Goal: Task Accomplishment & Management: Manage account settings

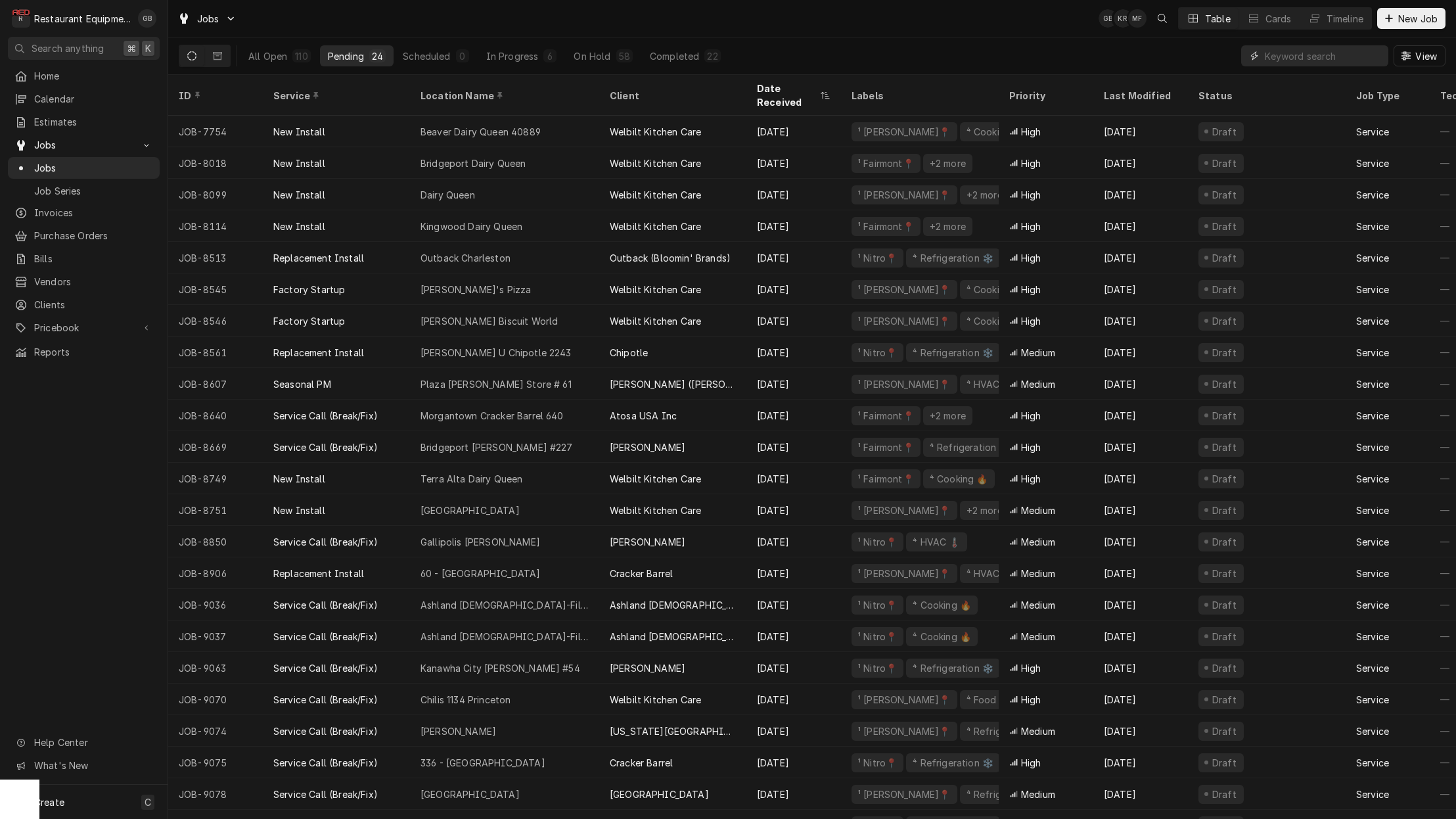
click at [1283, 55] on input "Dynamic Content Wrapper" at bounding box center [1322, 56] width 117 height 21
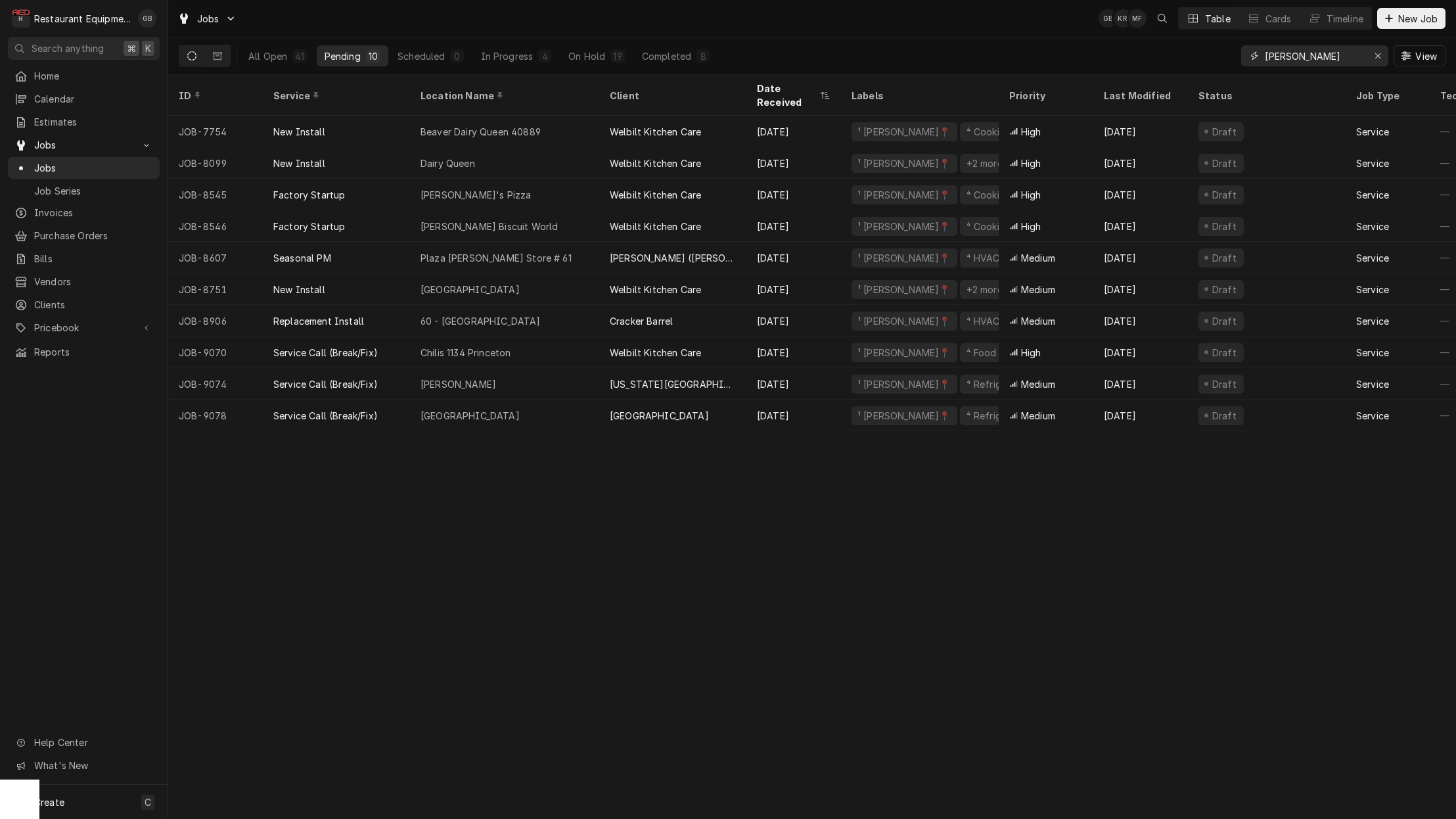
type input "beckley"
click at [592, 59] on div "On Hold" at bounding box center [587, 56] width 37 height 14
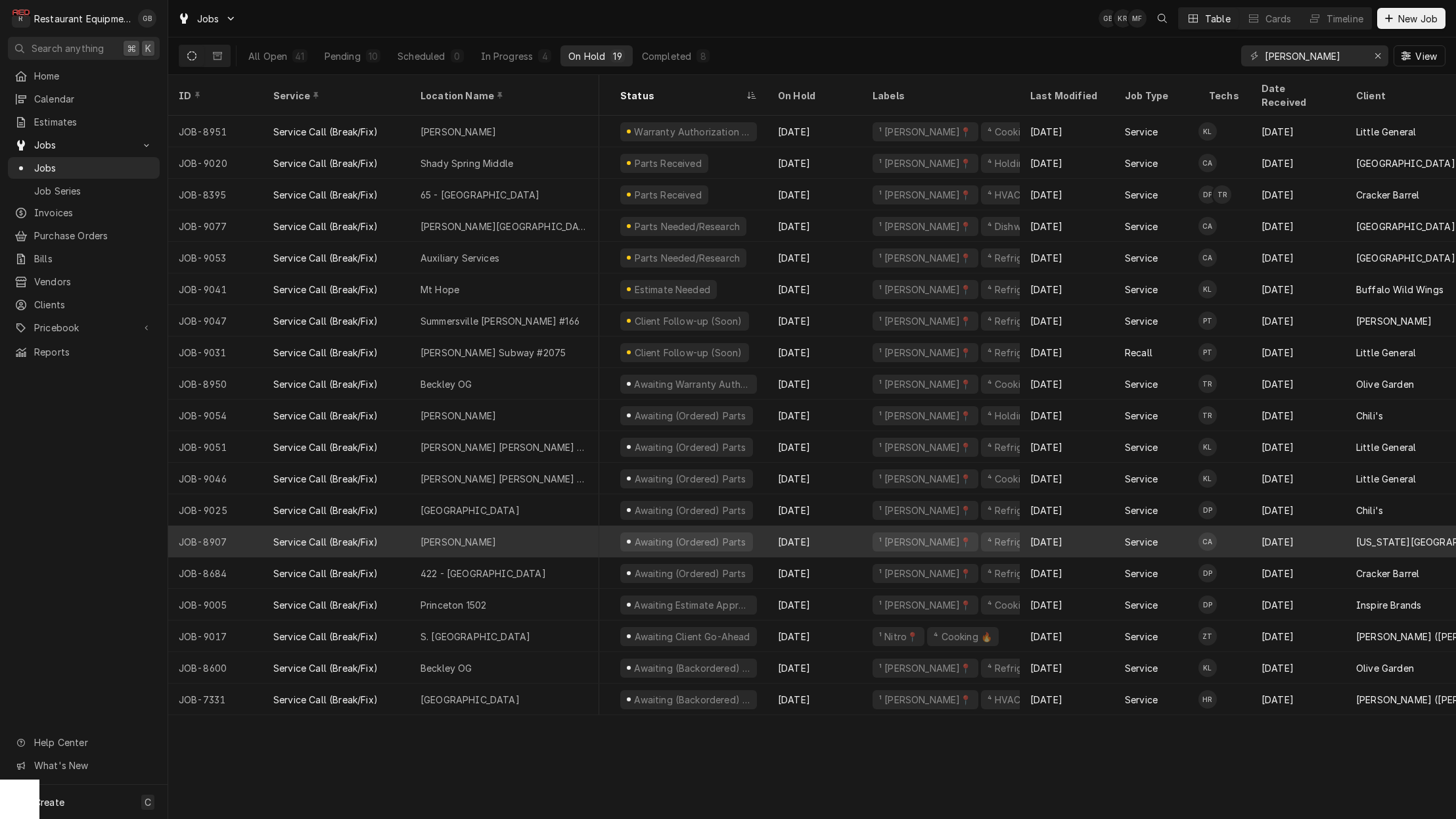
scroll to position [0, 84]
click at [792, 526] on div "Sep 26" at bounding box center [815, 541] width 95 height 31
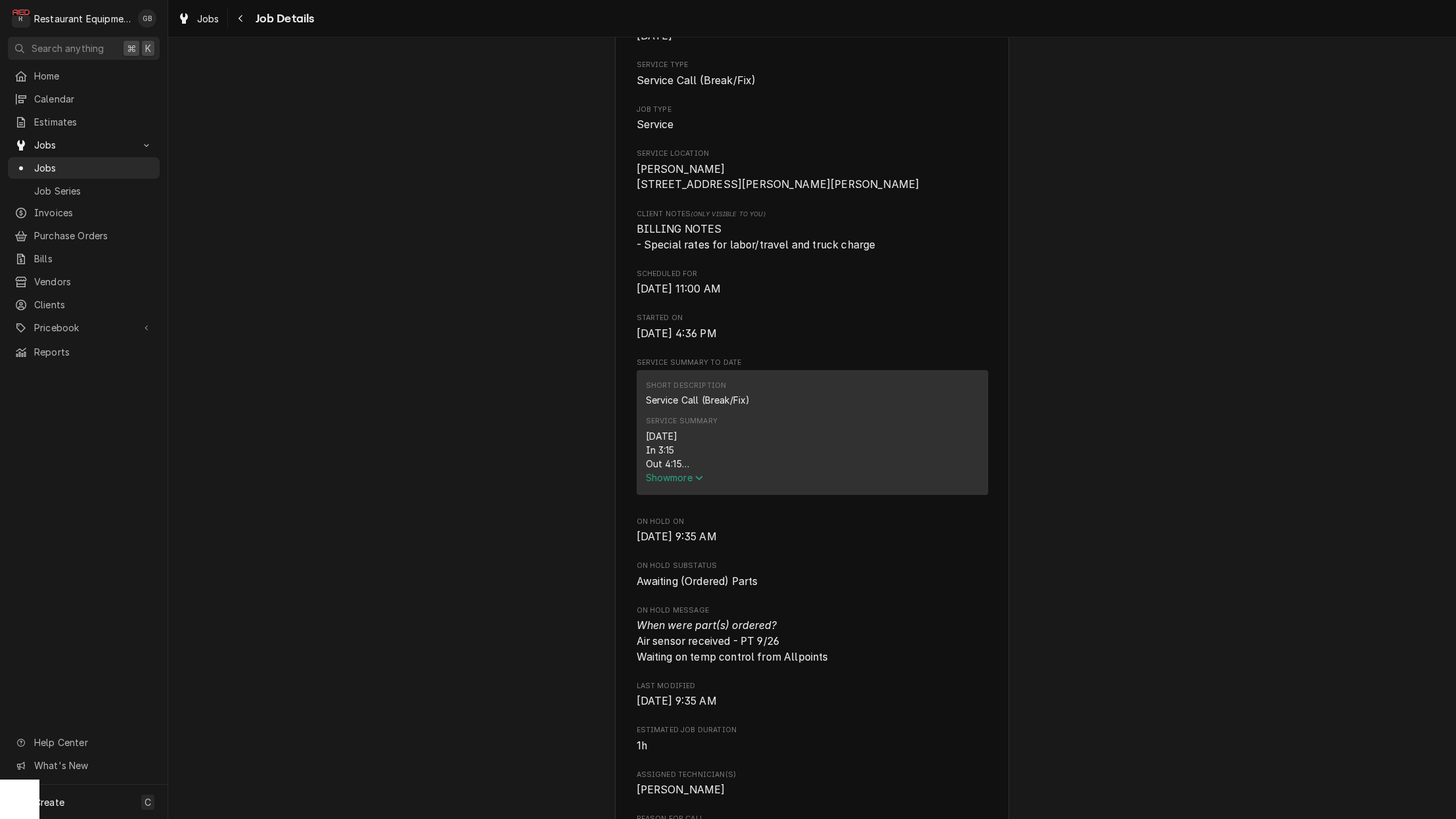
scroll to position [210, 0]
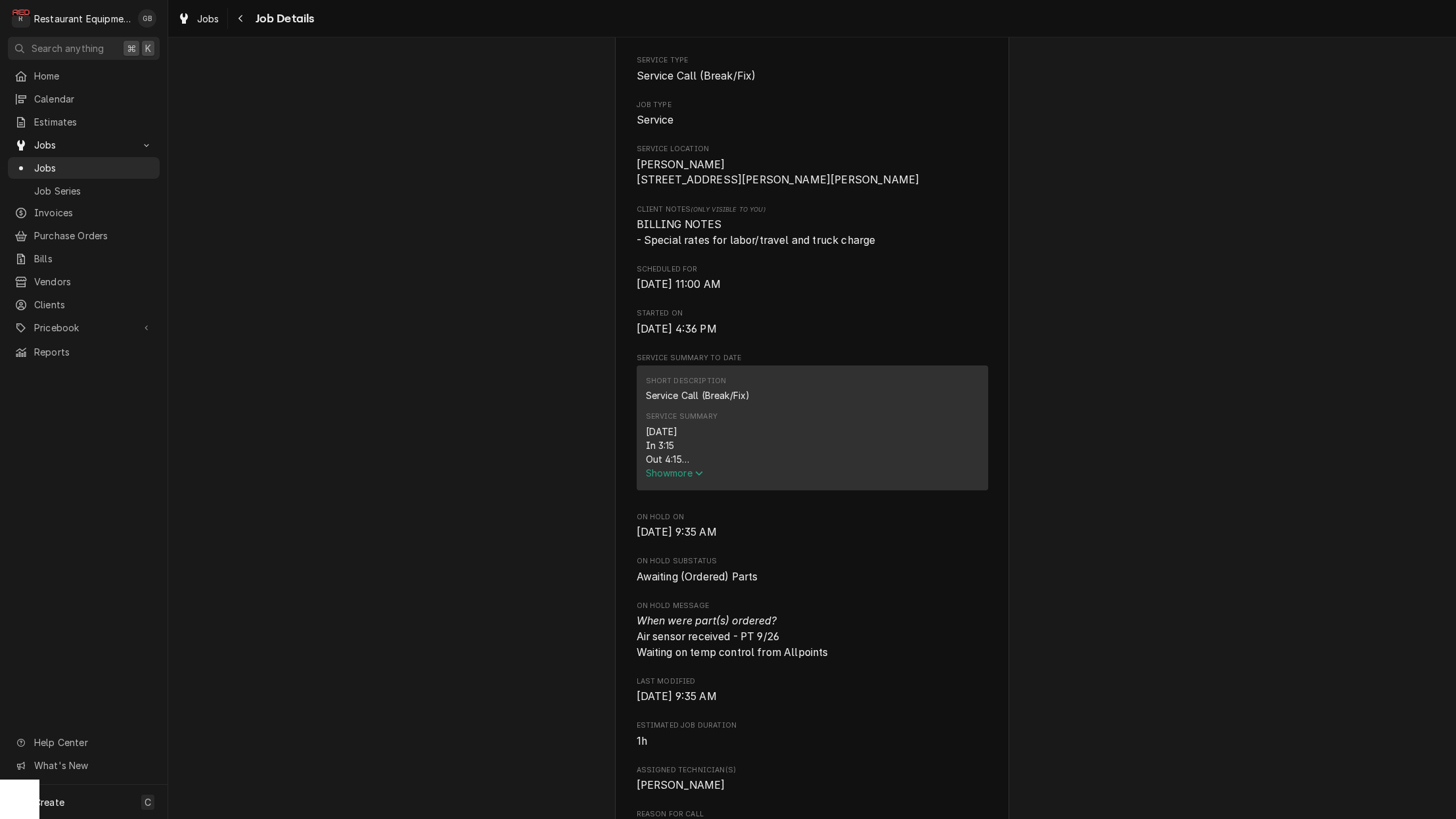
click at [668, 478] on span "Show more" at bounding box center [674, 473] width 58 height 11
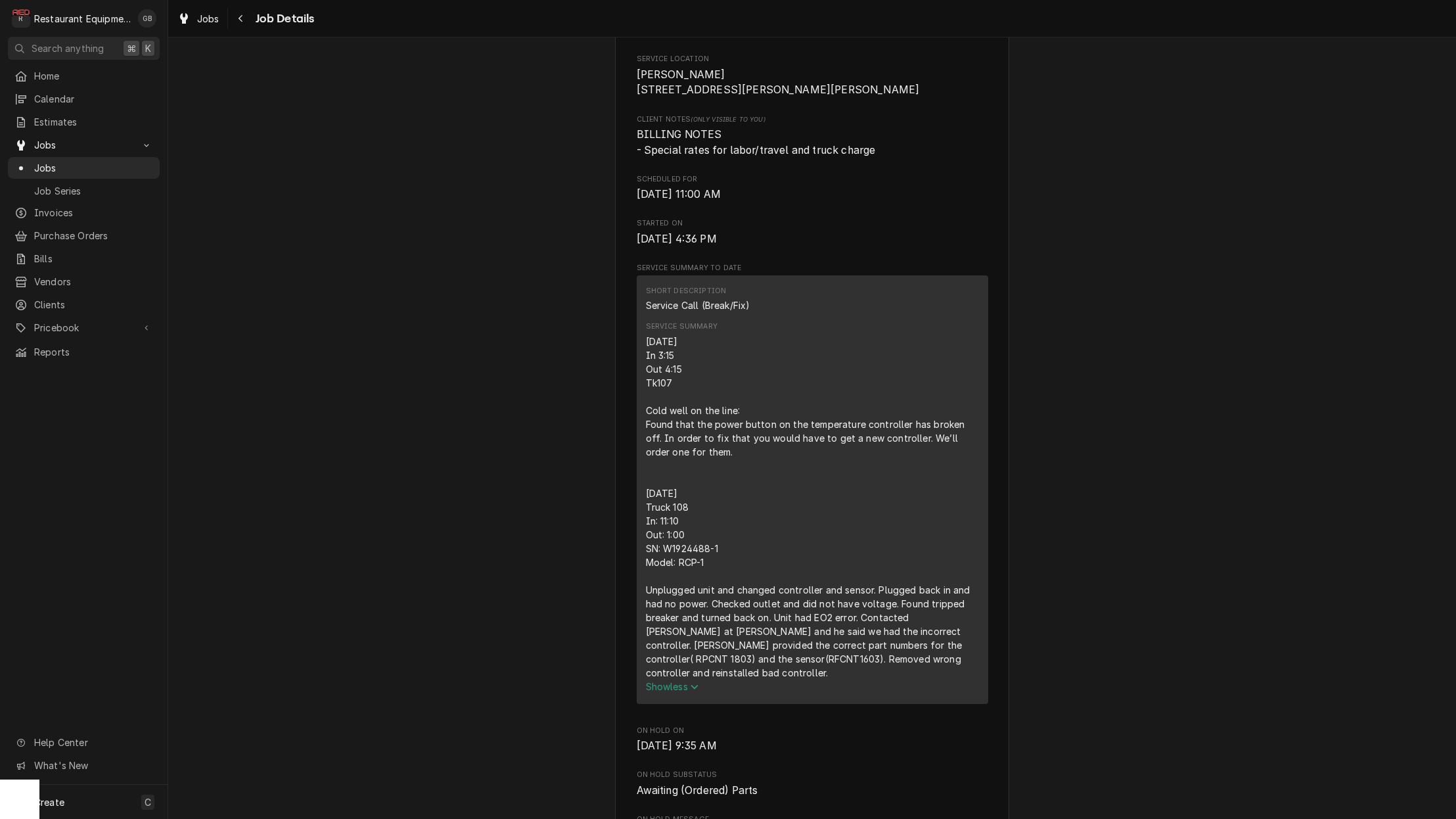
scroll to position [303, 0]
click at [239, 20] on icon "Navigate back" at bounding box center [240, 18] width 6 height 9
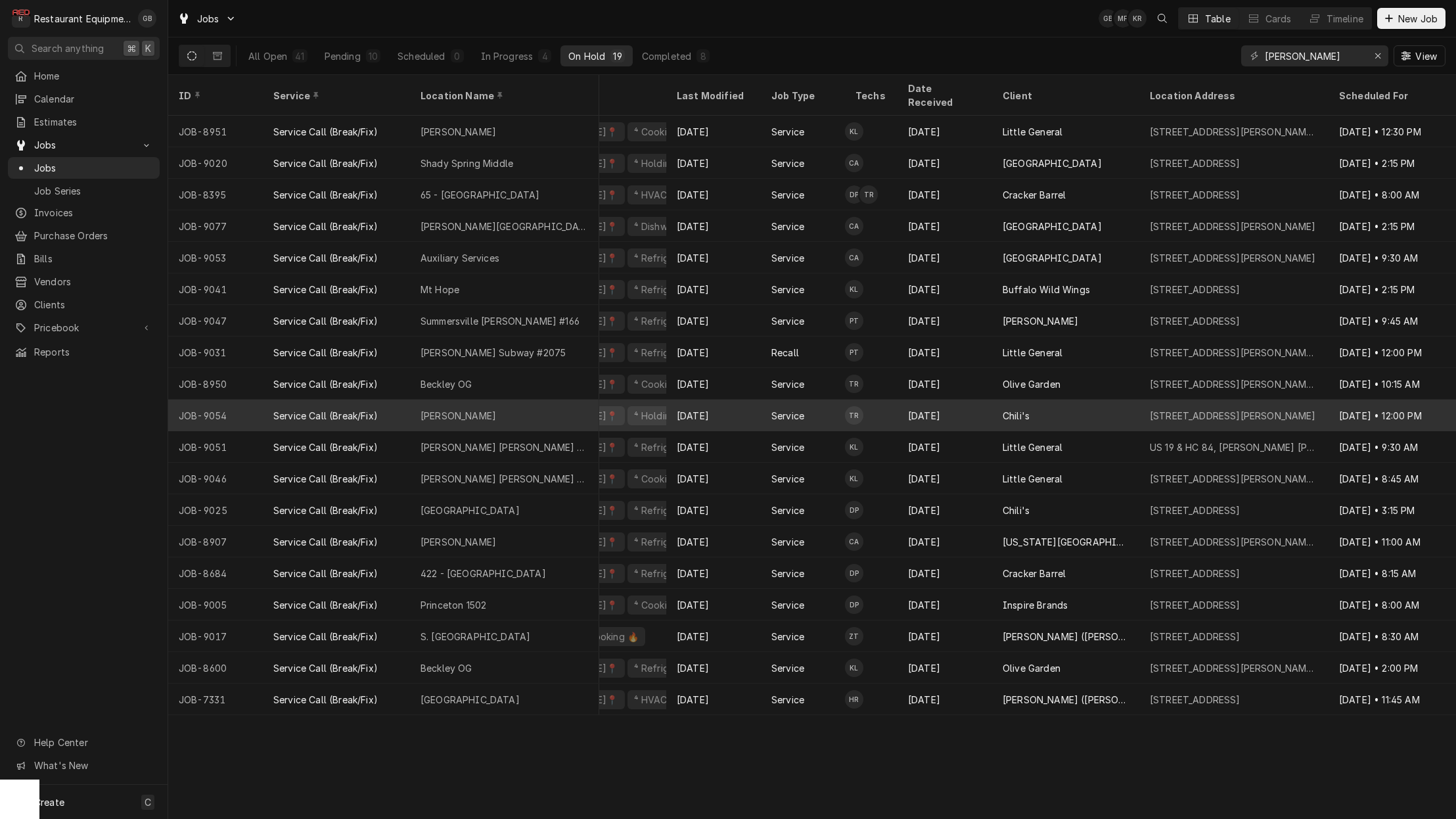
click at [514, 53] on div "In Progress" at bounding box center [506, 56] width 52 height 14
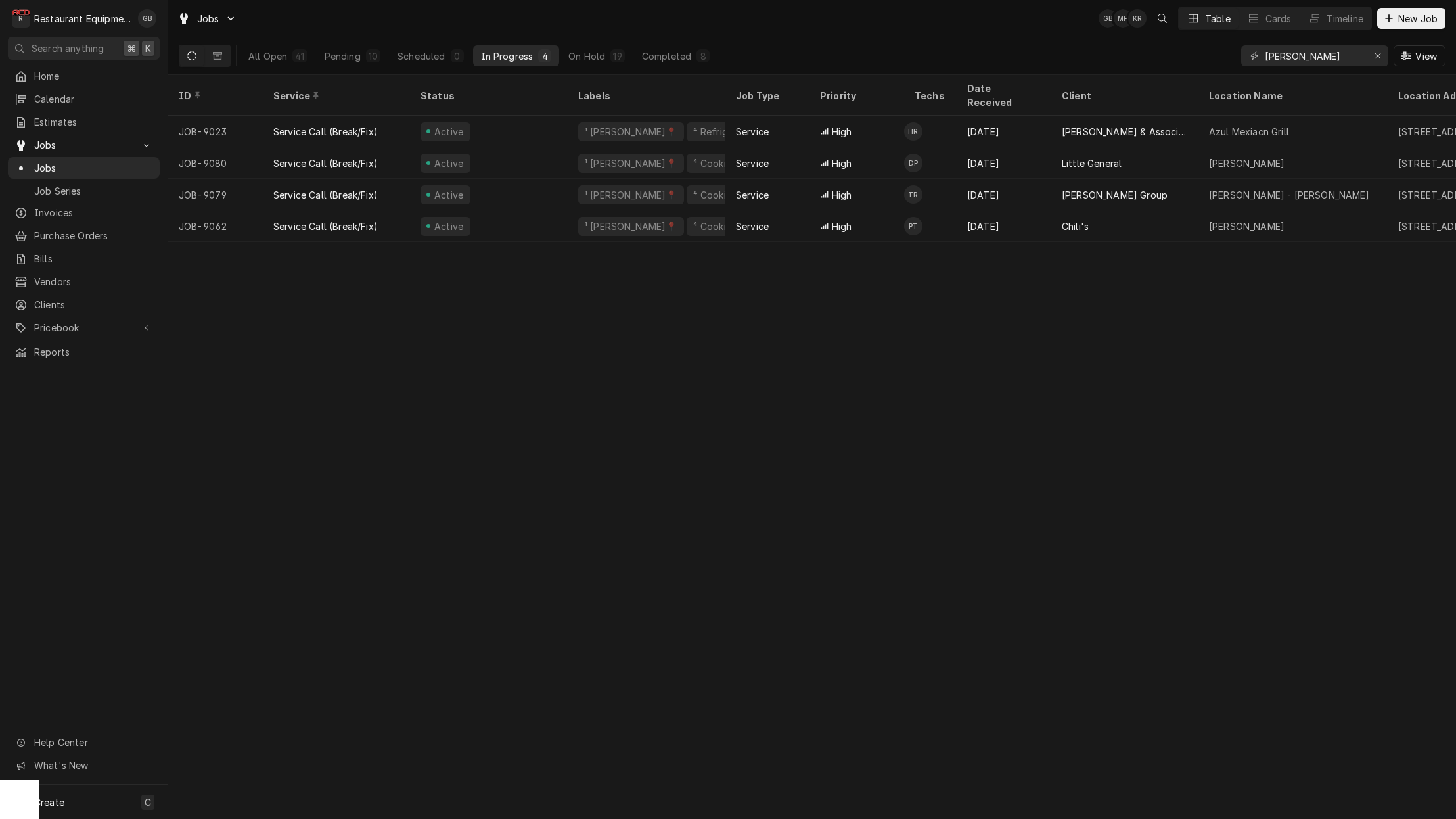
click at [675, 54] on div "Completed" at bounding box center [666, 56] width 49 height 14
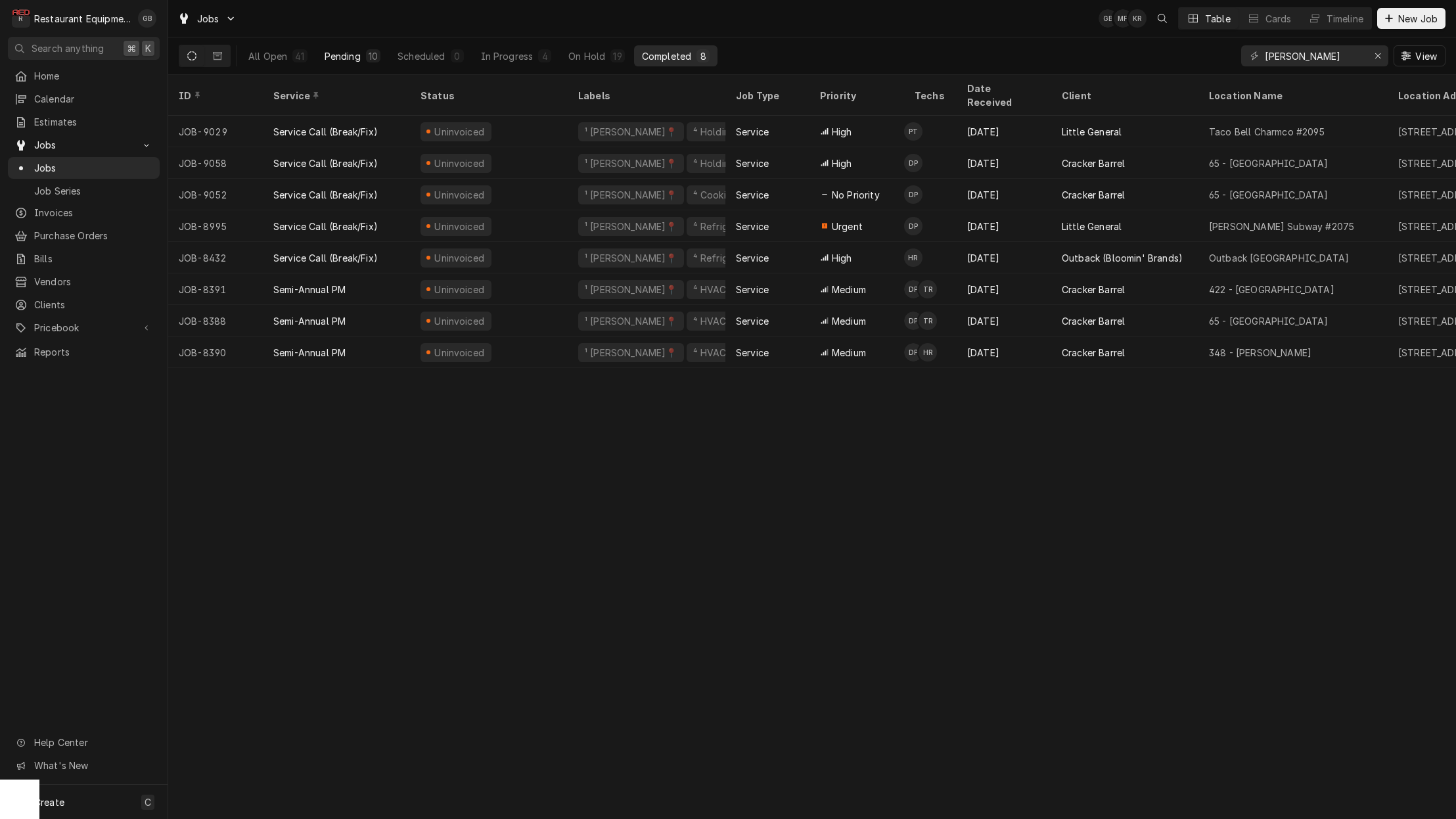
drag, startPoint x: 1038, startPoint y: 391, endPoint x: 352, endPoint y: 54, distance: 764.3
click at [352, 54] on div "Pending" at bounding box center [342, 56] width 36 height 14
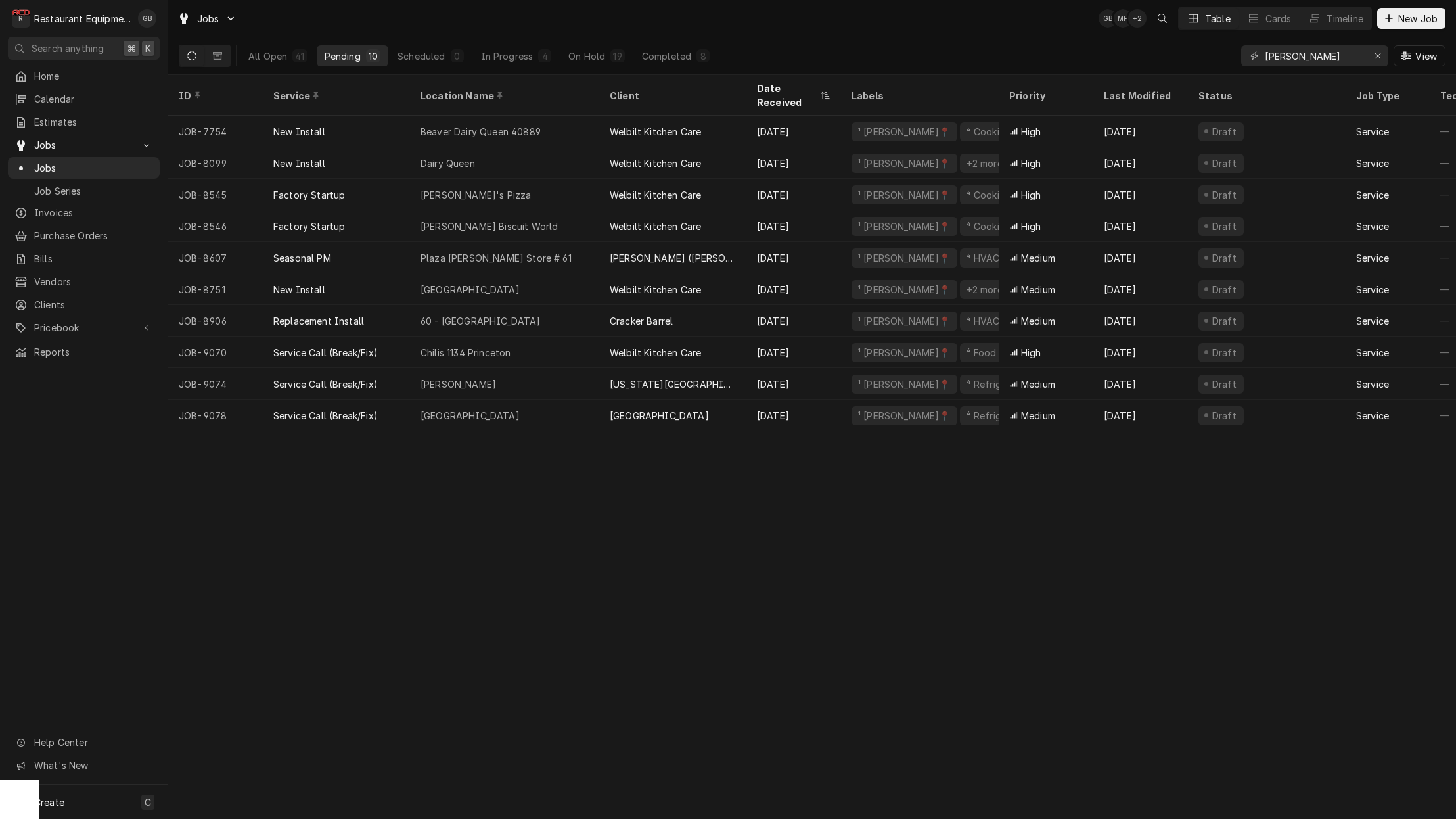
click at [584, 58] on div "On Hold" at bounding box center [587, 56] width 37 height 14
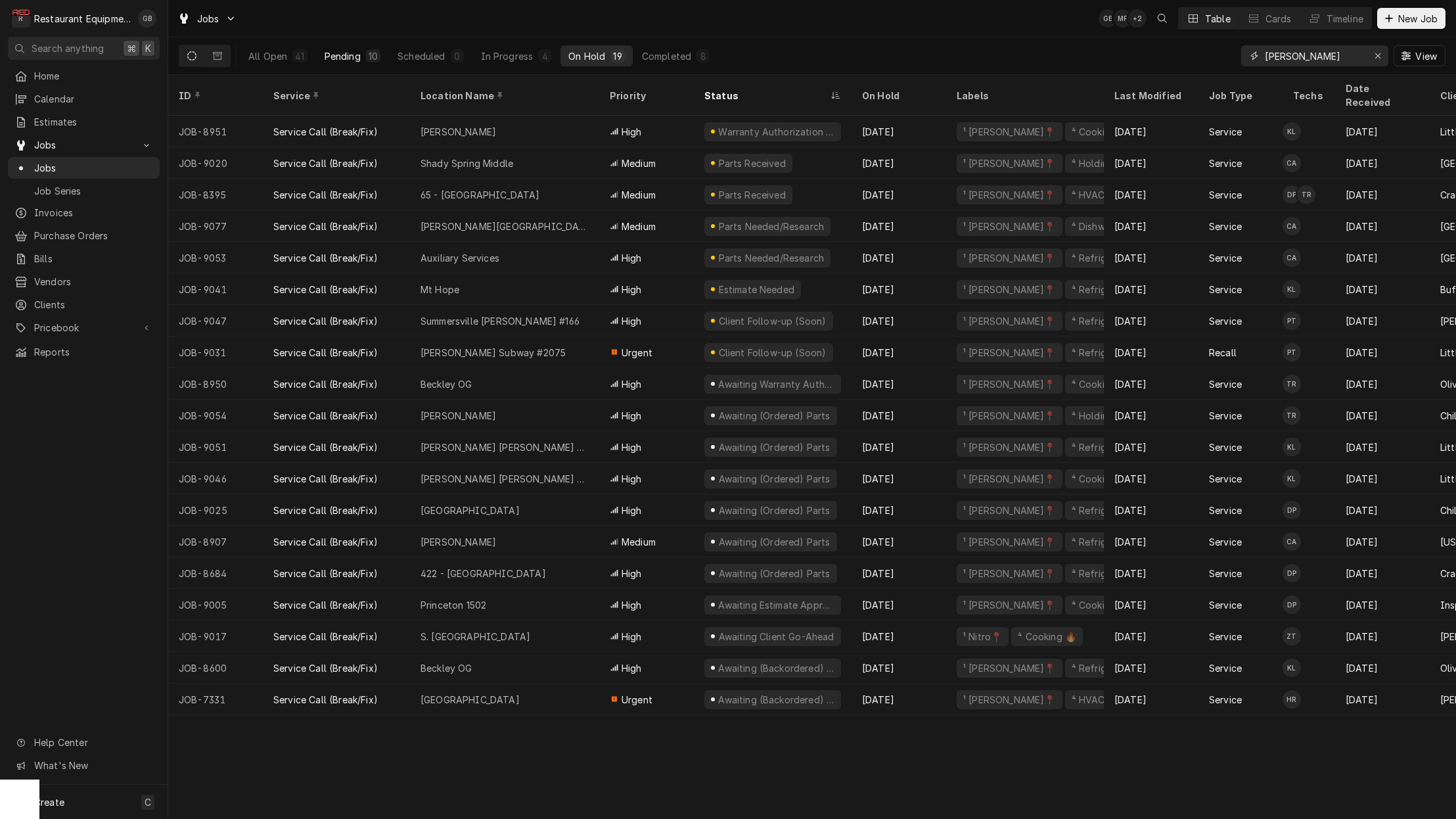
click at [1371, 56] on div "Erase input" at bounding box center [1377, 56] width 13 height 13
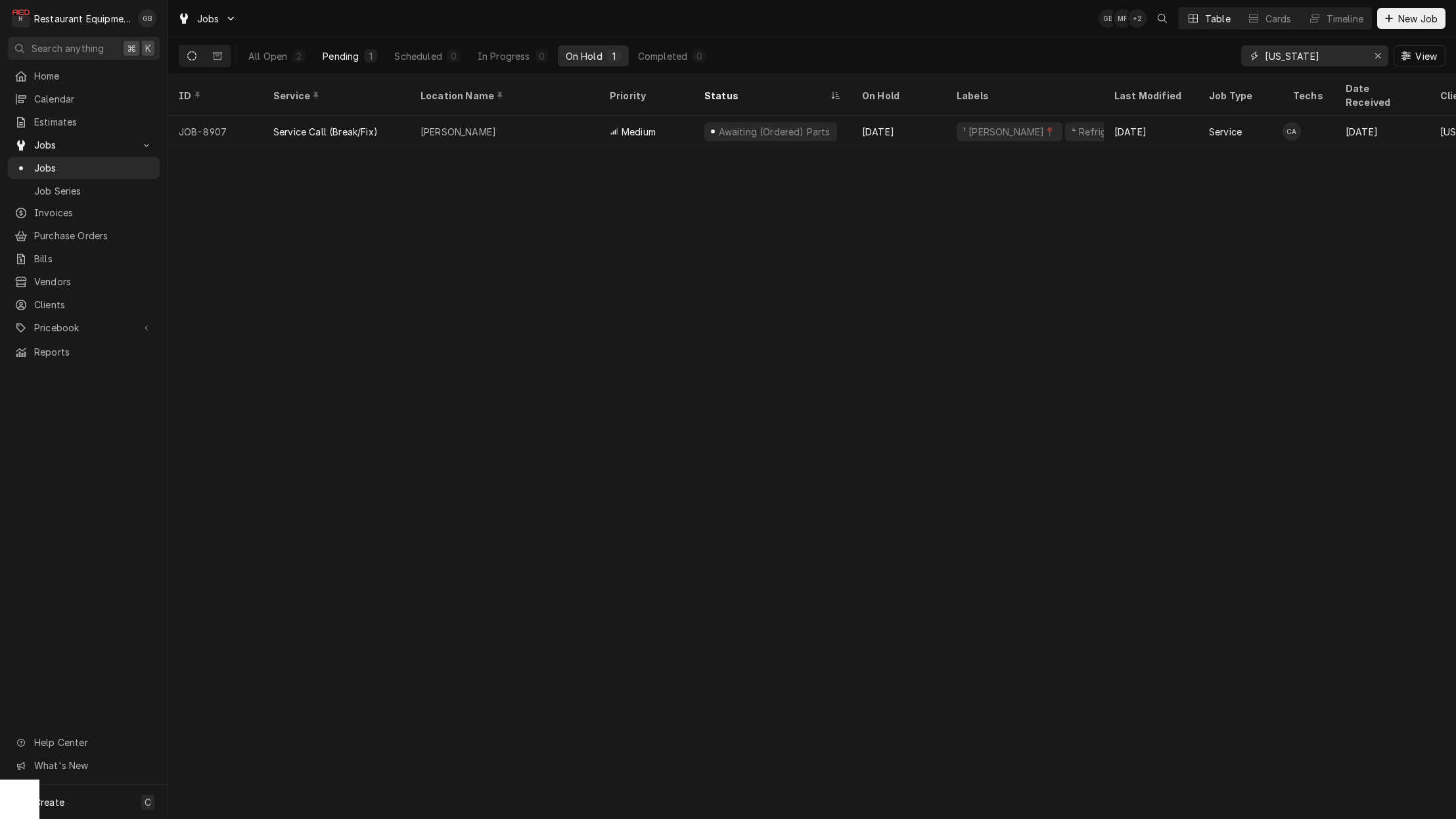
type input "texas"
click at [361, 59] on button "Pending 1" at bounding box center [349, 56] width 70 height 21
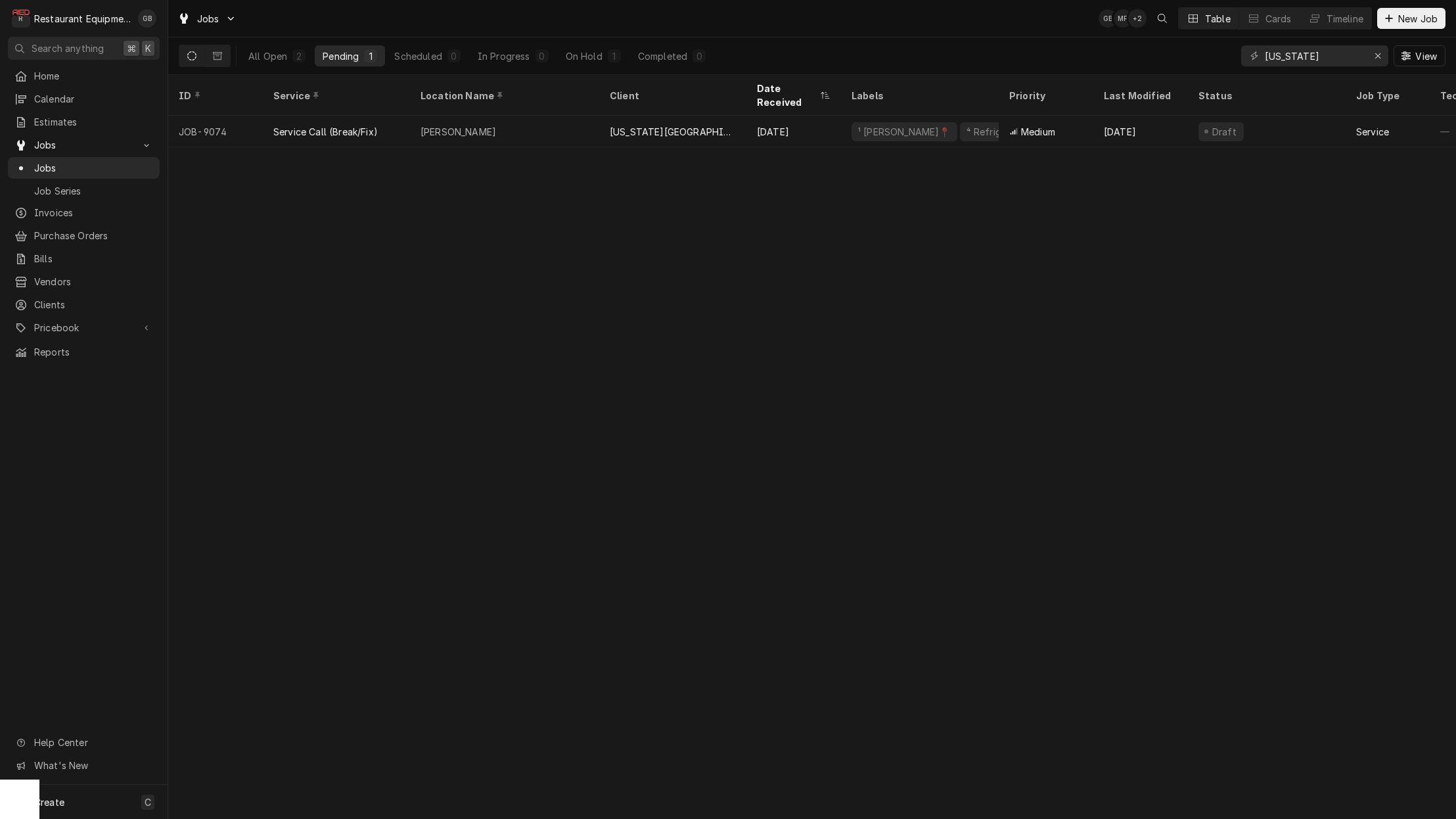
click at [515, 123] on div "Beckley" at bounding box center [504, 131] width 189 height 31
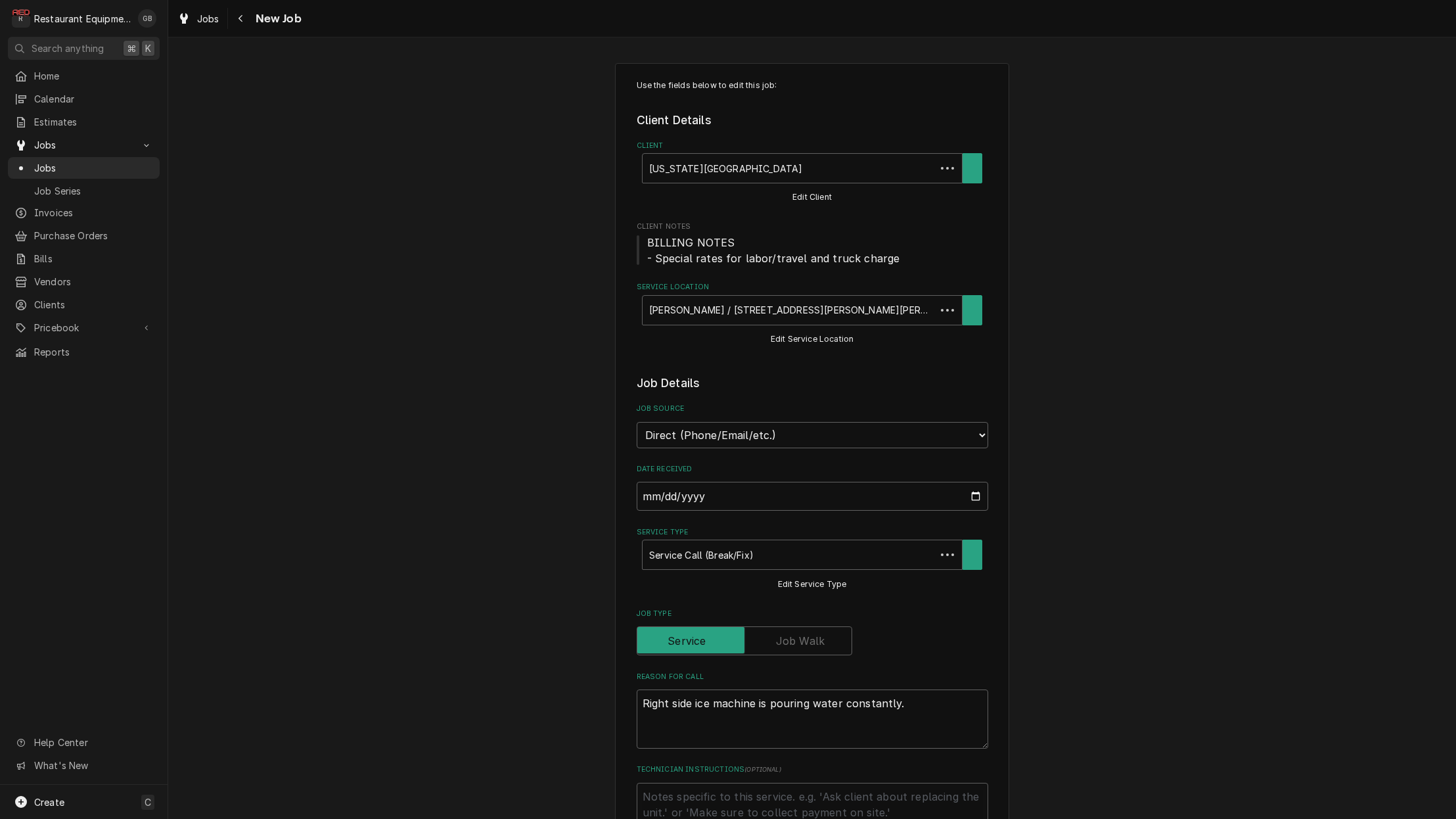
type textarea "x"
drag, startPoint x: 777, startPoint y: 277, endPoint x: 237, endPoint y: 23, distance: 596.8
click at [237, 23] on icon "Navigate back" at bounding box center [240, 18] width 6 height 9
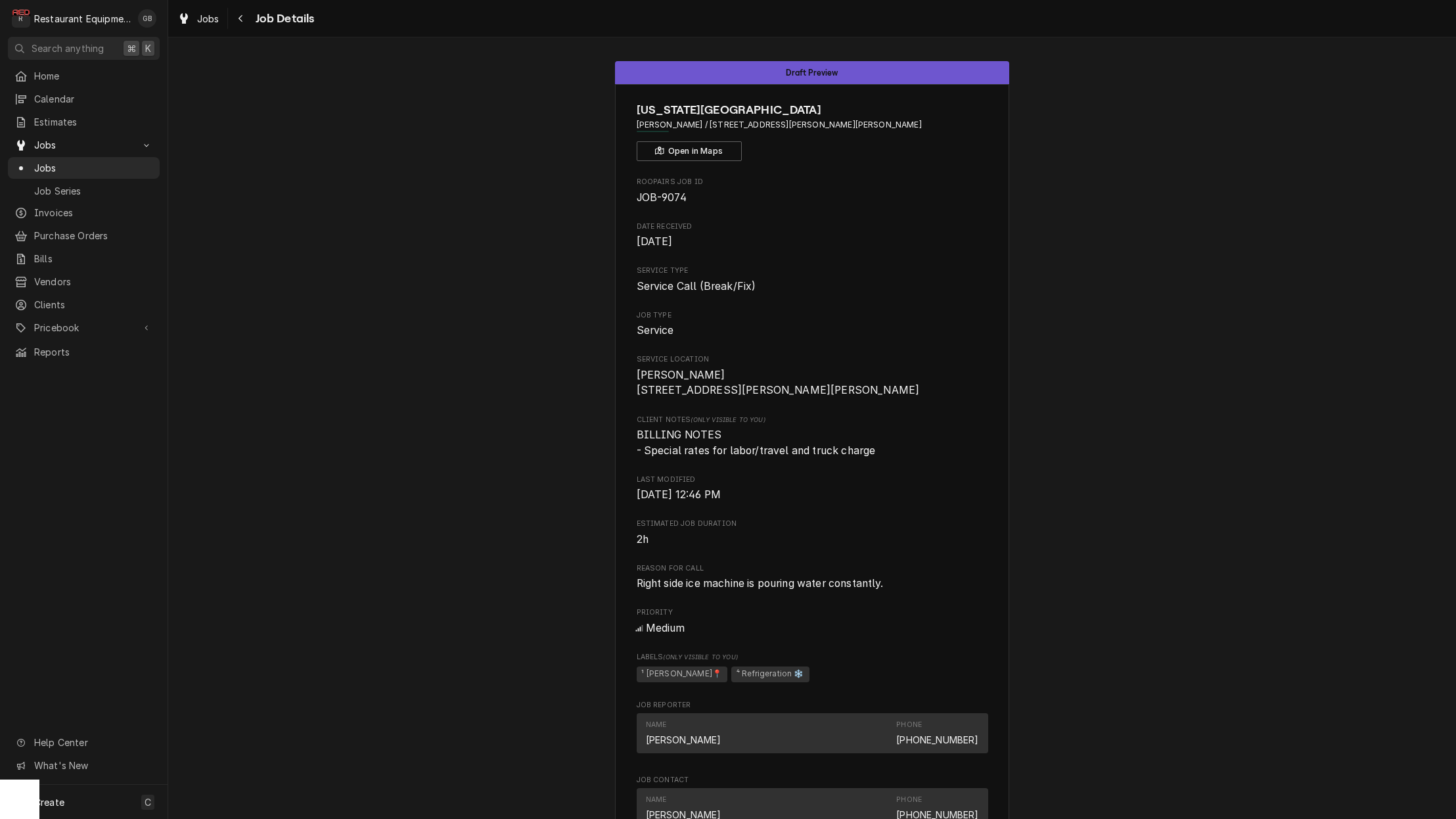
click at [237, 19] on div "Navigate back" at bounding box center [241, 19] width 13 height 13
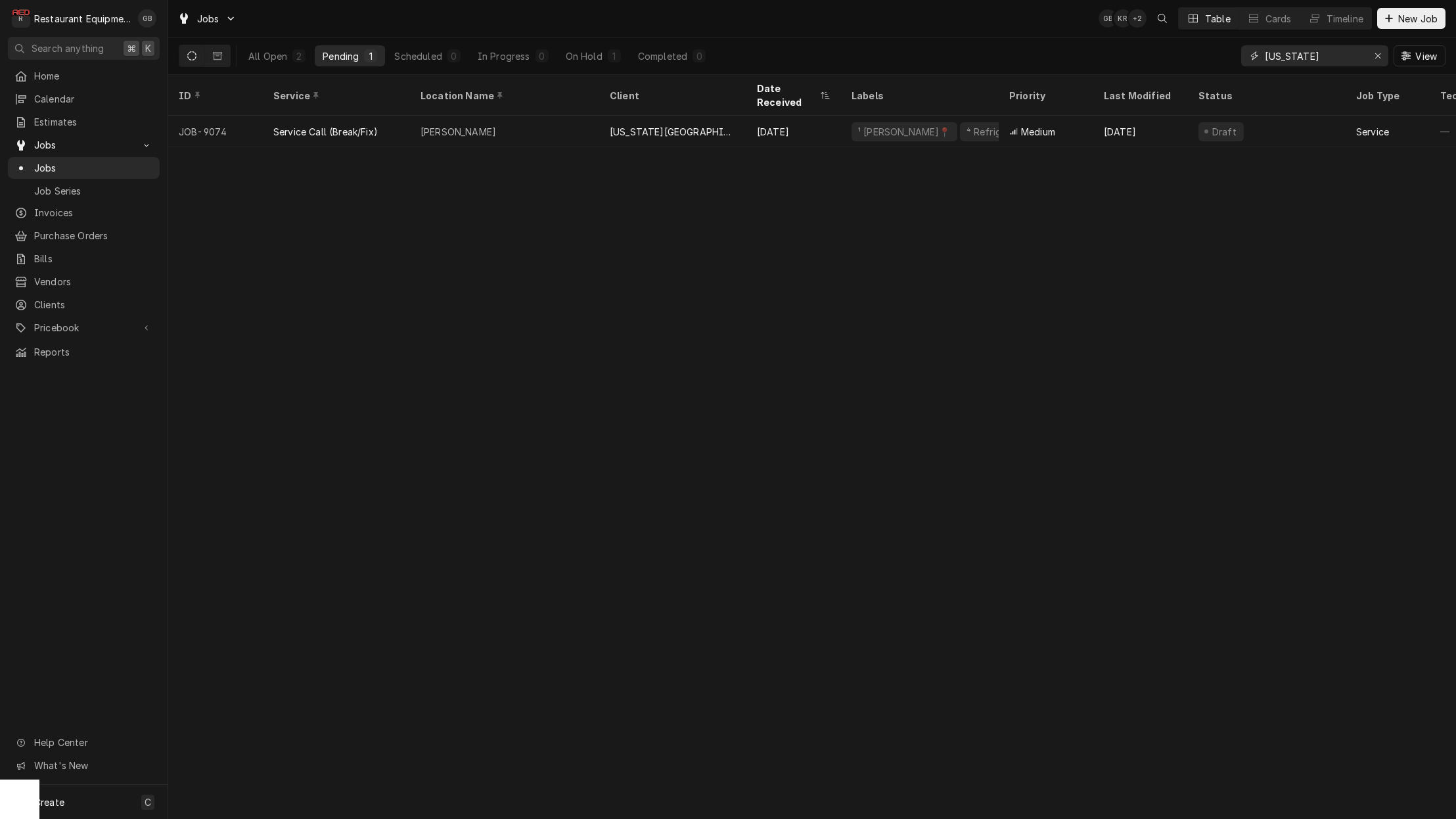
click at [1375, 54] on icon "Erase input" at bounding box center [1377, 56] width 6 height 6
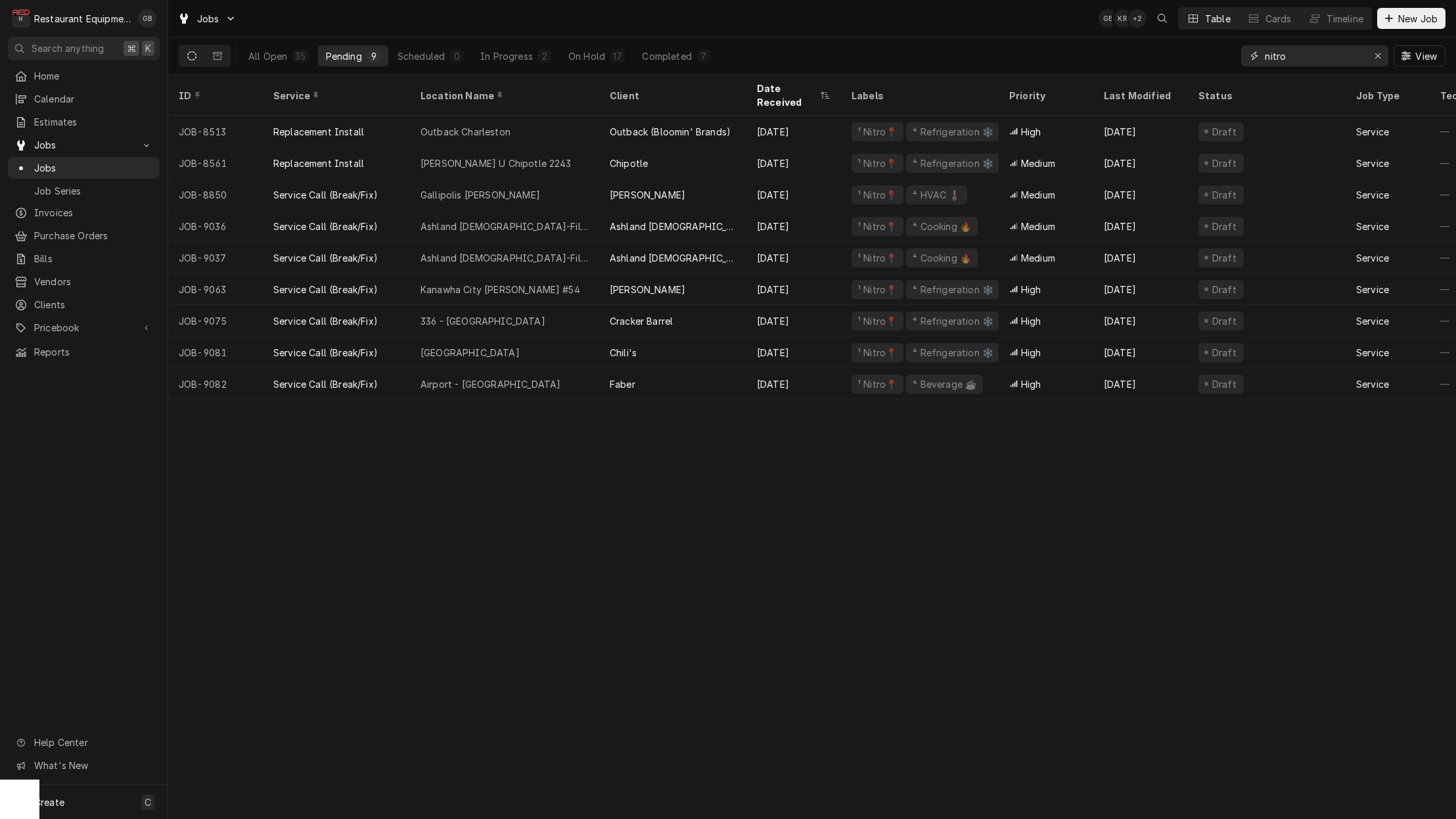
type input "nitro"
drag, startPoint x: 1392, startPoint y: 42, endPoint x: 587, endPoint y: 57, distance: 805.1
click at [587, 57] on div "On Hold" at bounding box center [587, 56] width 37 height 14
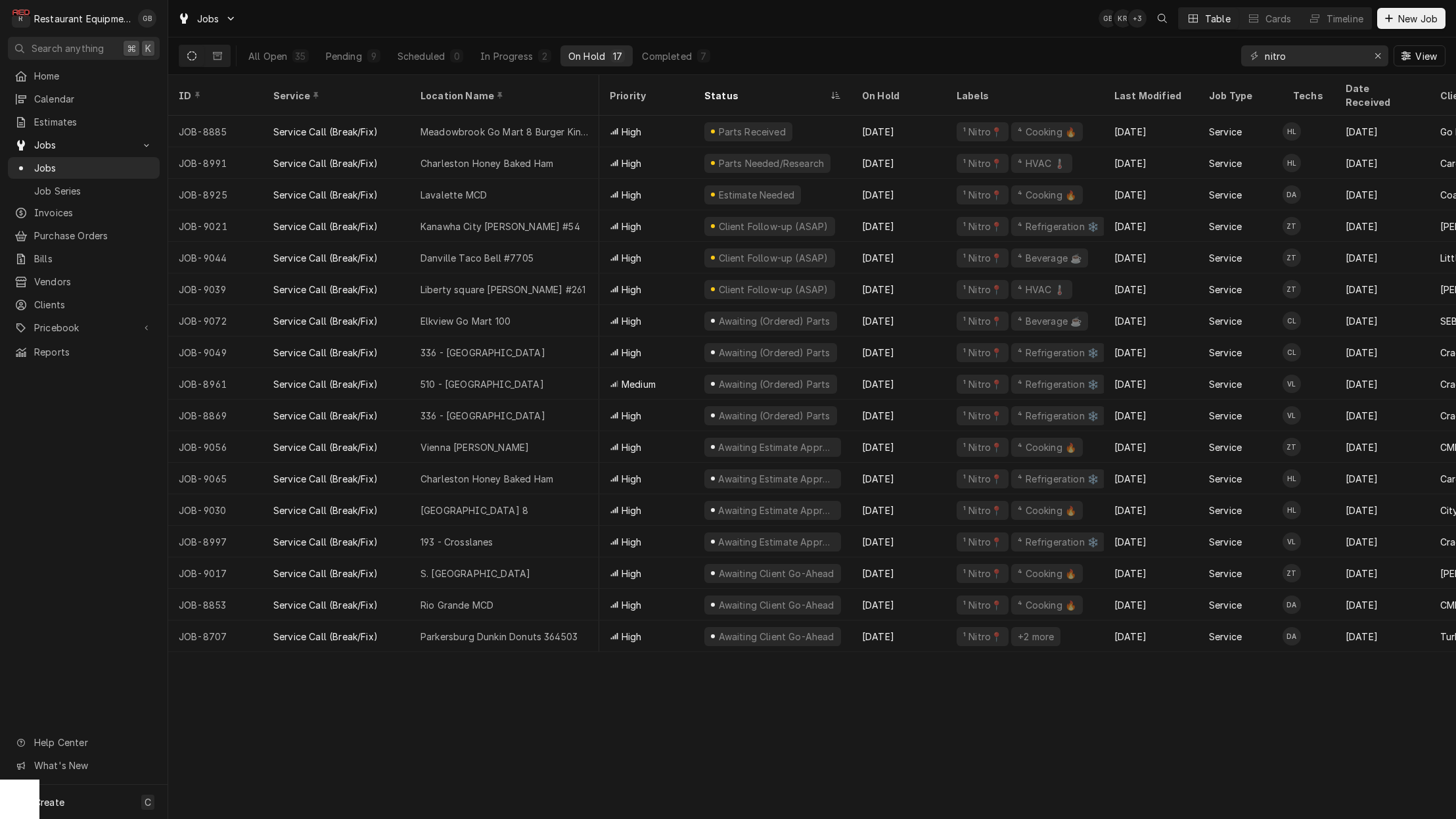
scroll to position [0, 1]
click at [506, 251] on div "Danville Taco Bell #7705" at bounding box center [476, 258] width 113 height 14
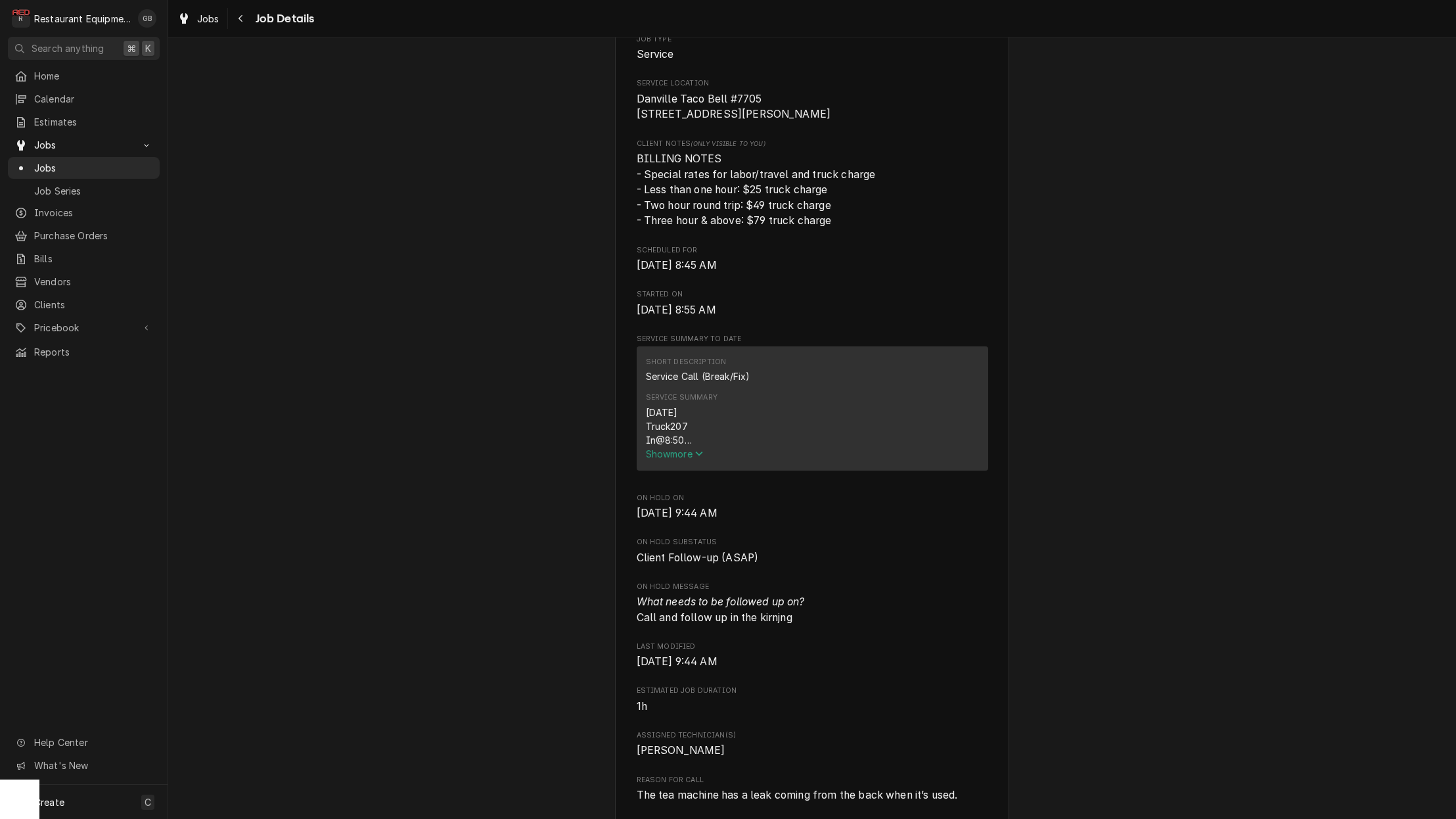
scroll to position [279, 0]
click at [684, 451] on span "Show more" at bounding box center [674, 451] width 58 height 11
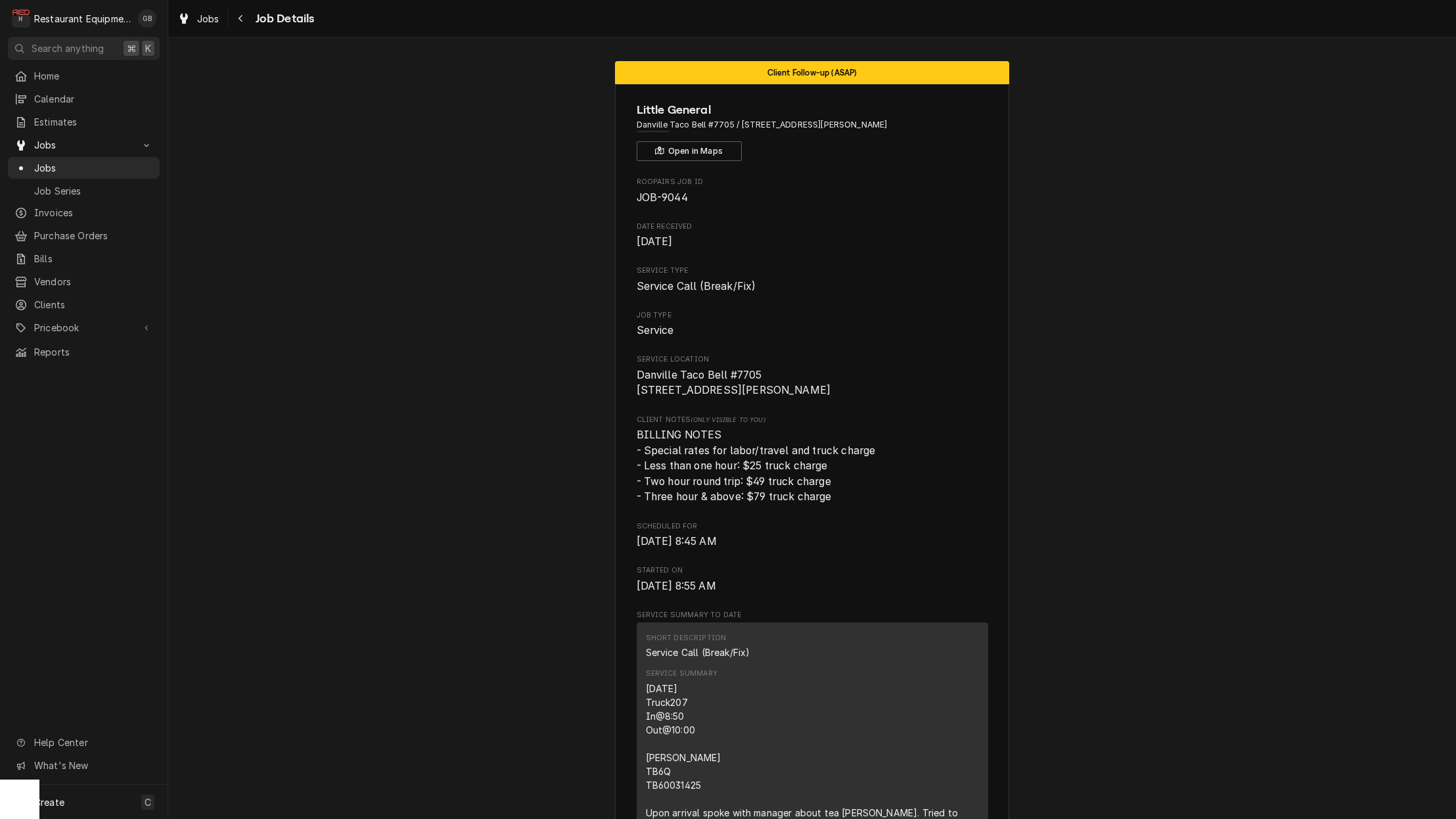
scroll to position [0, 0]
click at [244, 23] on div "Navigate back" at bounding box center [241, 19] width 13 height 13
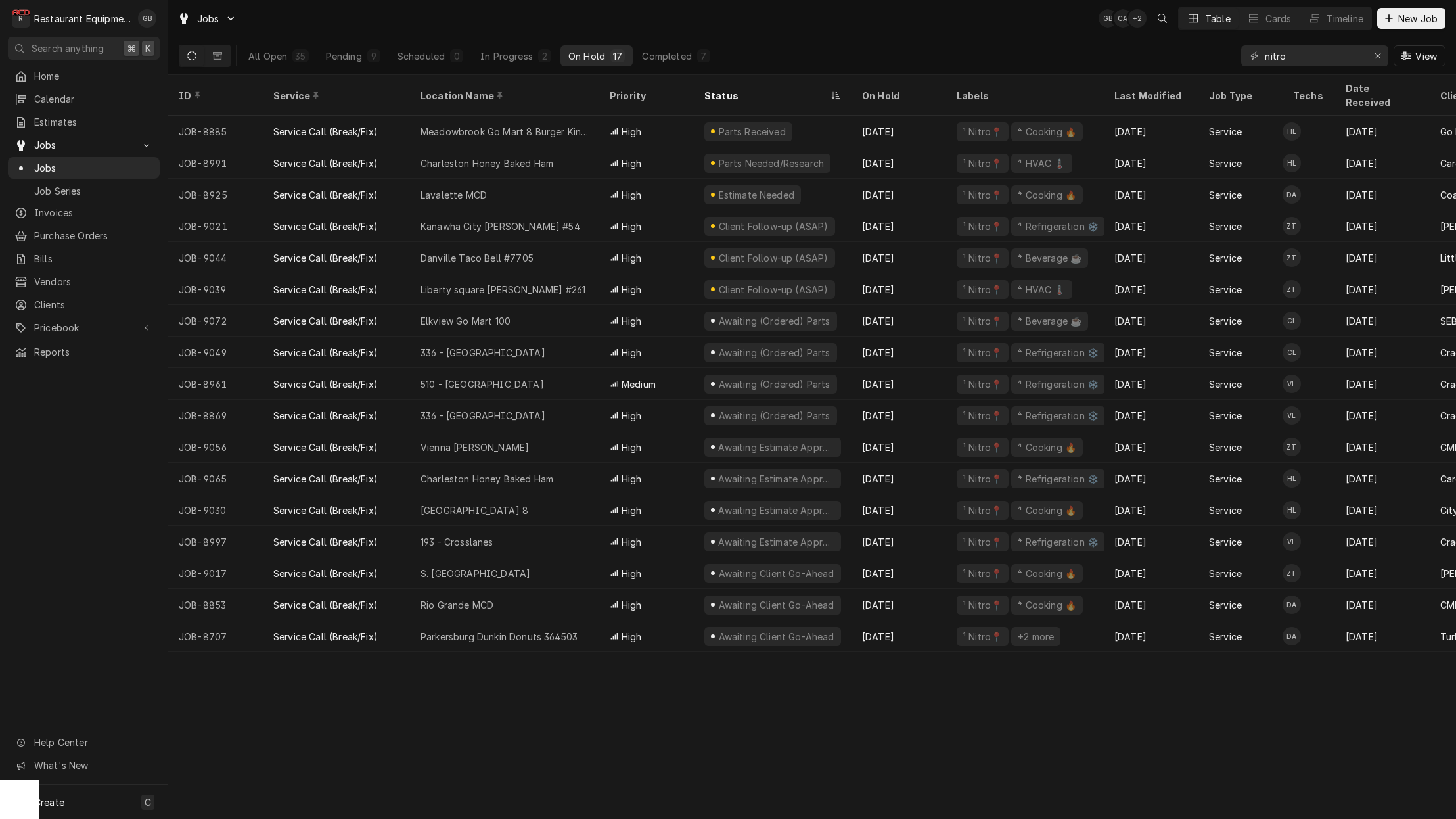
click at [502, 283] on div "Liberty square [PERSON_NAME] #261" at bounding box center [502, 289] width 165 height 14
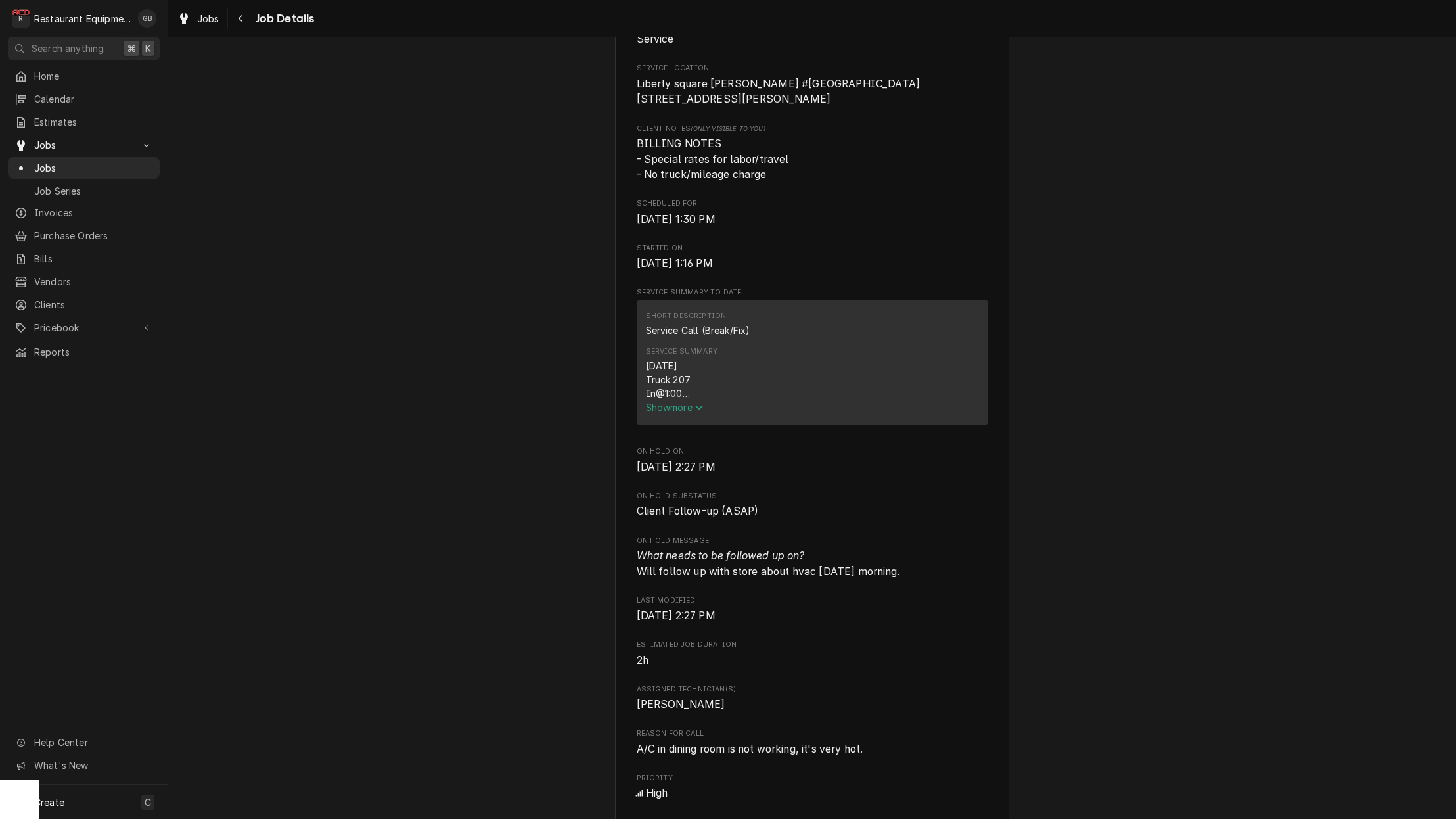
scroll to position [316, 0]
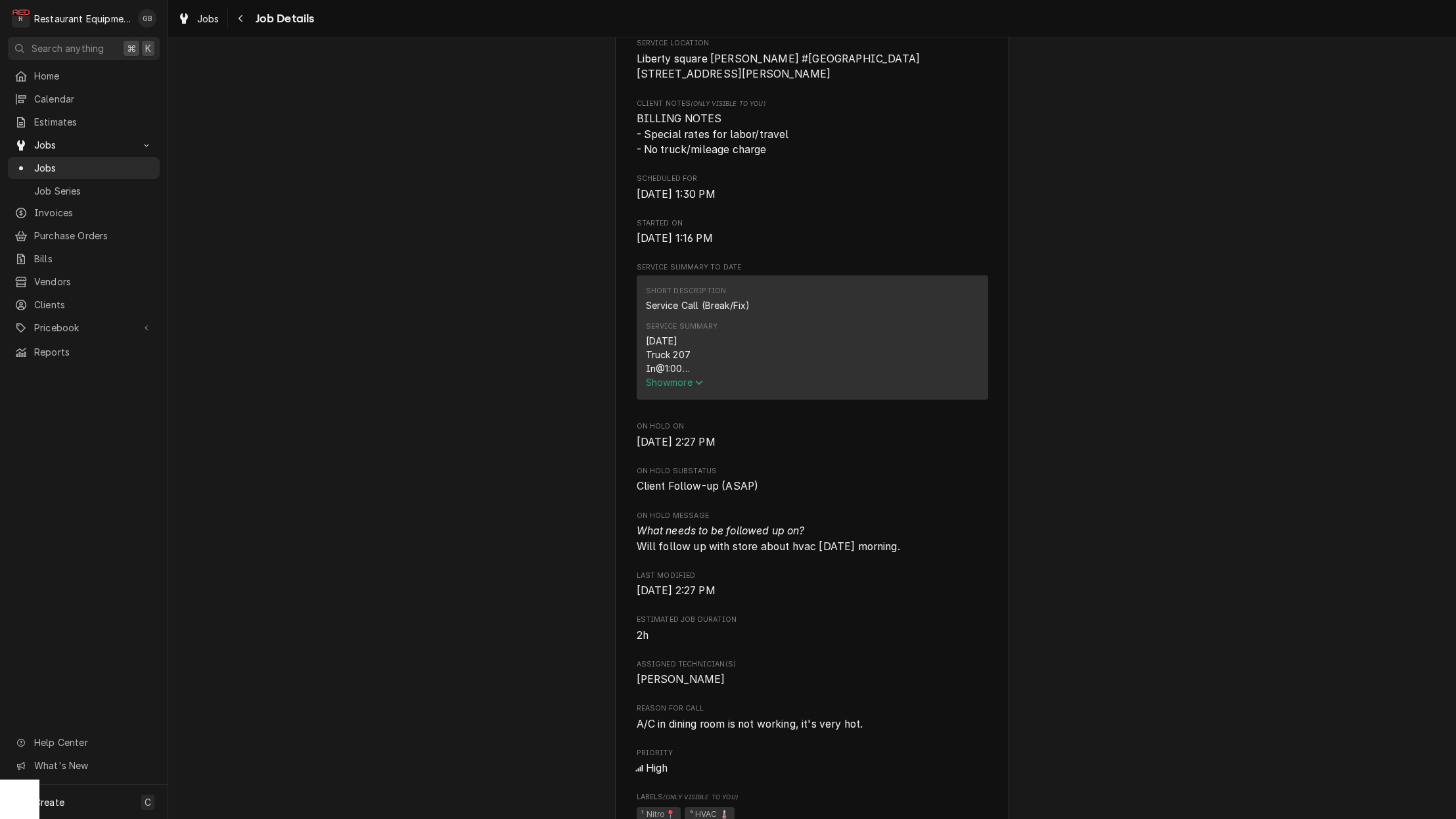
click at [678, 388] on span "Show more" at bounding box center [674, 383] width 58 height 11
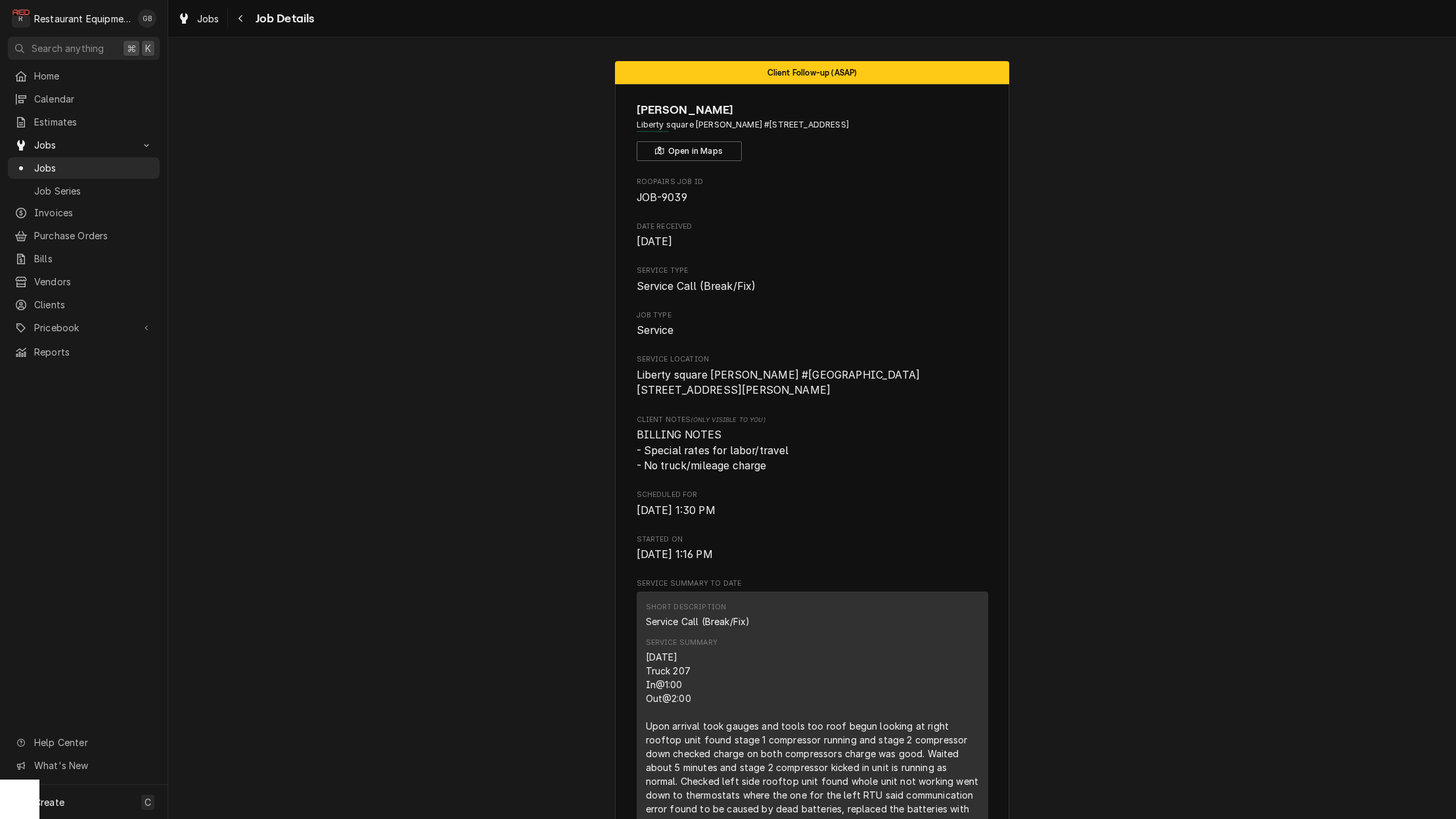
scroll to position [0, 0]
click at [237, 23] on icon "Navigate back" at bounding box center [240, 18] width 6 height 9
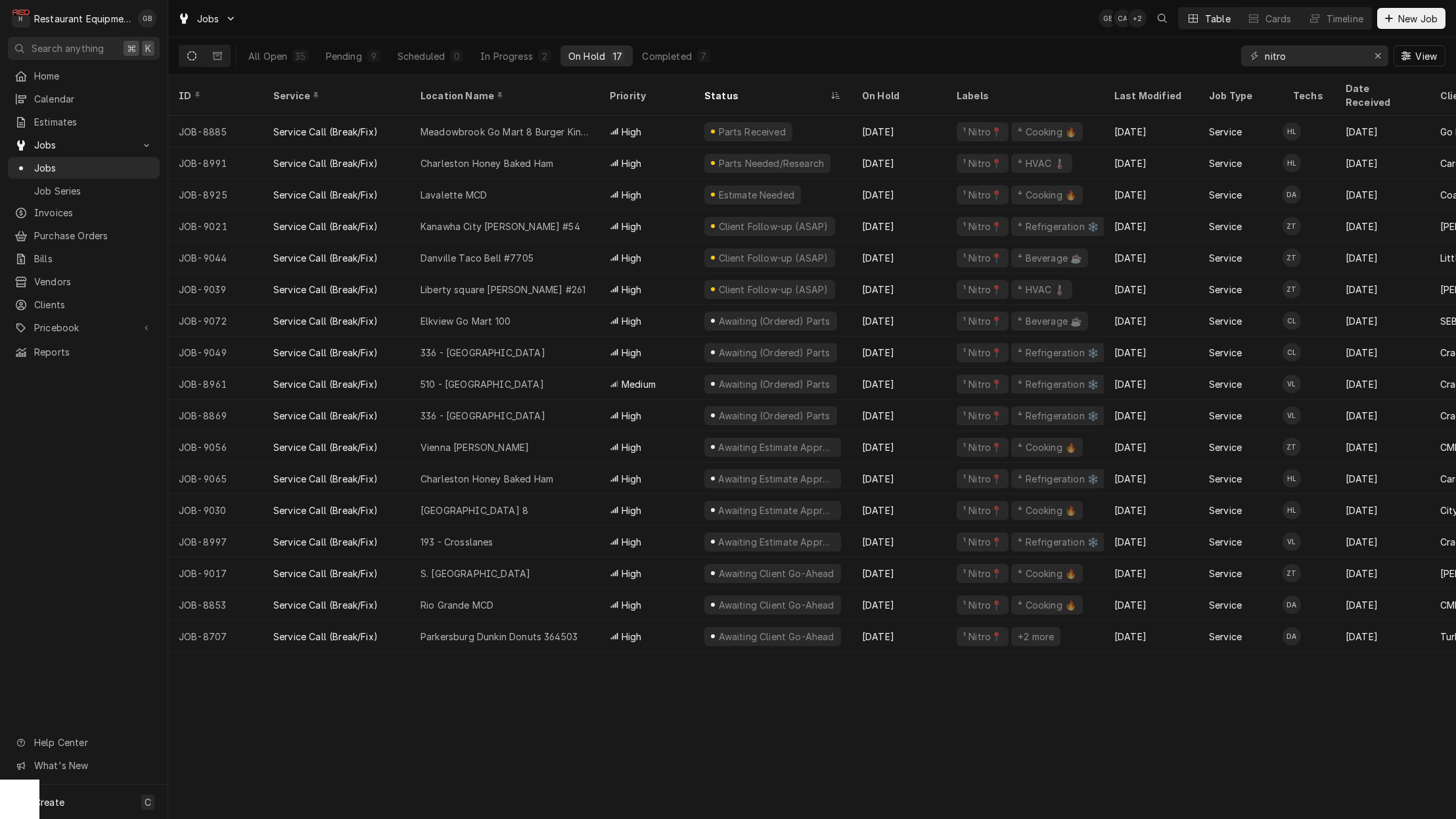
click at [485, 188] on div "Lavalette MCD" at bounding box center [453, 194] width 66 height 14
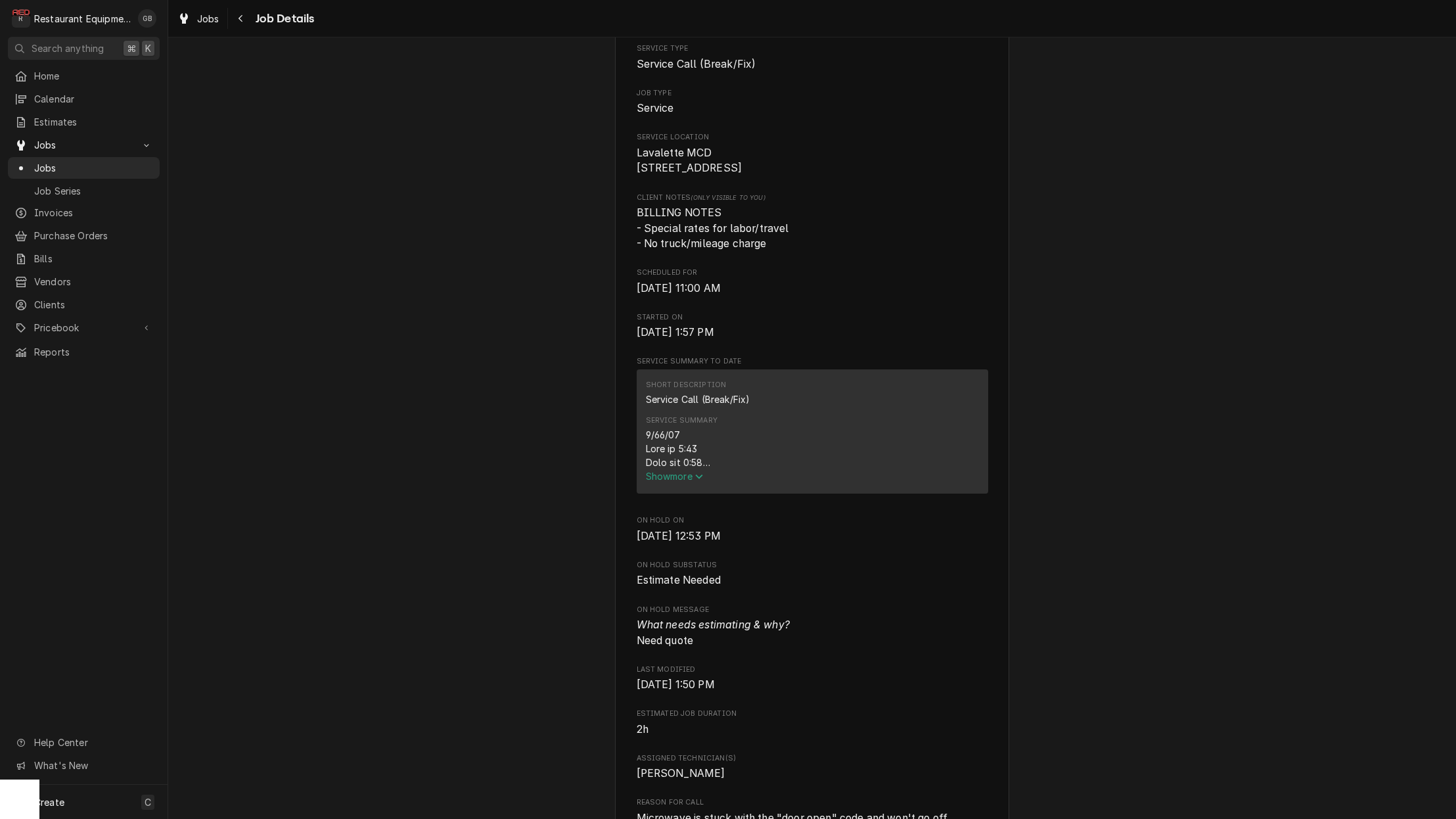
scroll to position [228, 0]
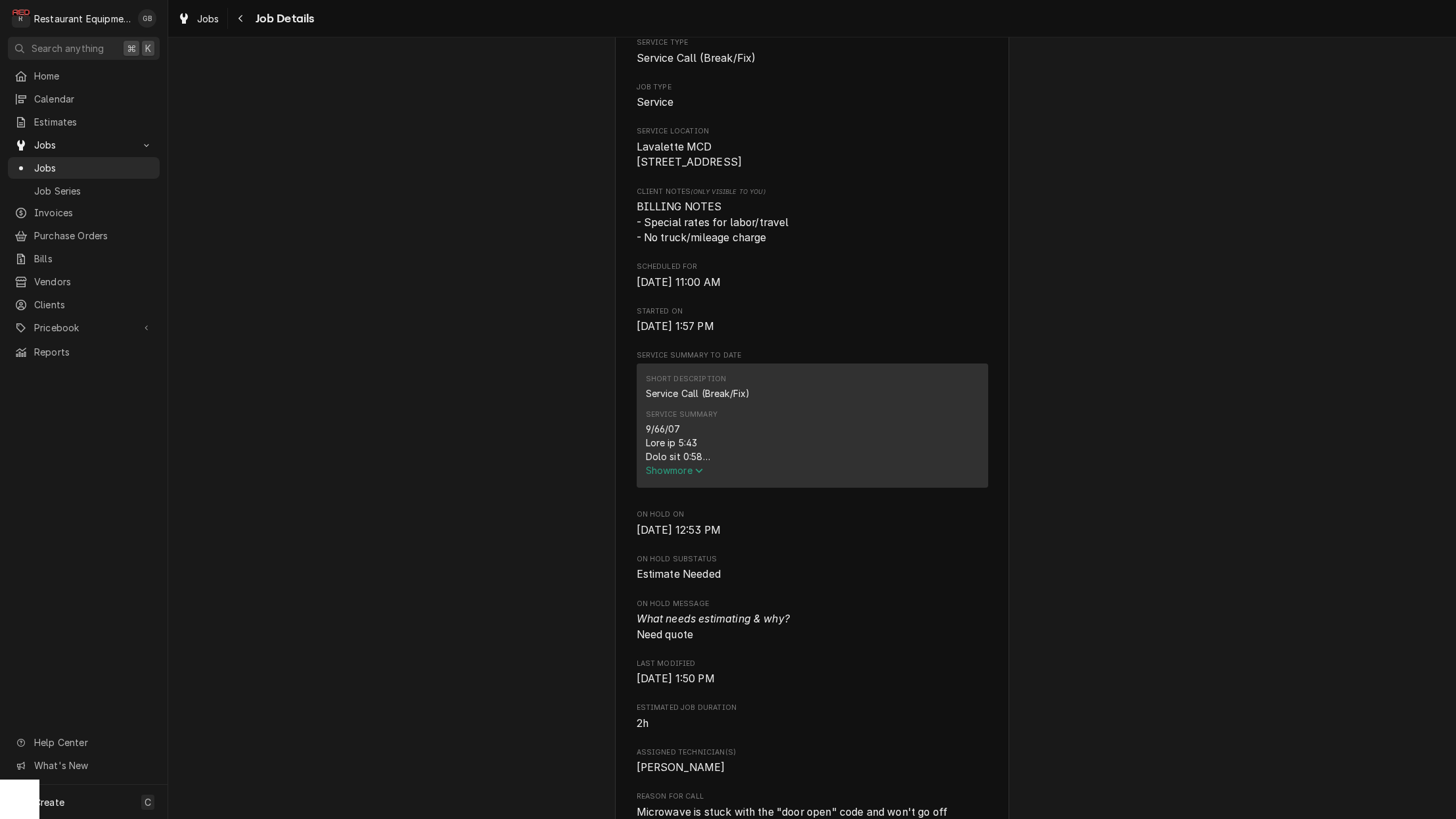
click at [659, 476] on span "Show more" at bounding box center [674, 470] width 58 height 11
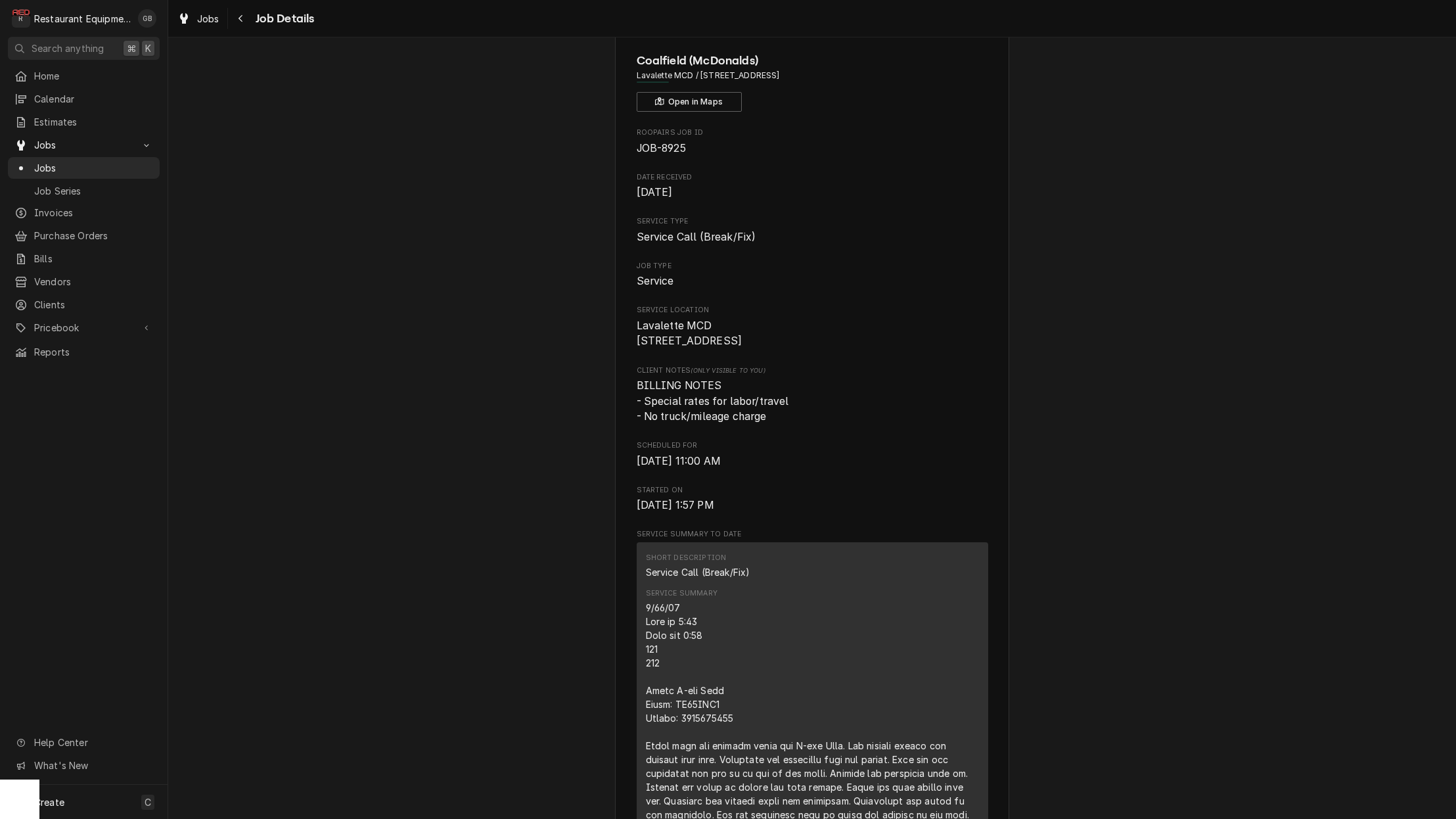
scroll to position [51, 0]
click at [243, 20] on icon "Navigate back" at bounding box center [240, 18] width 6 height 9
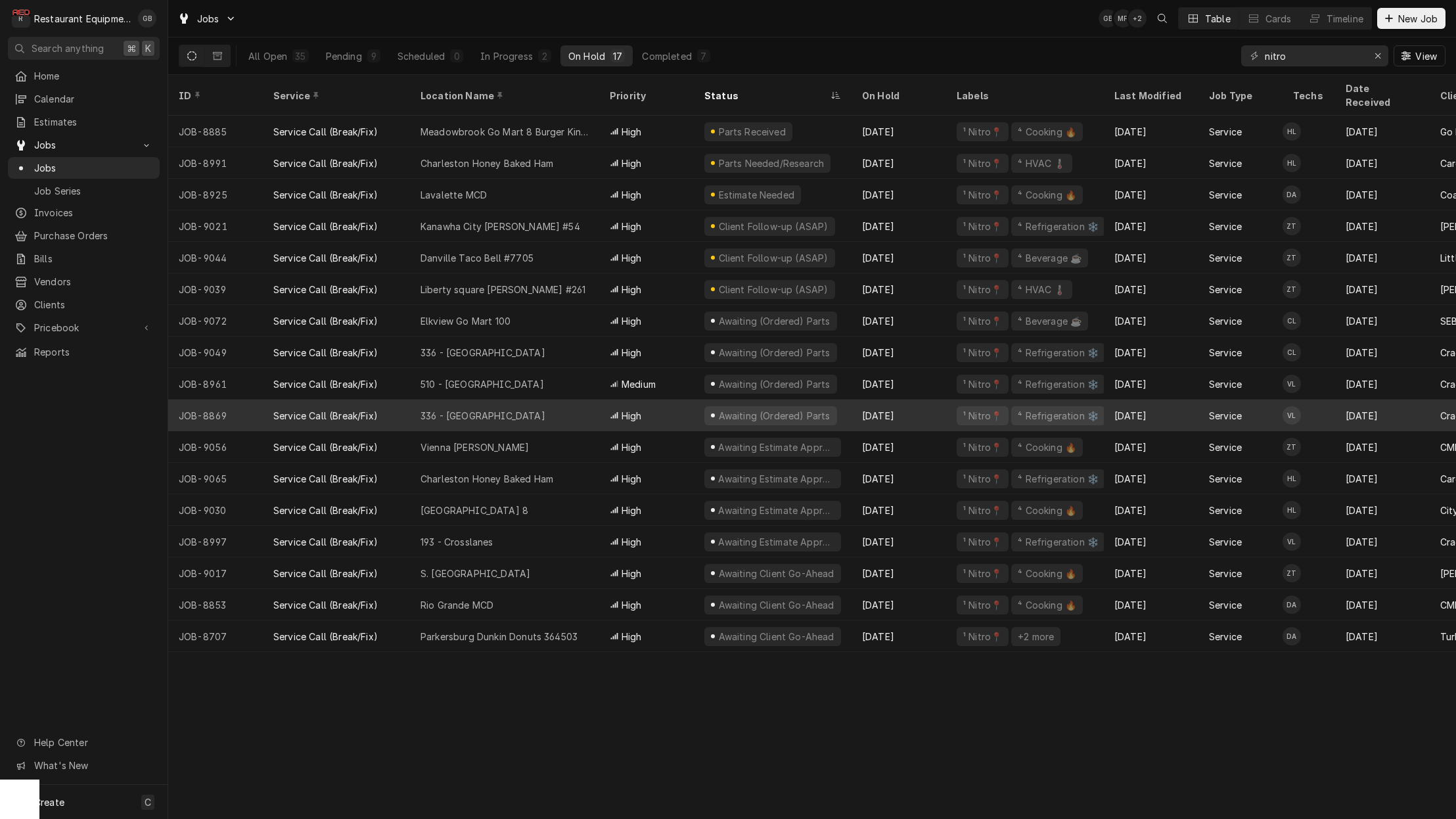
click at [473, 345] on div "336 - [GEOGRAPHIC_DATA]" at bounding box center [482, 352] width 125 height 14
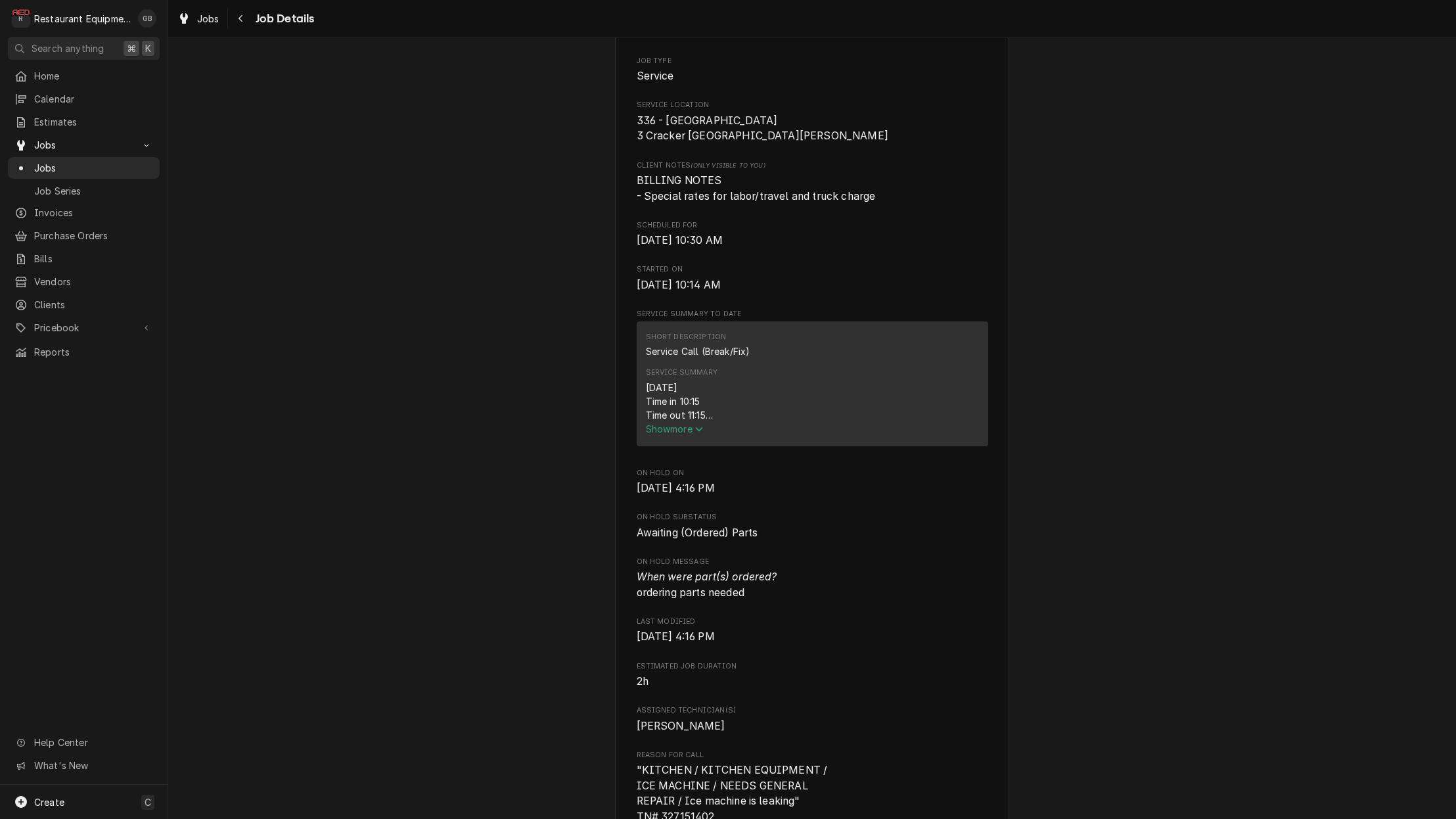
scroll to position [279, 0]
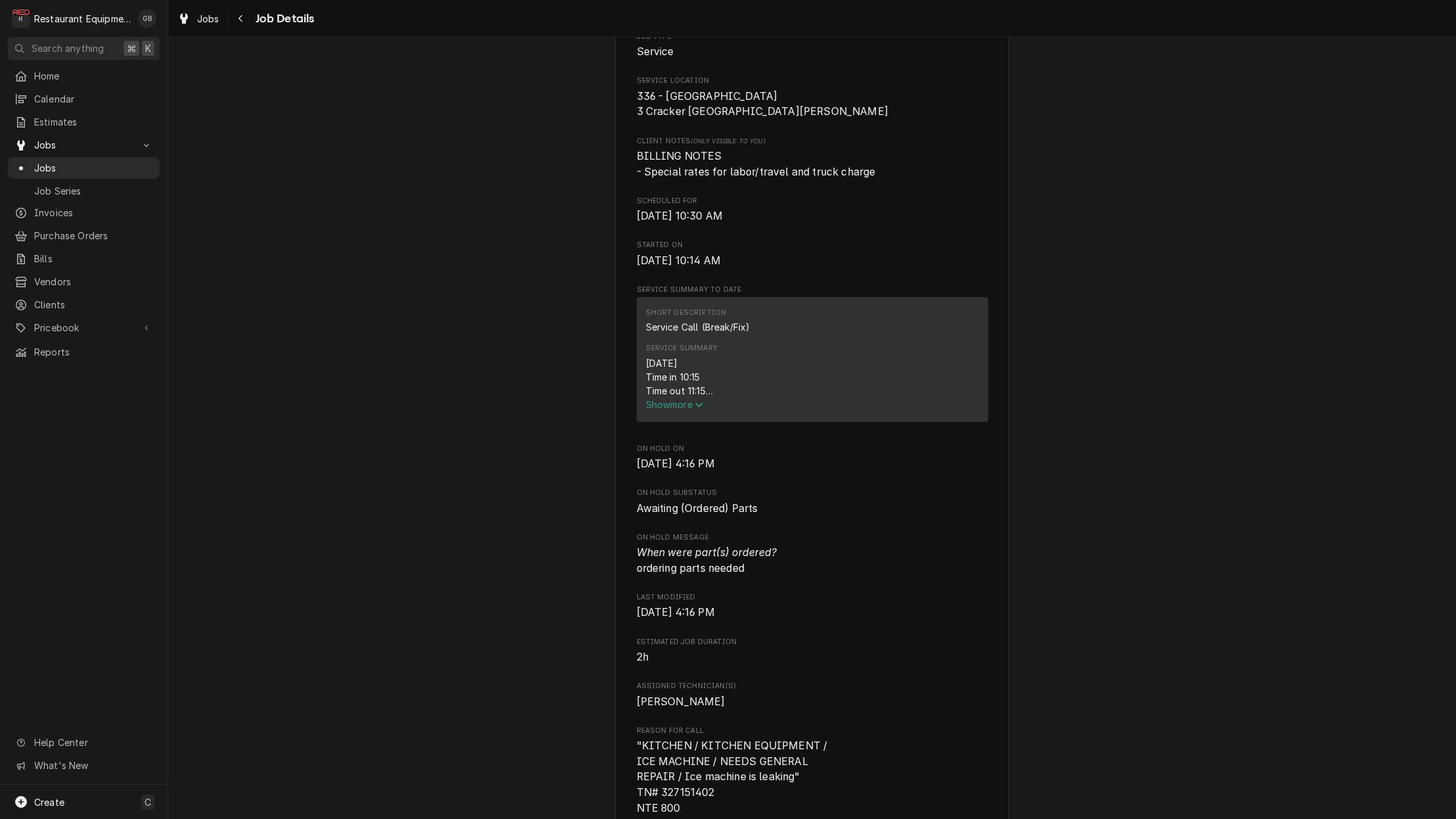
click at [683, 410] on span "Show more" at bounding box center [674, 404] width 58 height 11
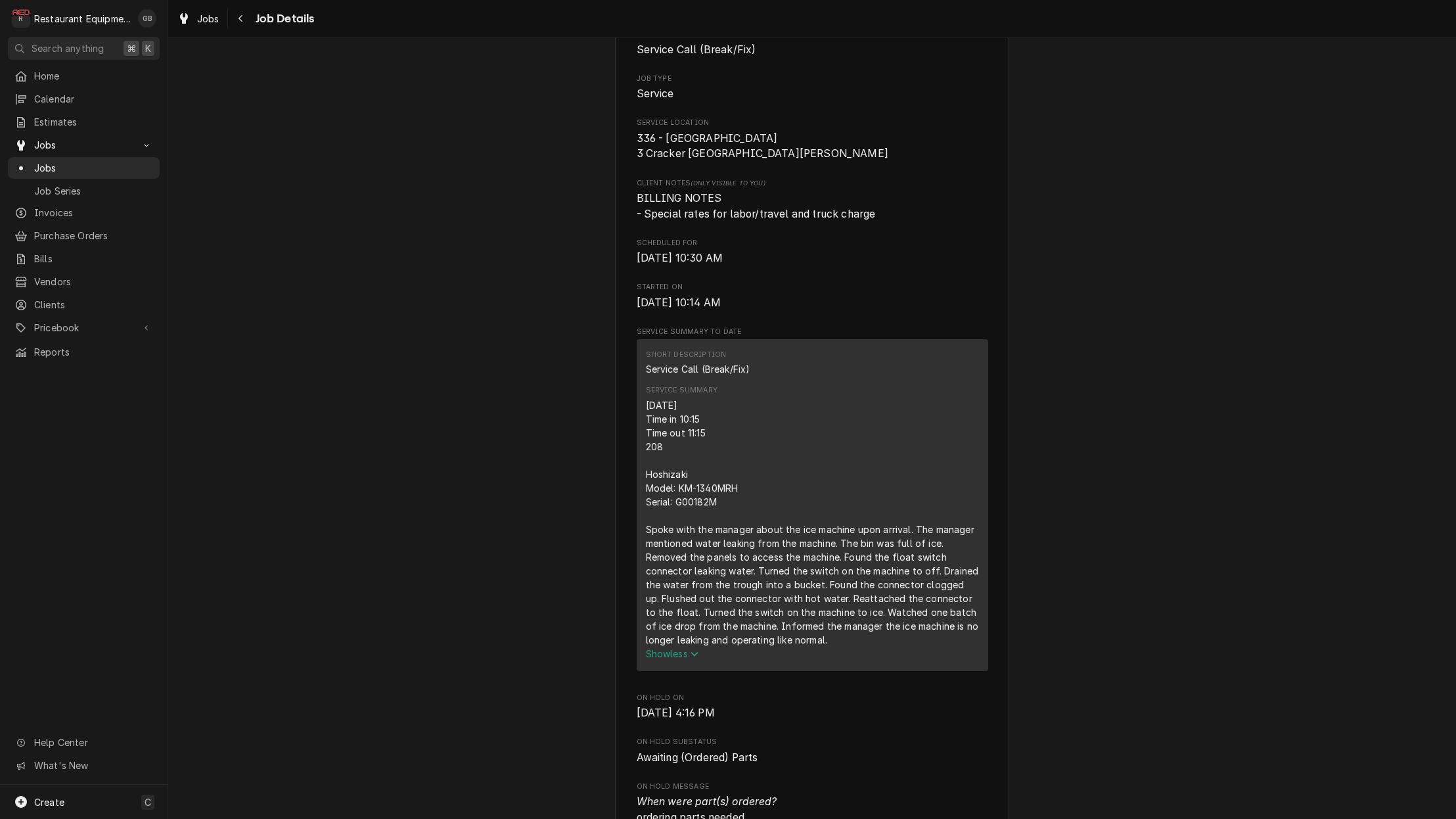
scroll to position [238, 0]
click at [244, 21] on div "Navigate back" at bounding box center [241, 19] width 13 height 13
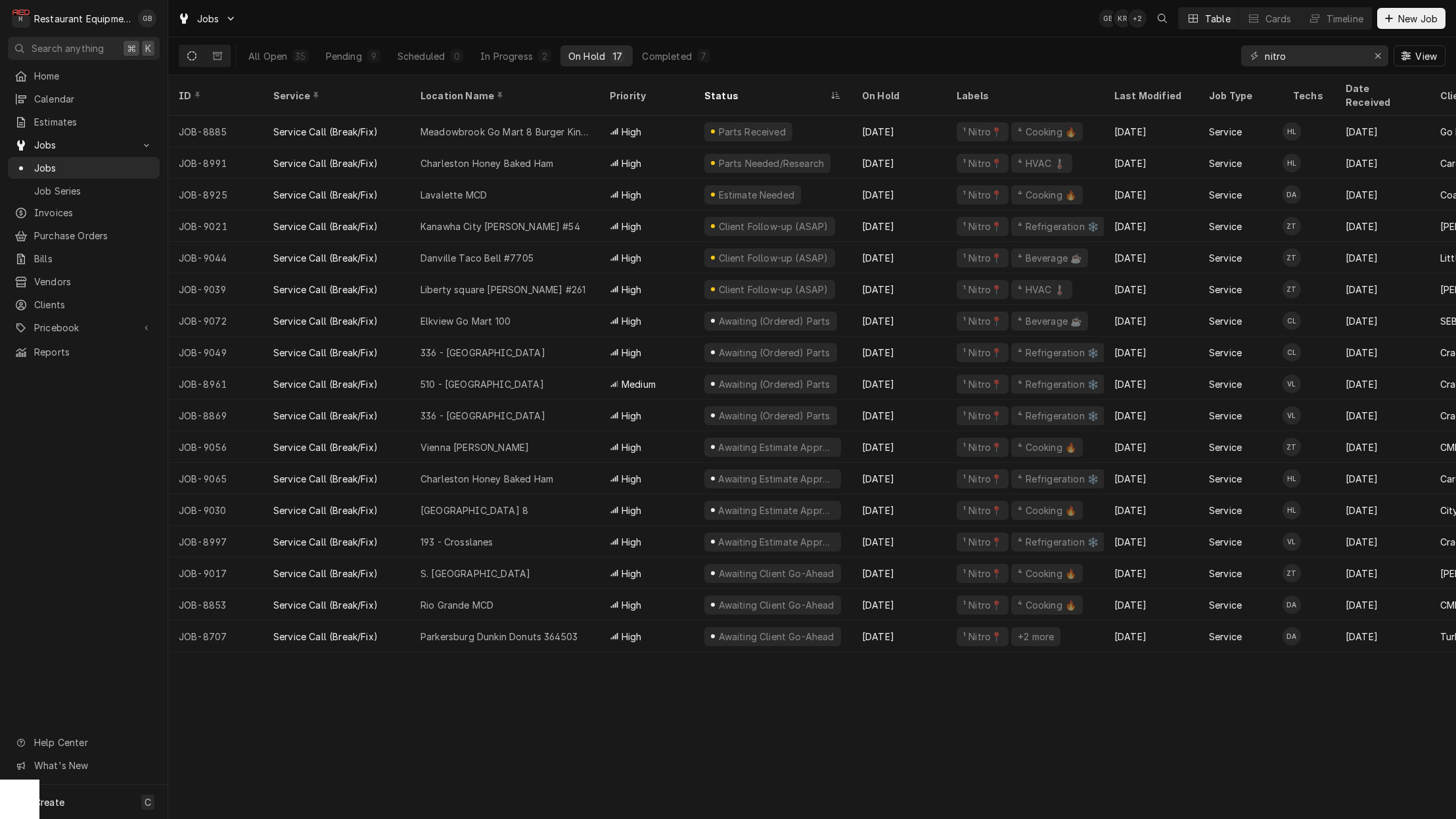
click at [473, 314] on div "Elkview Go Mart 100" at bounding box center [465, 321] width 90 height 14
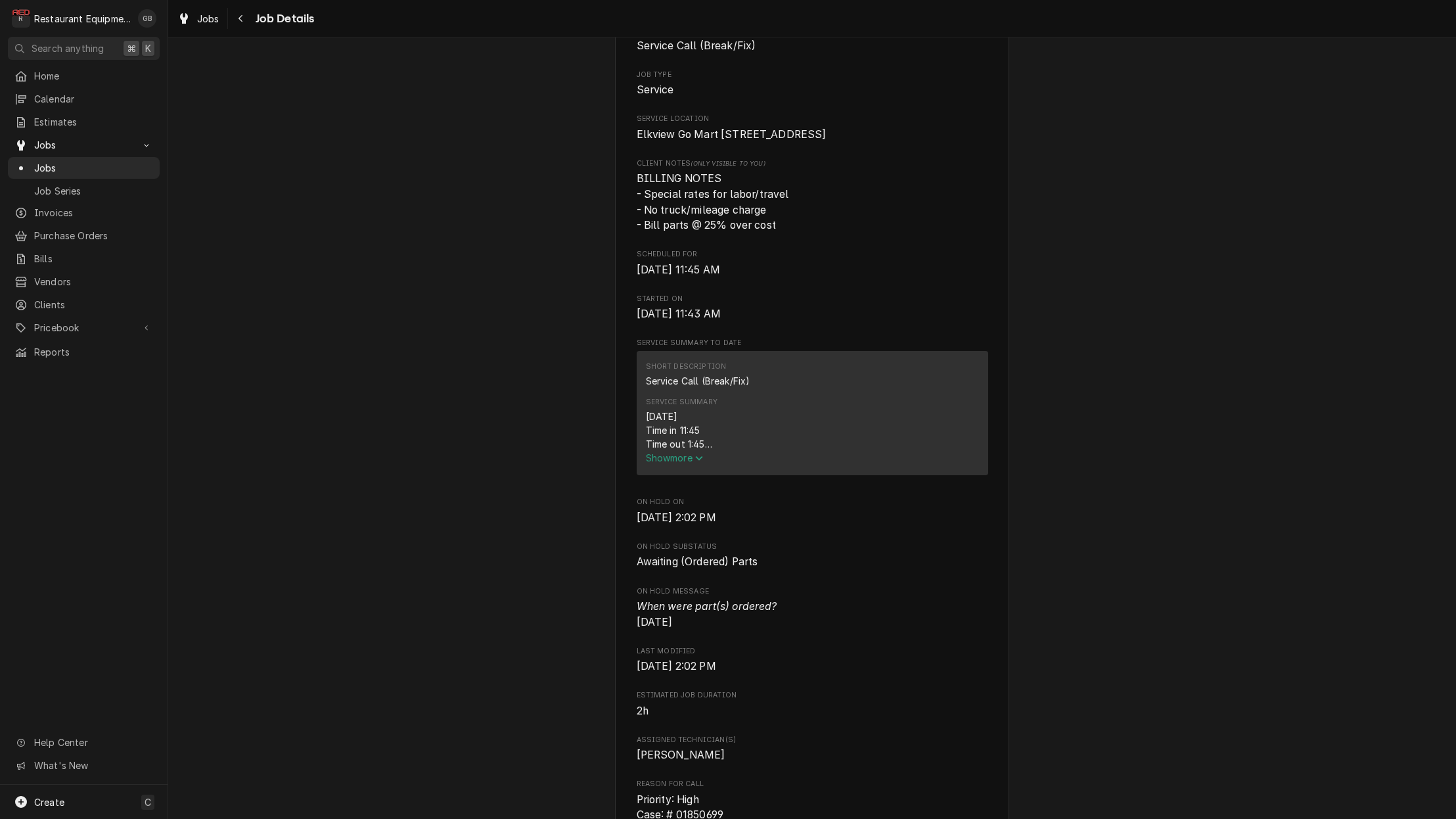
click at [695, 463] on span "Show more" at bounding box center [674, 458] width 58 height 11
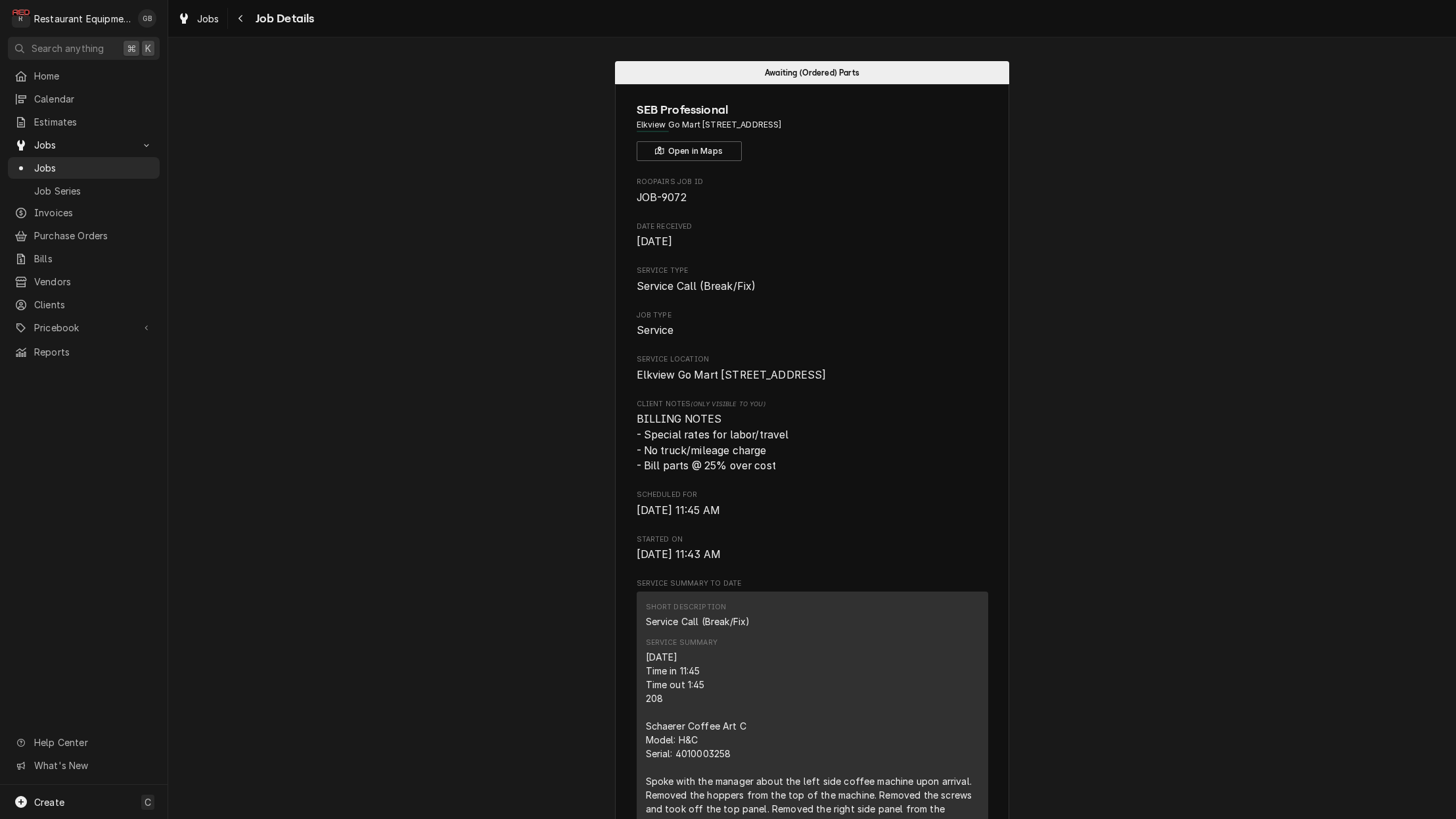
click at [237, 16] on div "Navigate back" at bounding box center [241, 19] width 13 height 13
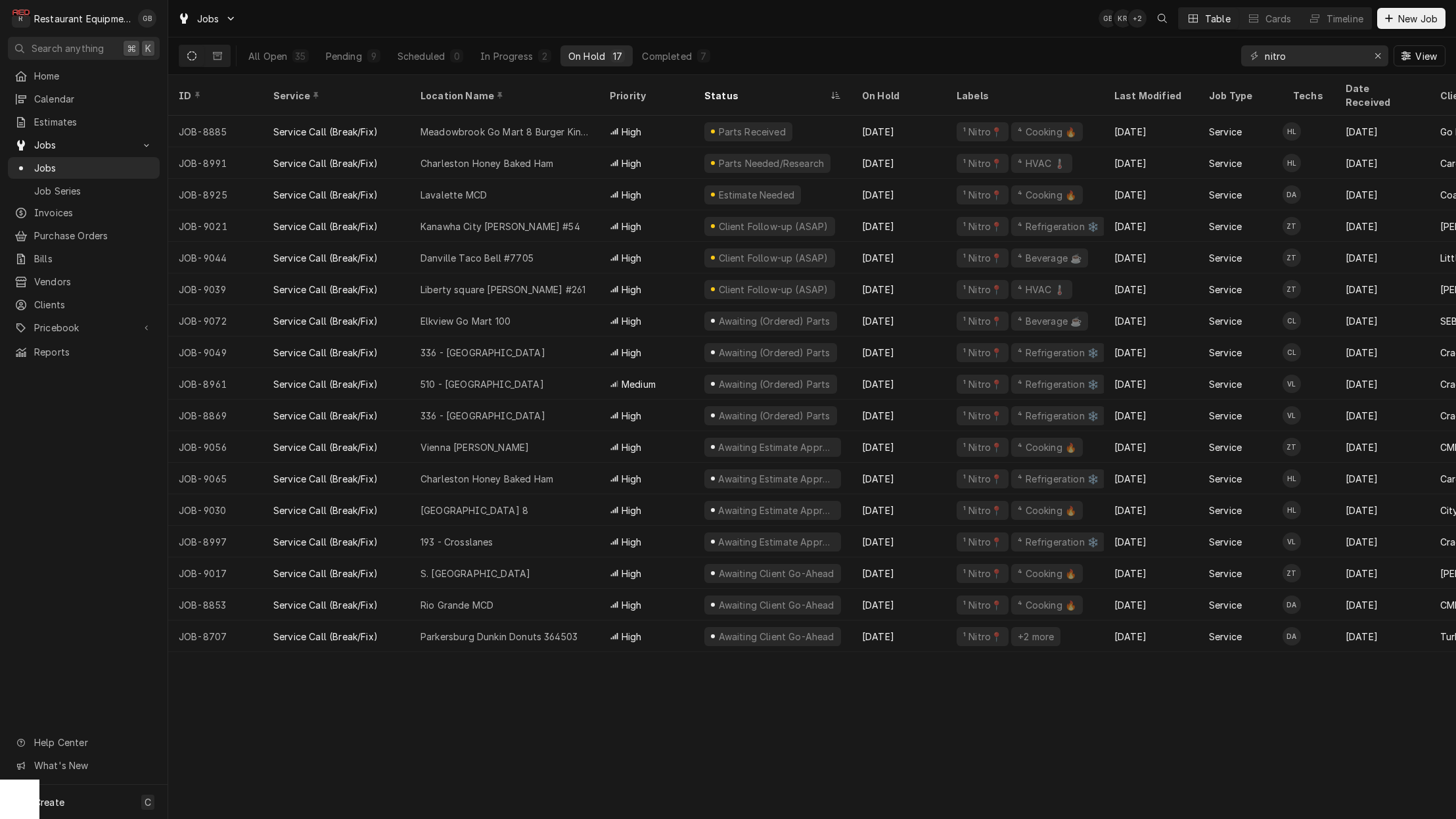
scroll to position [1, 0]
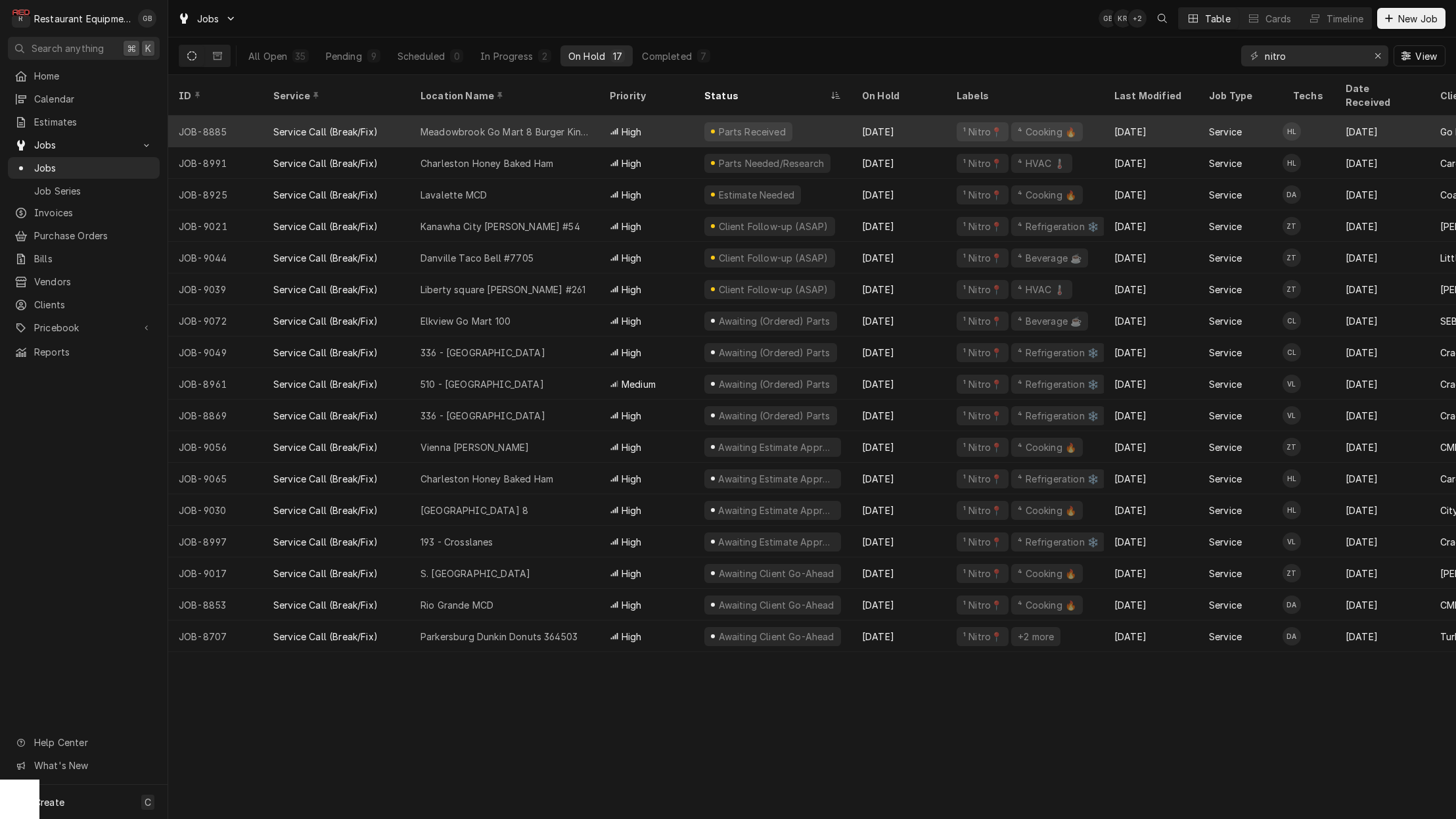
click at [425, 123] on div "Meadowbrook Go Mart 8 Burger King 23220" at bounding box center [504, 131] width 189 height 31
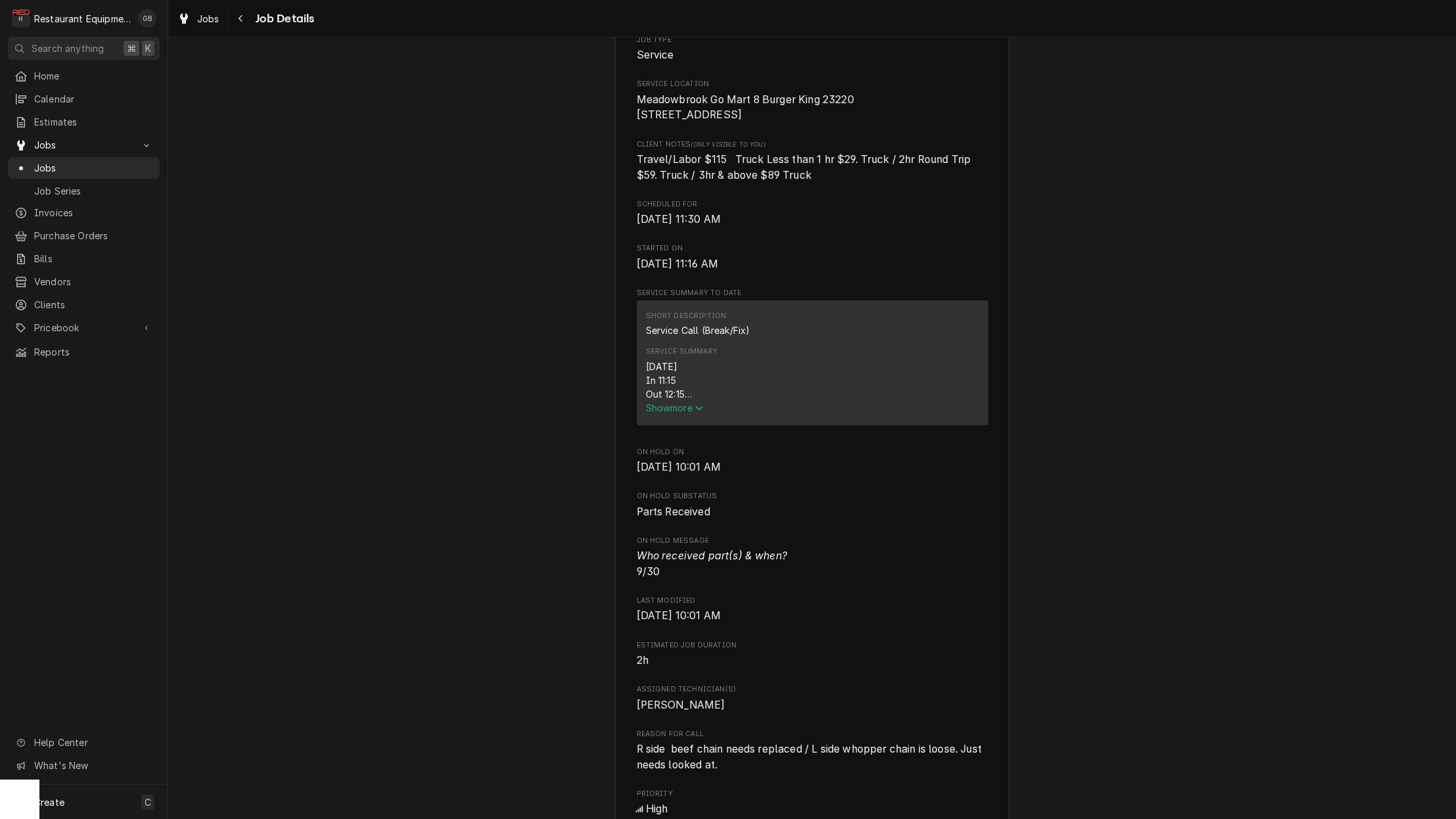
scroll to position [277, 0]
click at [682, 412] on span "Show more" at bounding box center [674, 407] width 58 height 11
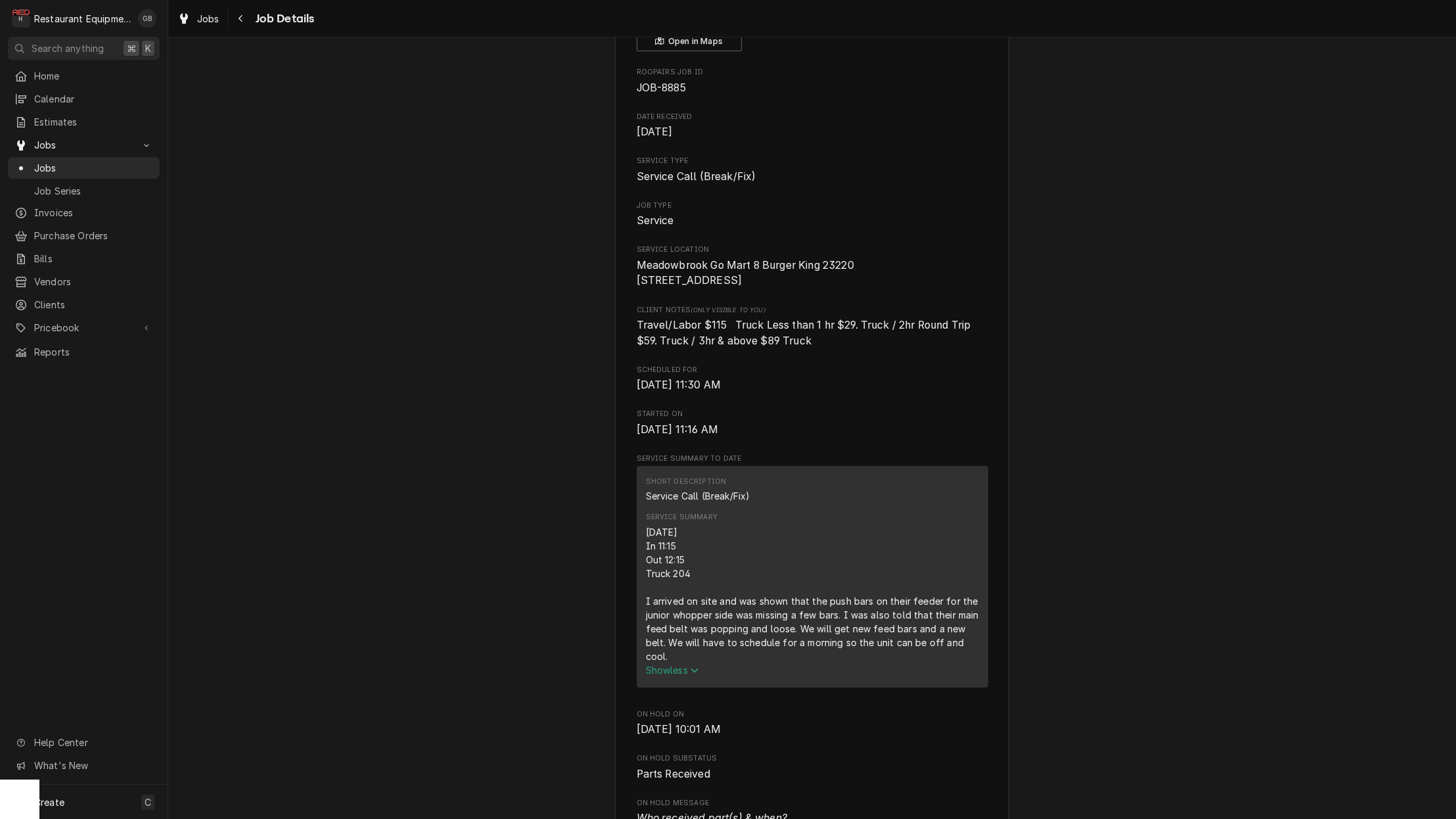
scroll to position [107, 0]
click at [245, 19] on div "Navigate back" at bounding box center [241, 19] width 13 height 13
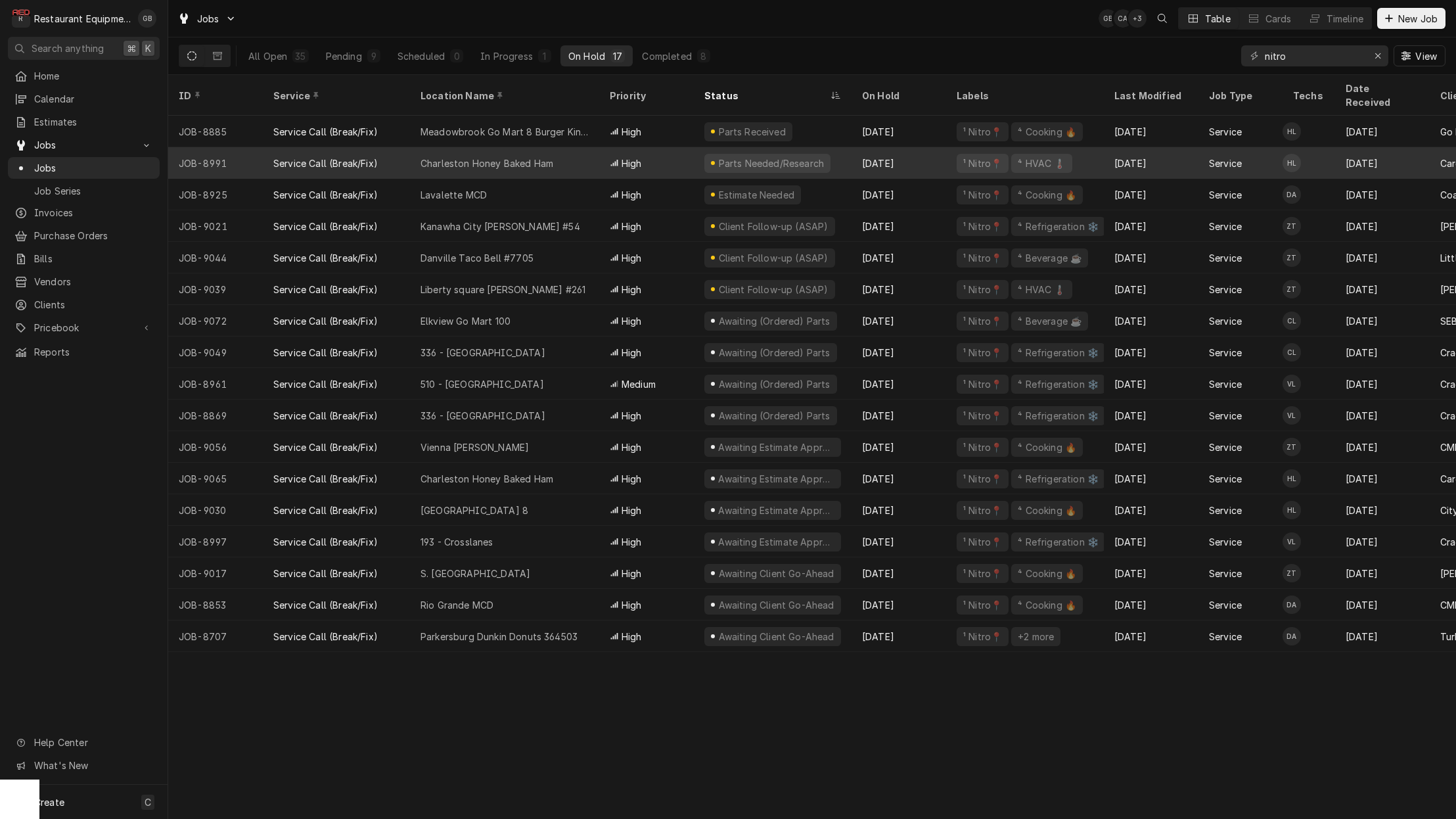
click at [519, 156] on div "Charleston Honey Baked Ham" at bounding box center [486, 163] width 133 height 14
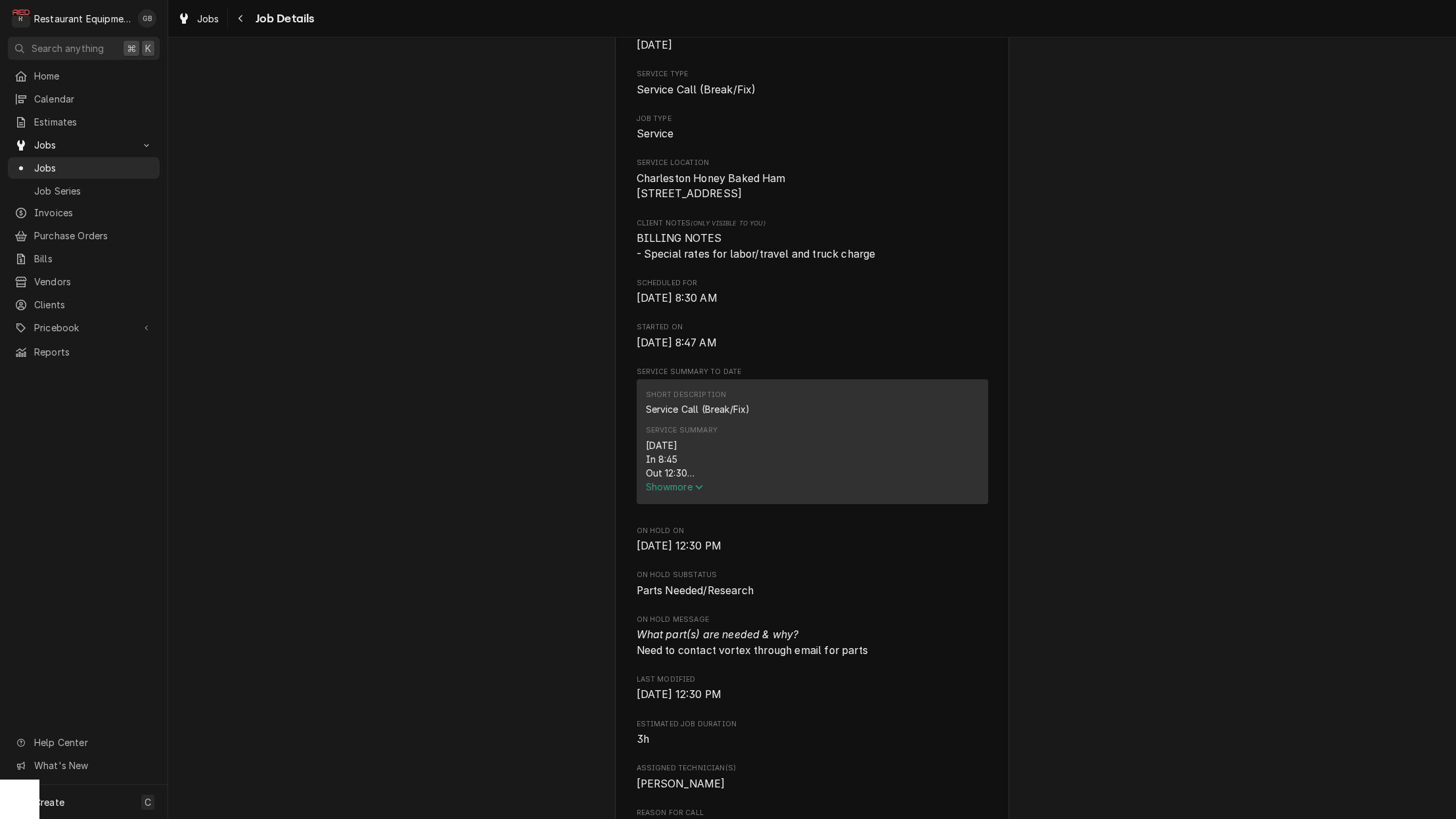
scroll to position [200, 0]
drag, startPoint x: 728, startPoint y: 444, endPoint x: 680, endPoint y: 493, distance: 68.6
click at [680, 489] on span "Show more" at bounding box center [674, 483] width 58 height 11
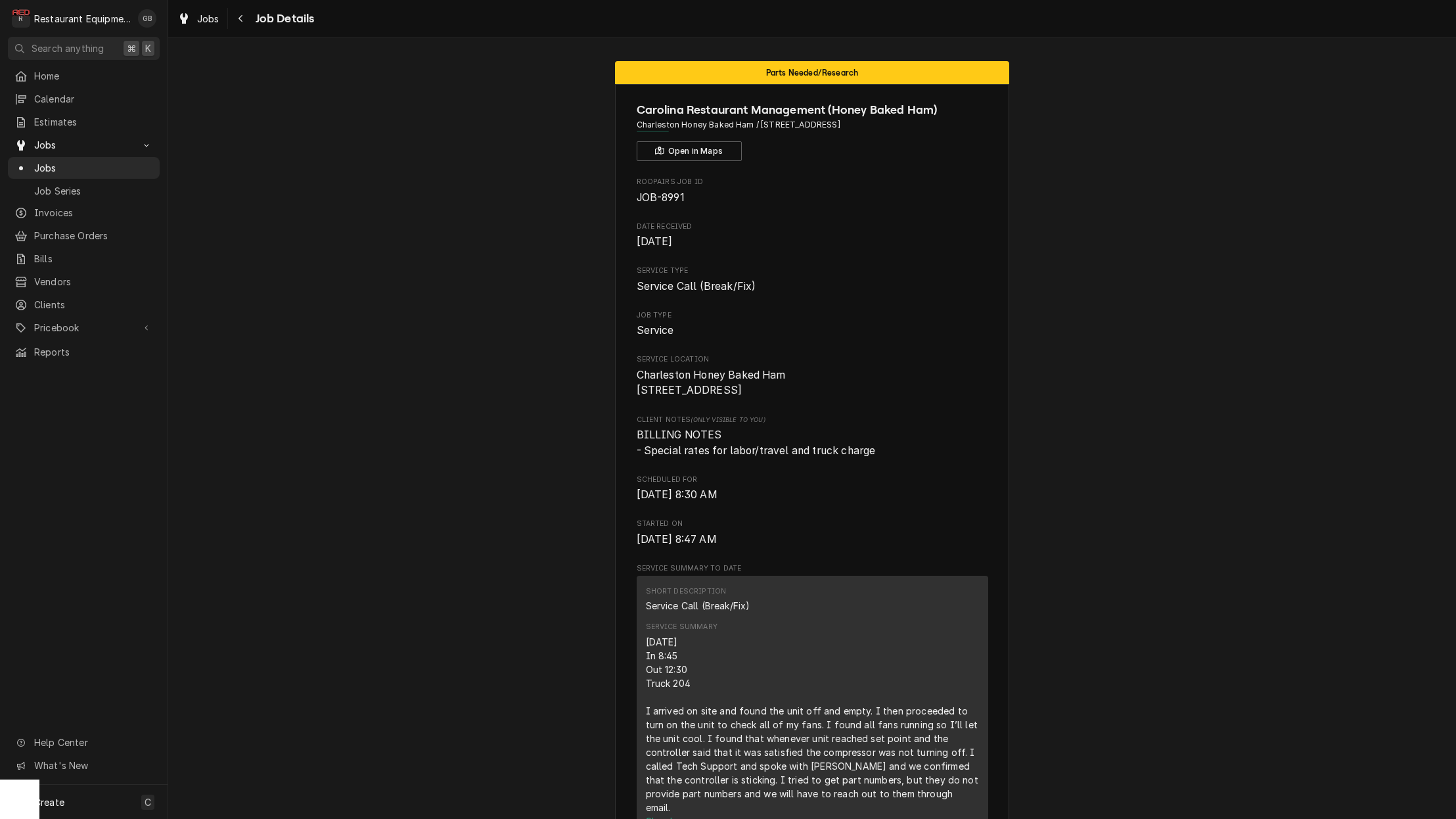
scroll to position [0, 0]
click at [235, 17] on div "Navigate back" at bounding box center [241, 19] width 13 height 13
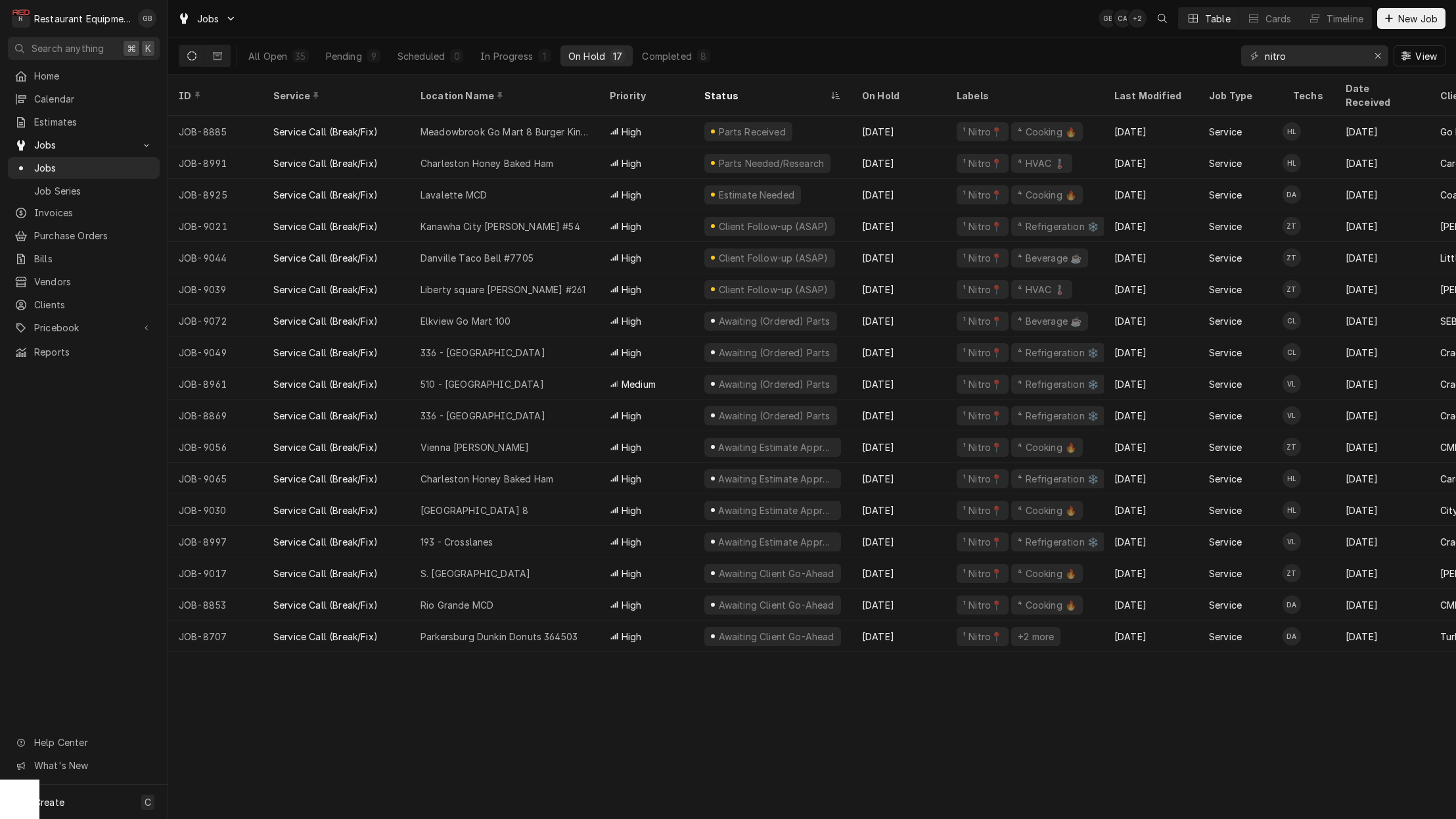
click at [284, 188] on div "Service Call (Break/Fix)" at bounding box center [326, 194] width 105 height 14
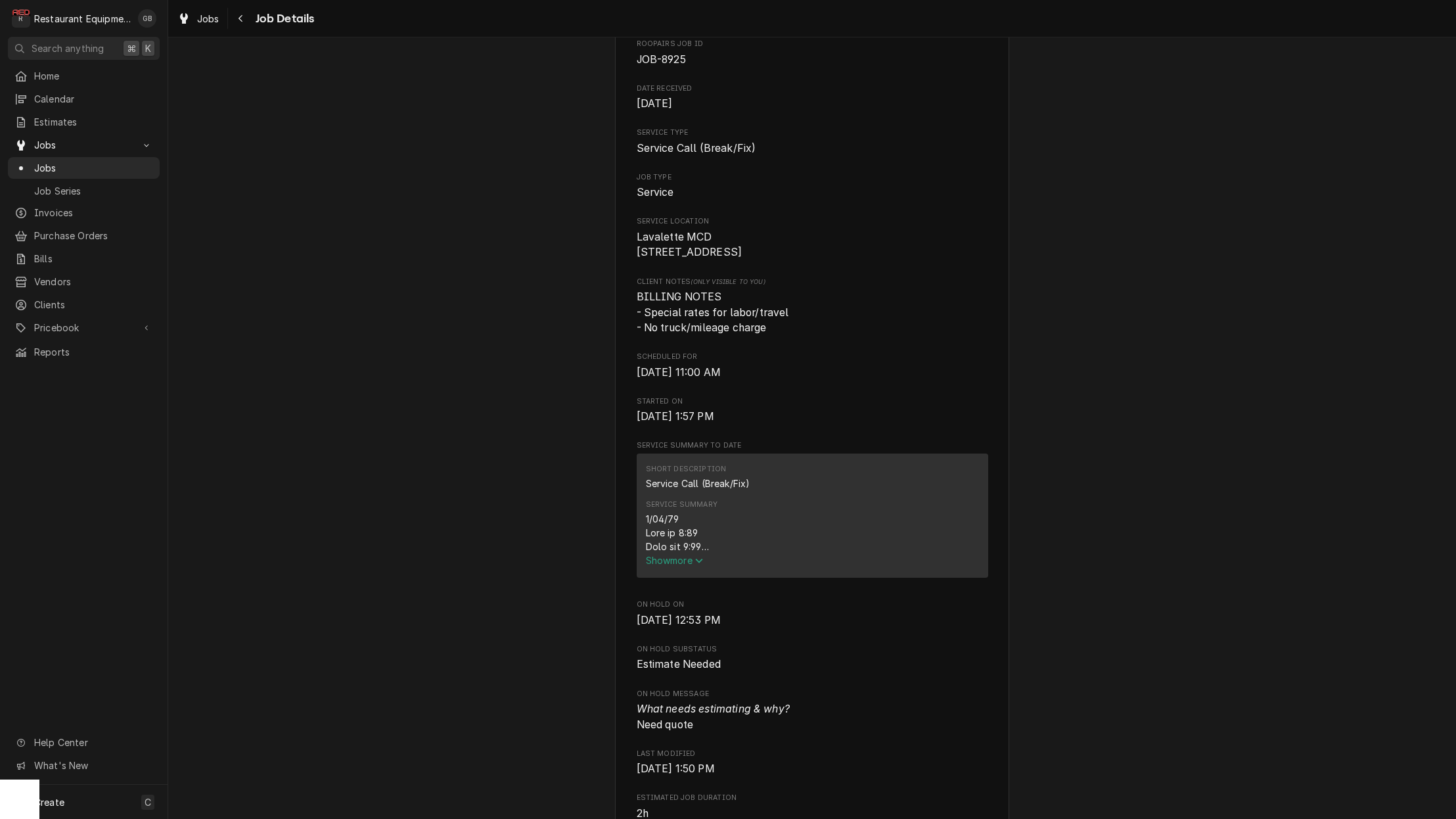
scroll to position [140, 0]
click at [670, 560] on span "Show more" at bounding box center [674, 558] width 58 height 11
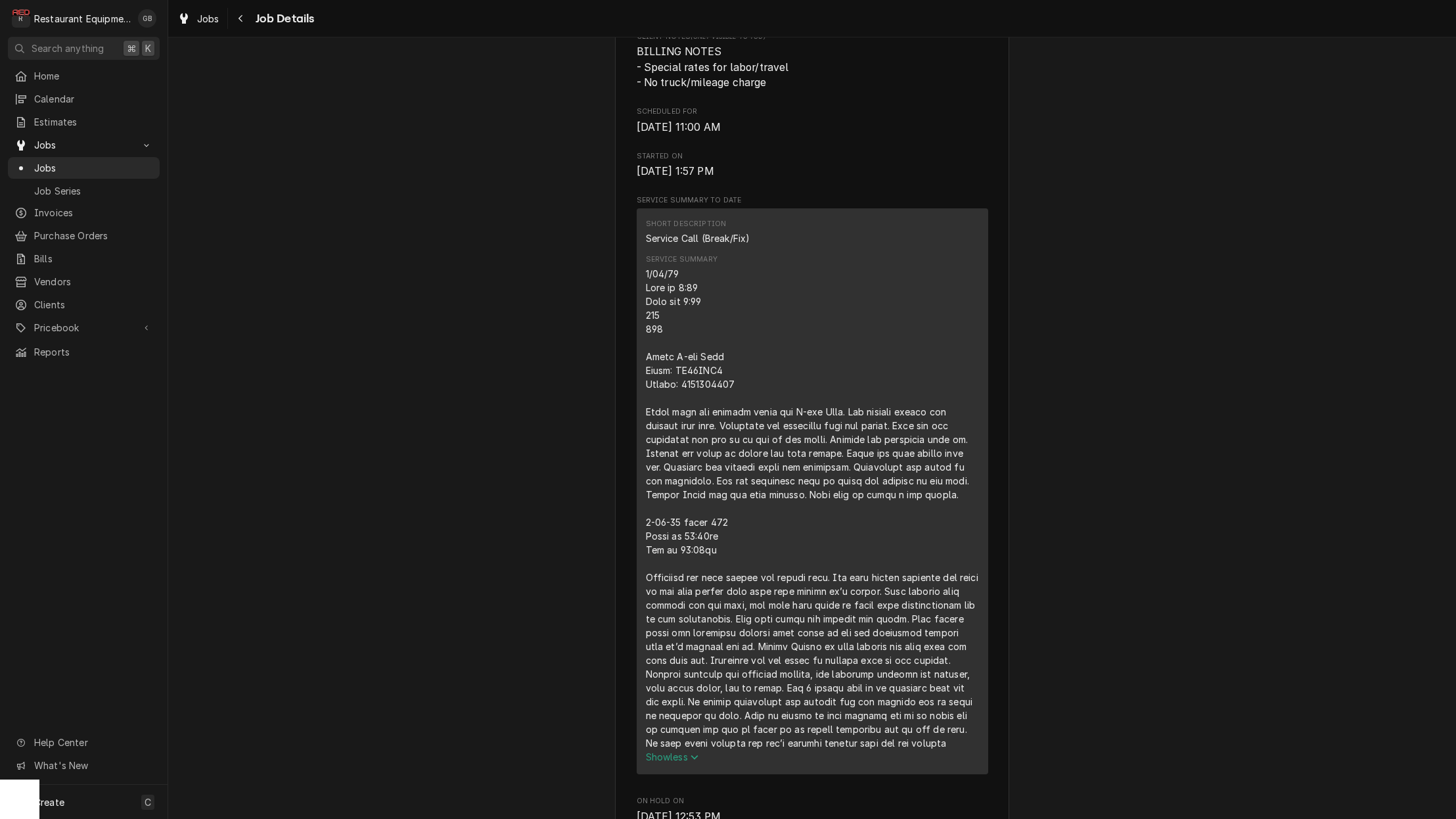
scroll to position [393, 0]
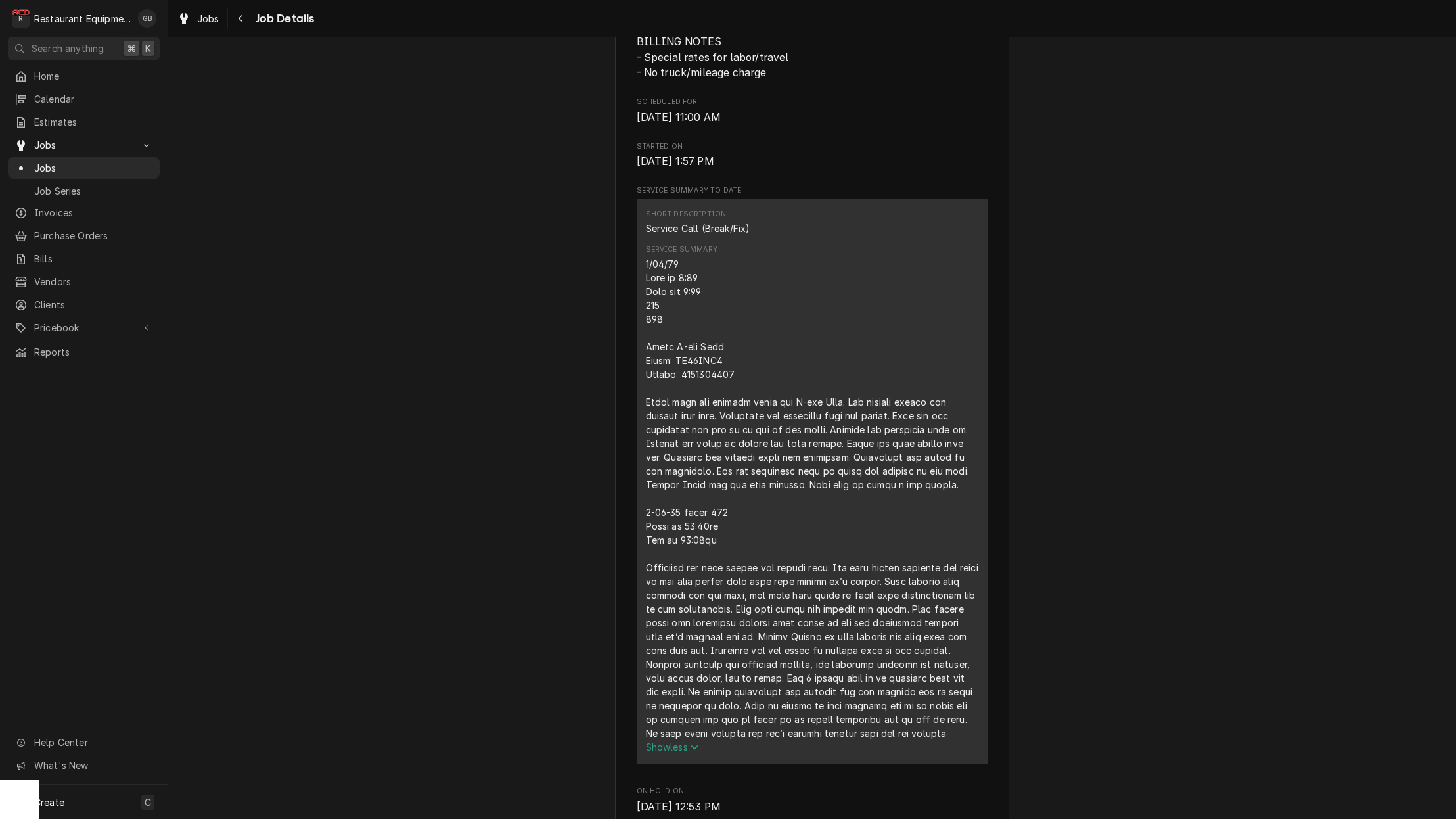
click at [249, 14] on button "Navigate back" at bounding box center [241, 19] width 21 height 21
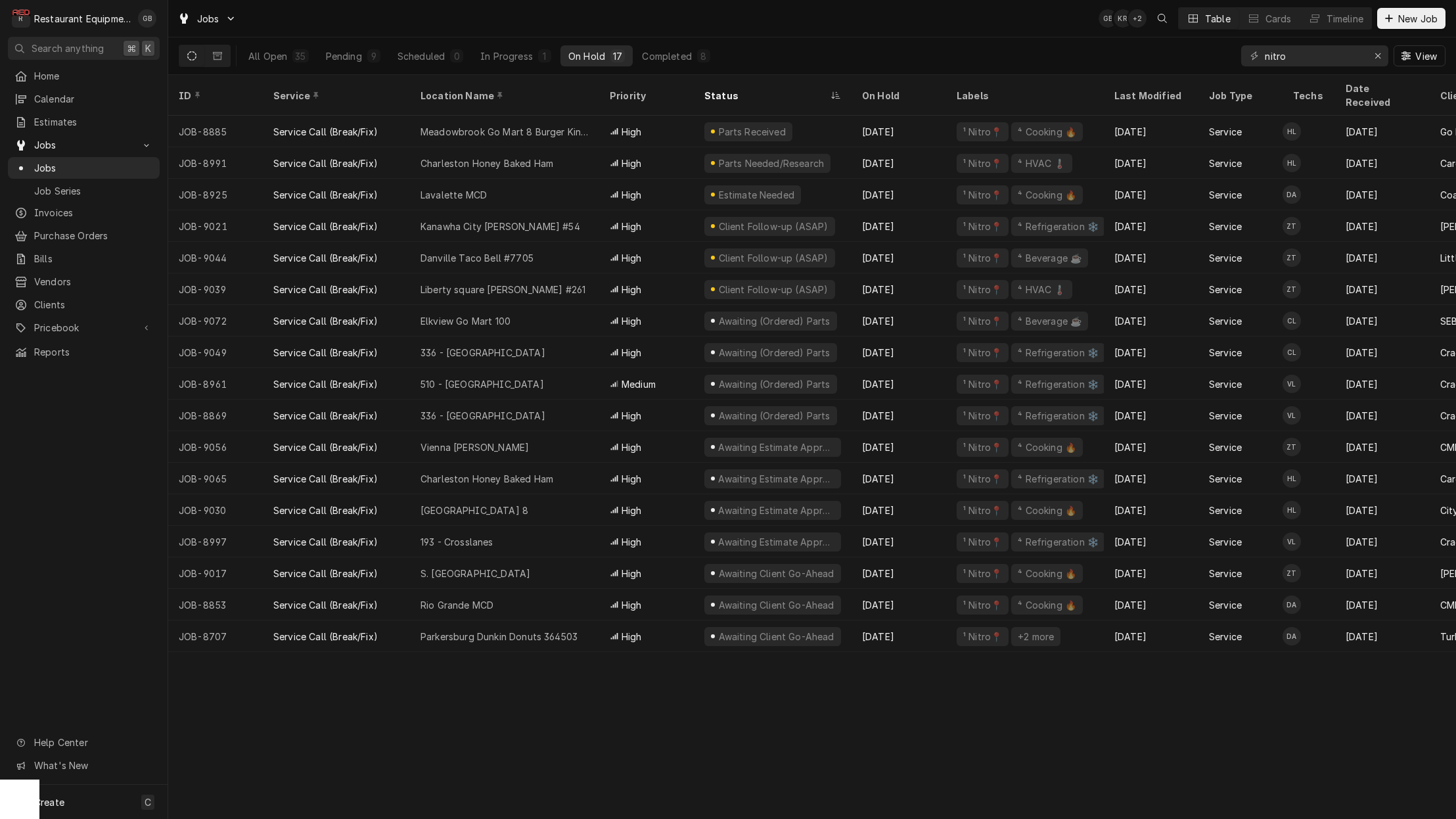
click at [396, 214] on div "Service Call (Break/Fix)" at bounding box center [336, 225] width 147 height 31
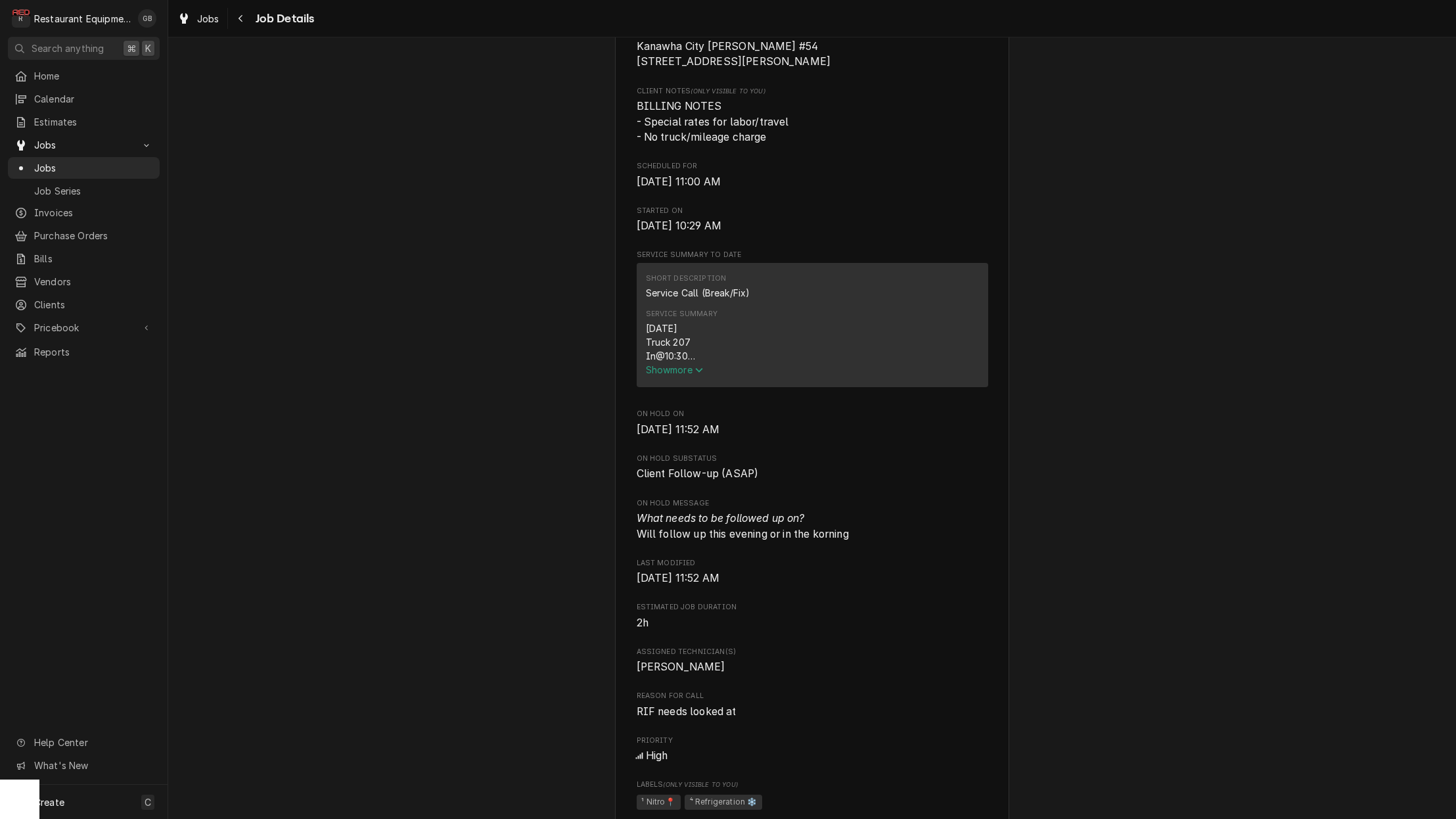
scroll to position [342, 0]
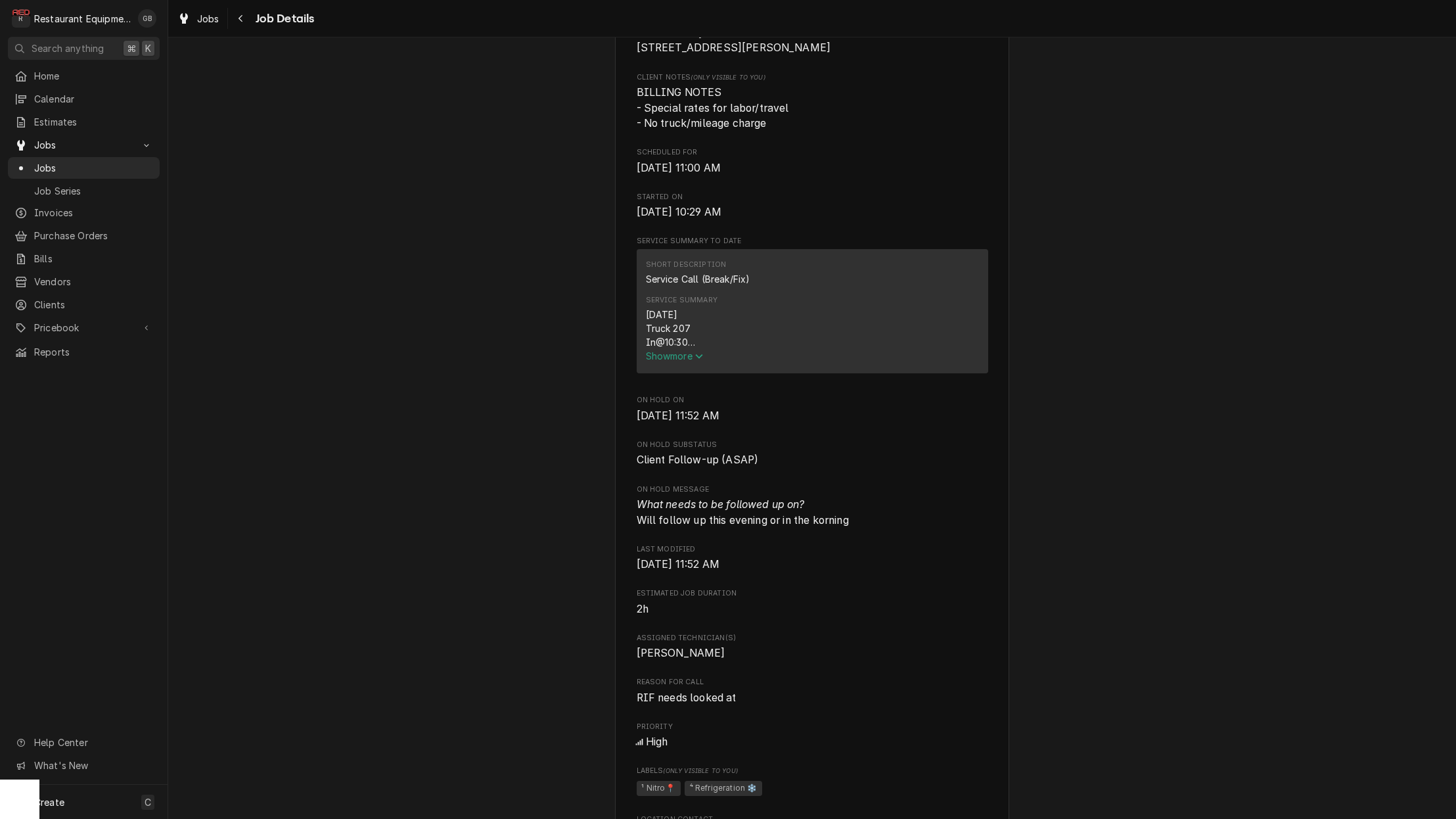
click at [689, 362] on span "Show more" at bounding box center [674, 356] width 58 height 11
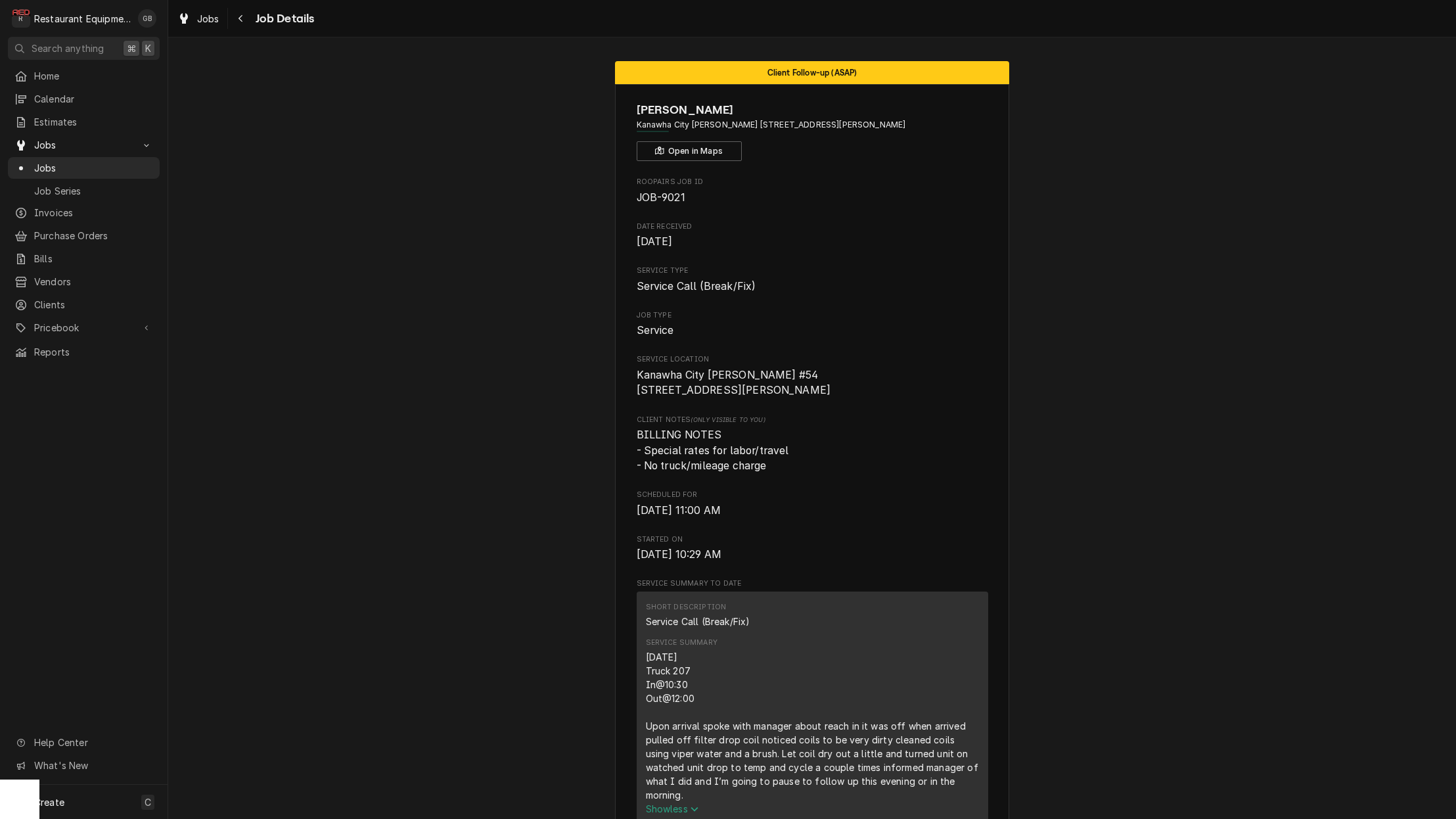
scroll to position [0, 0]
click at [237, 20] on div "Navigate back" at bounding box center [241, 19] width 13 height 13
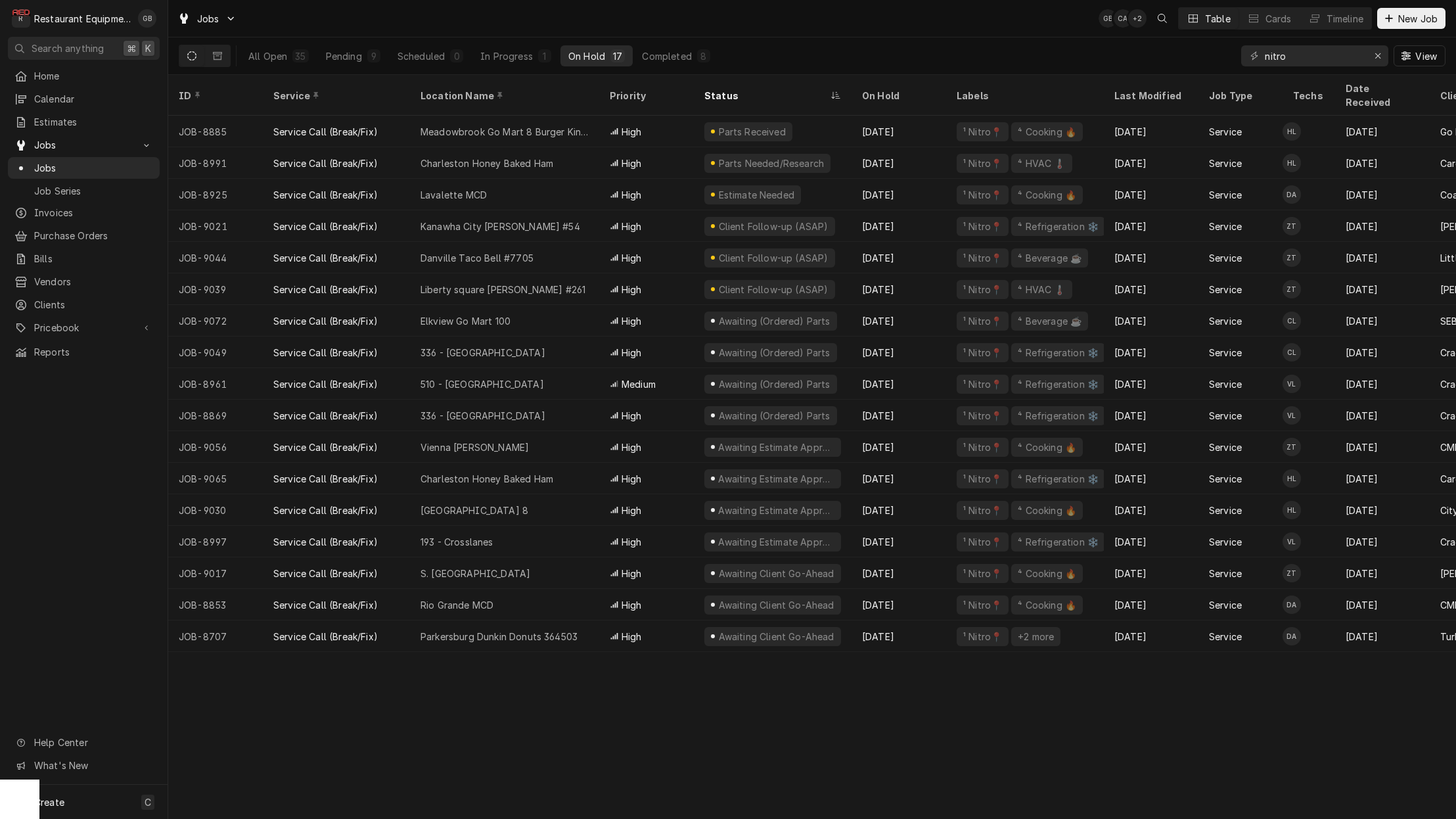
scroll to position [1, 0]
click at [394, 246] on div "Service Call (Break/Fix)" at bounding box center [336, 257] width 147 height 31
click at [344, 283] on div "Service Call (Break/Fix)" at bounding box center [326, 289] width 105 height 14
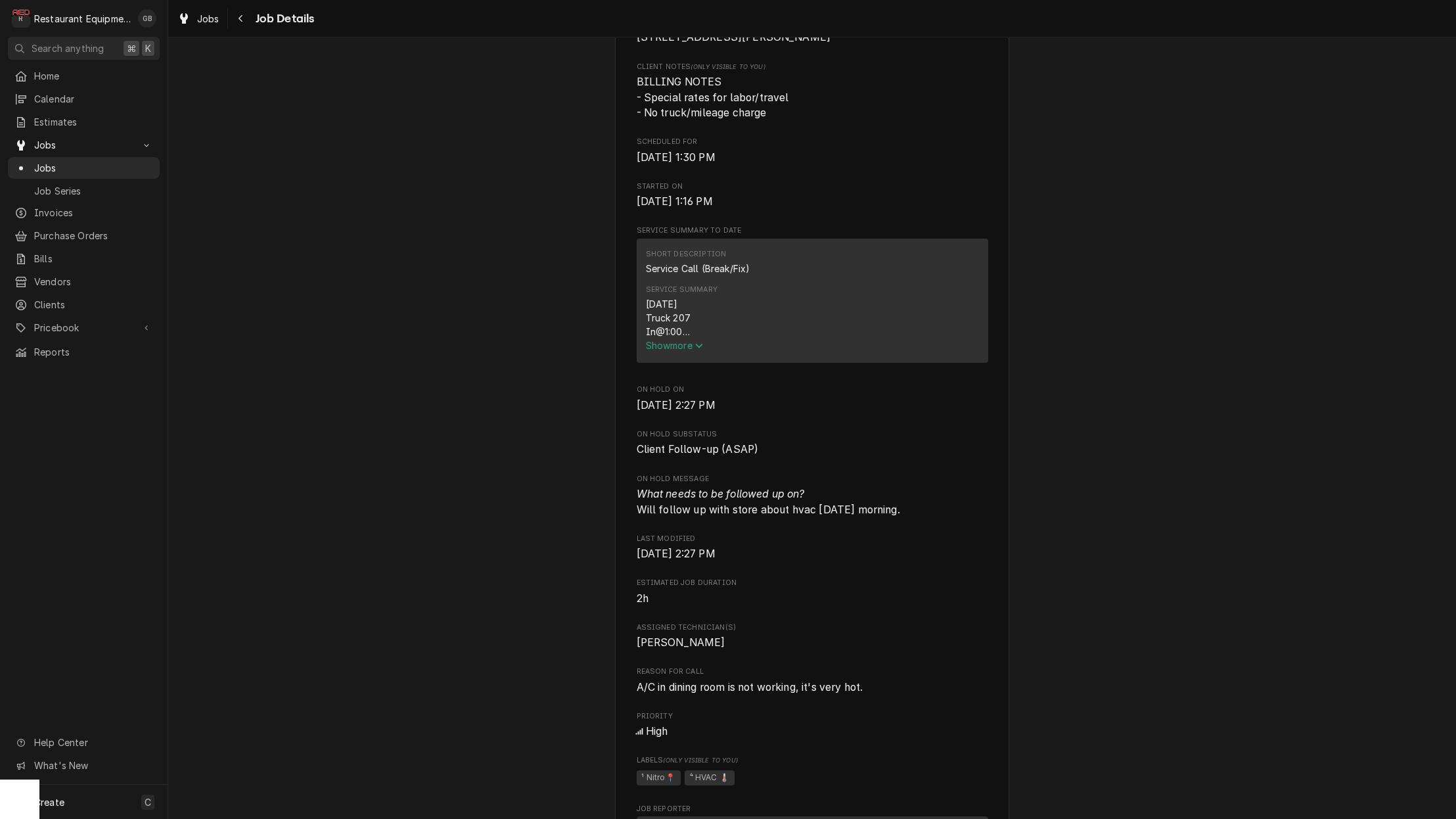
scroll to position [354, 0]
click at [668, 345] on span "Show more" at bounding box center [674, 344] width 58 height 11
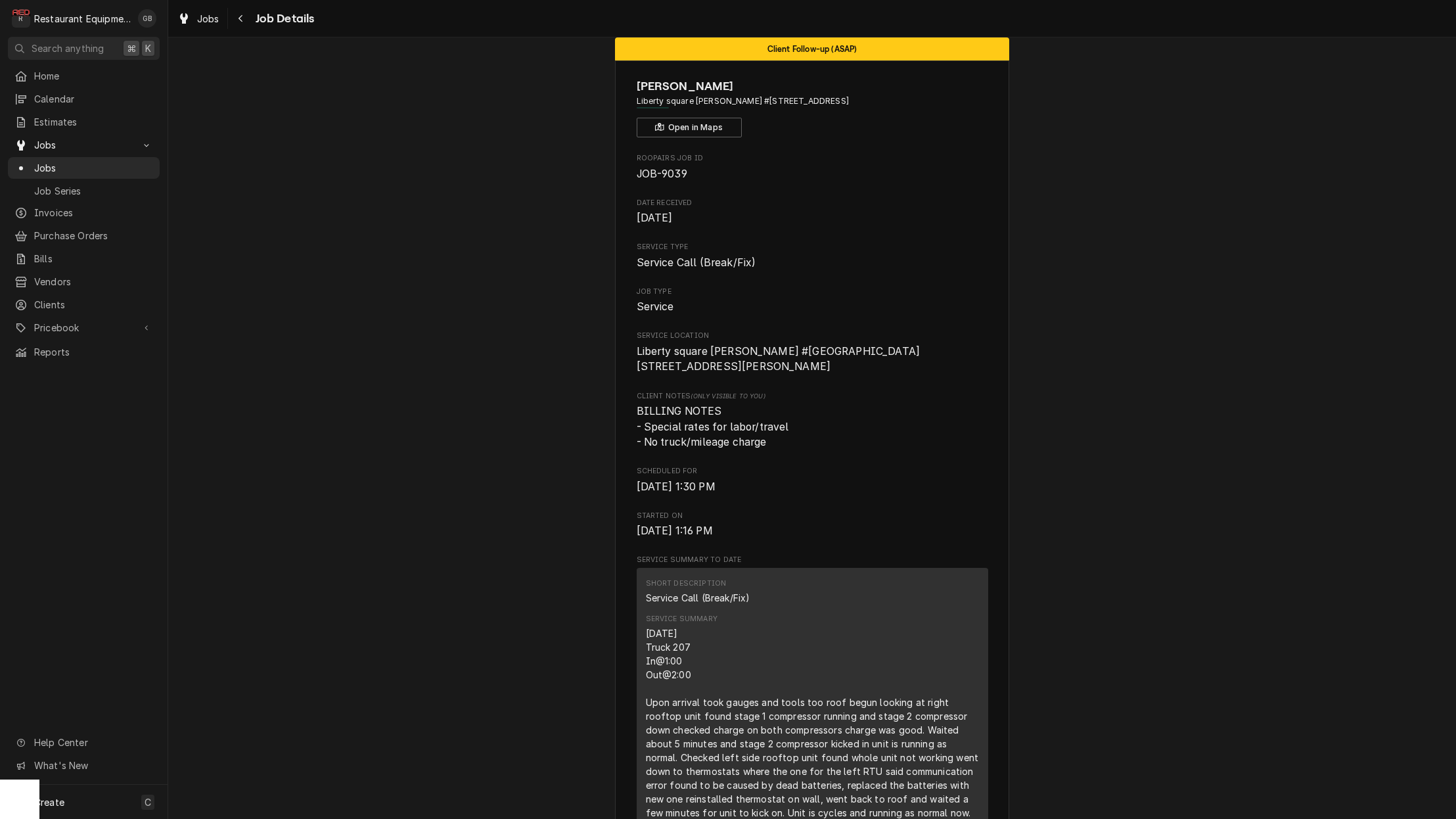
scroll to position [23, 0]
click at [241, 22] on icon "Navigate back" at bounding box center [240, 18] width 6 height 9
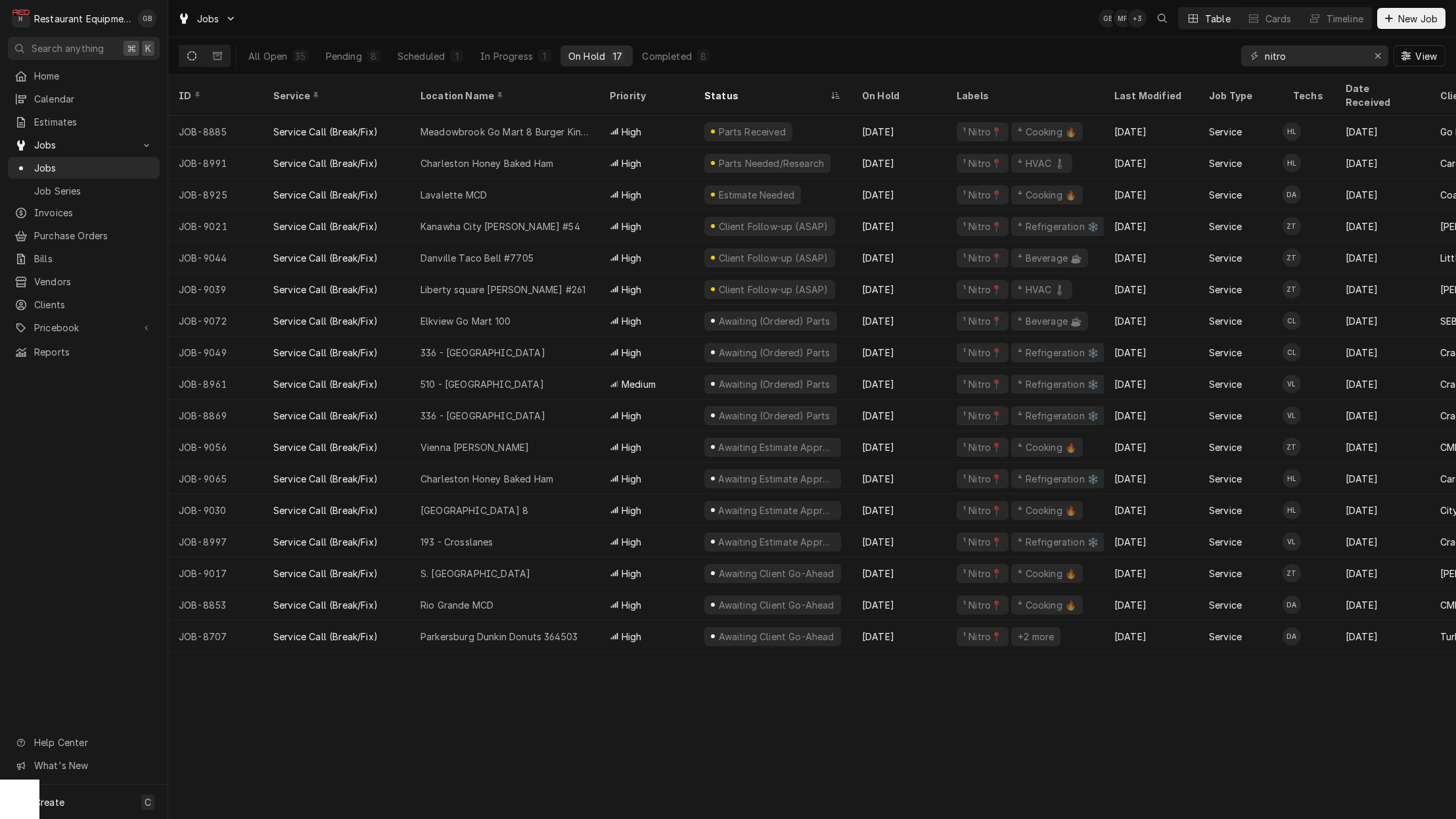
click at [347, 314] on div "Service Call (Break/Fix)" at bounding box center [326, 321] width 105 height 14
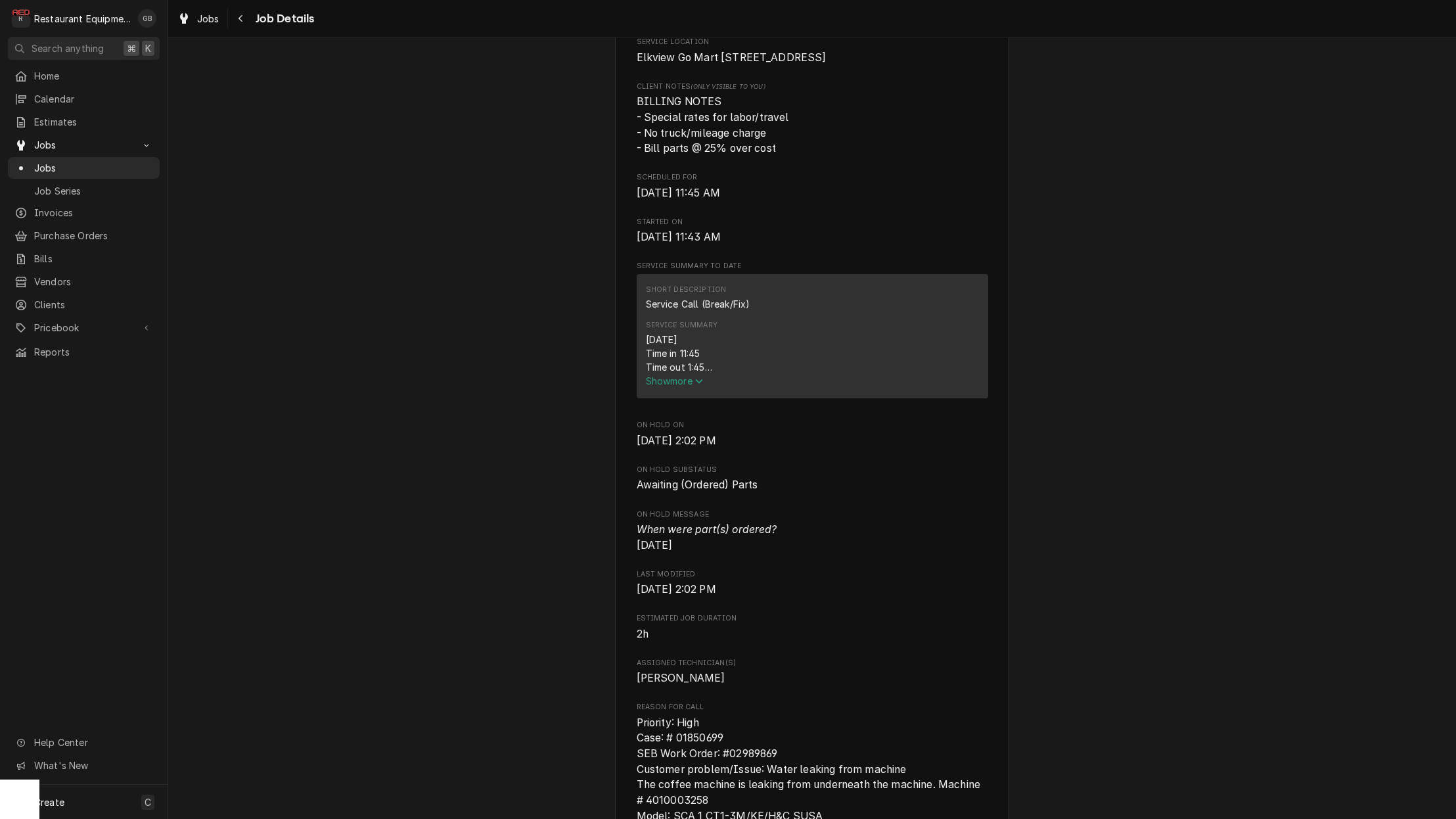
scroll to position [326, 0]
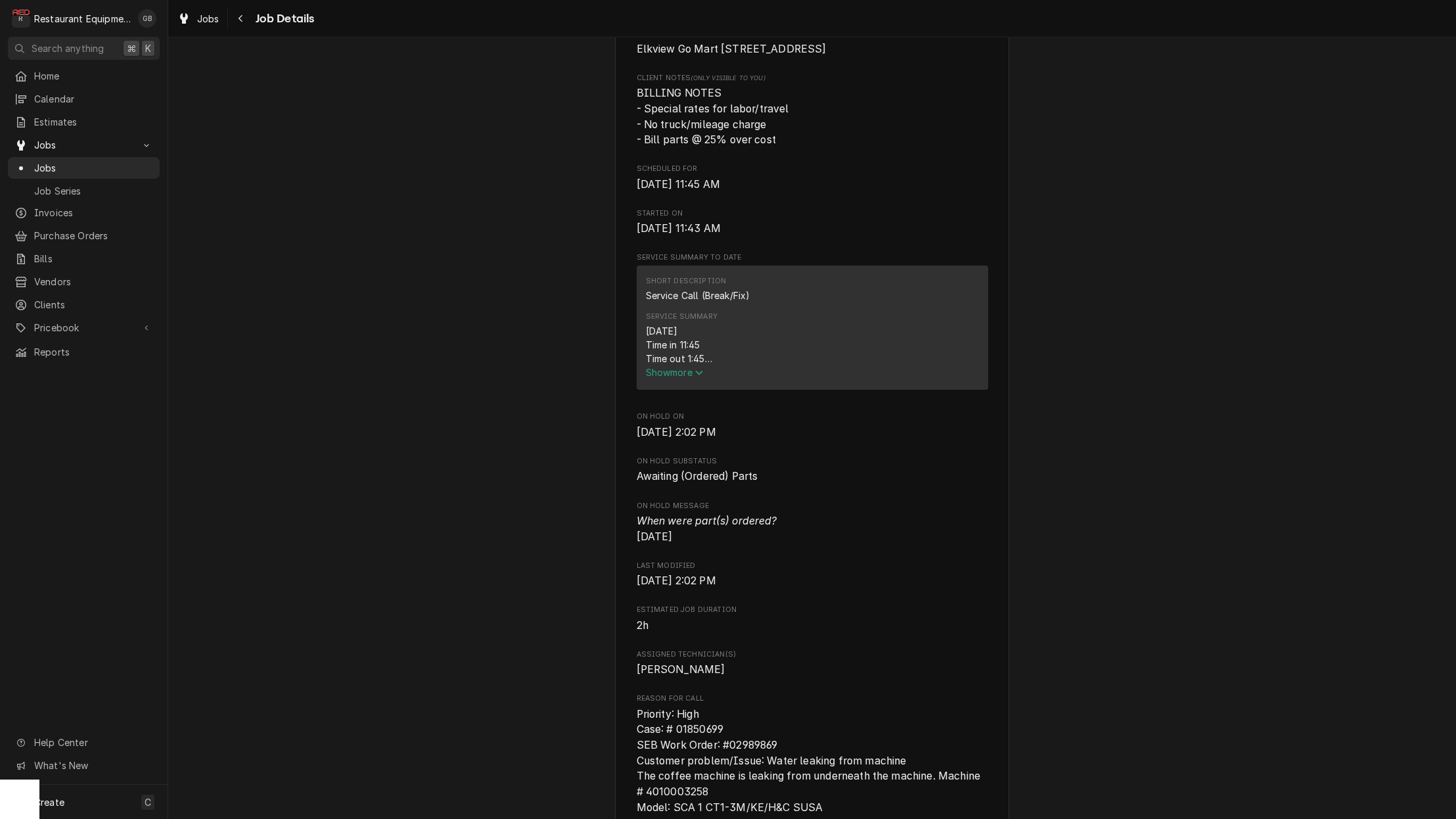
click at [691, 378] on span "Show more" at bounding box center [674, 372] width 58 height 11
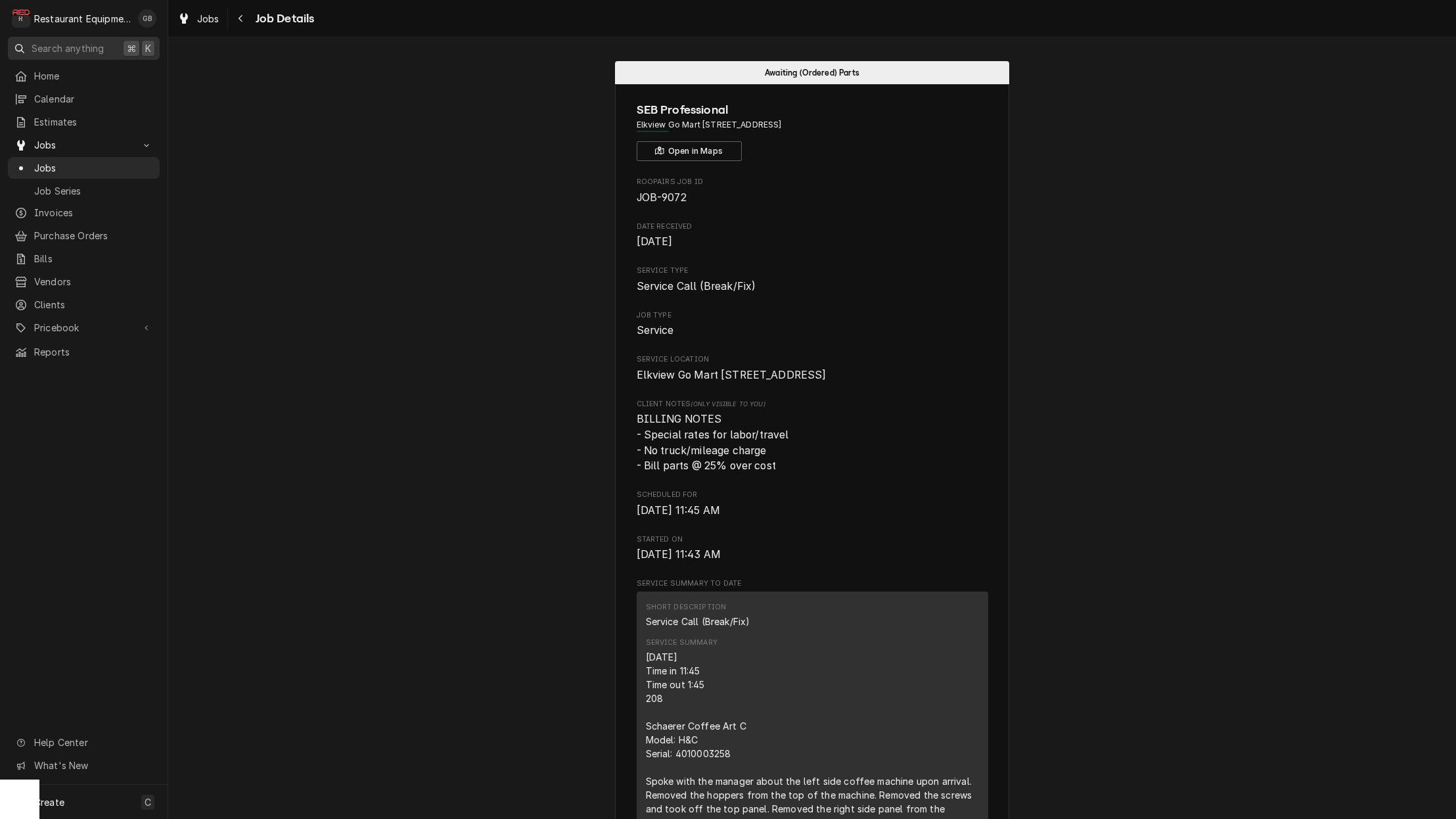
scroll to position [0, 0]
click at [241, 17] on icon "Navigate back" at bounding box center [240, 19] width 4 height 7
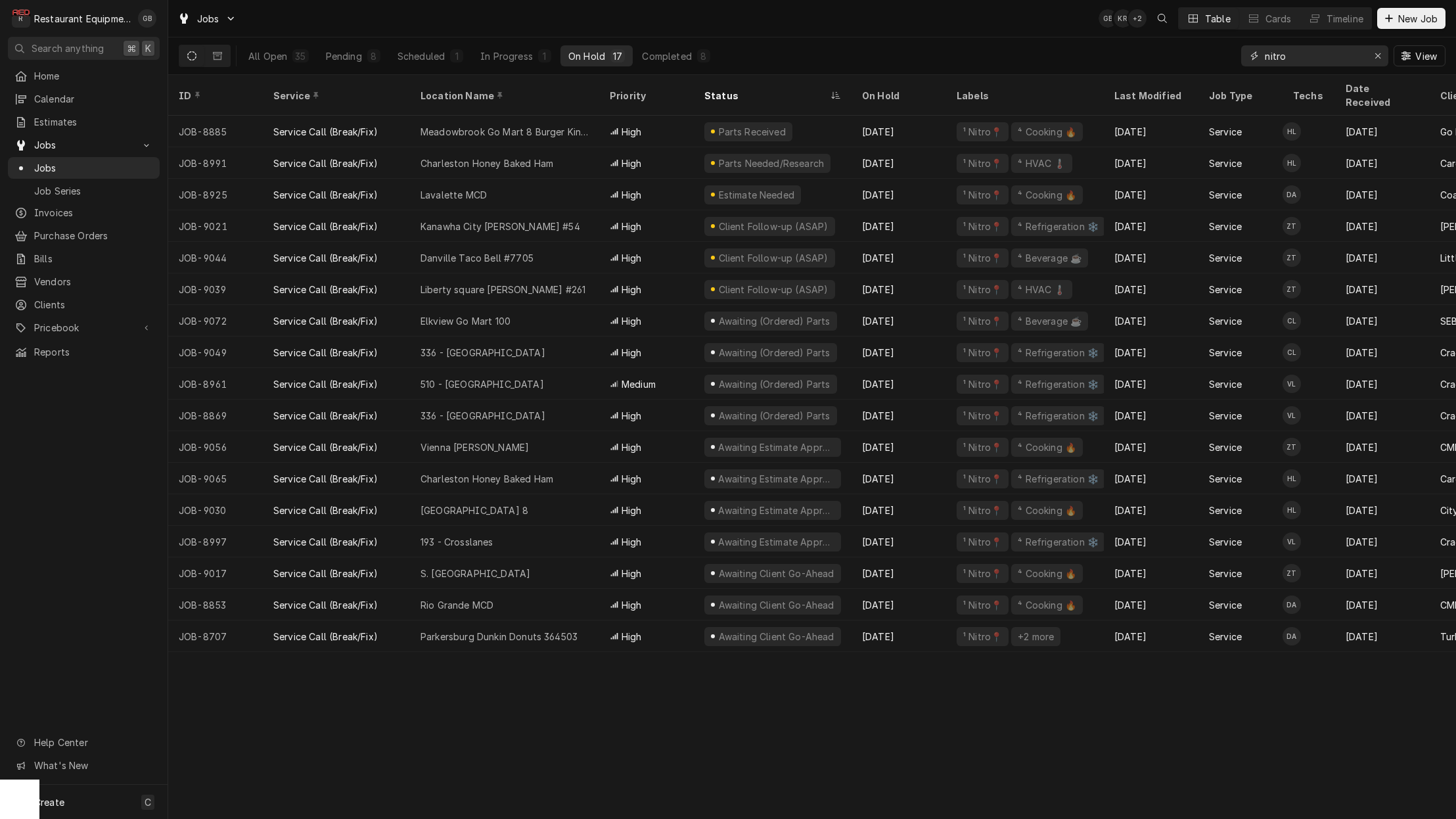
click at [1381, 57] on div "Erase input" at bounding box center [1377, 56] width 13 height 13
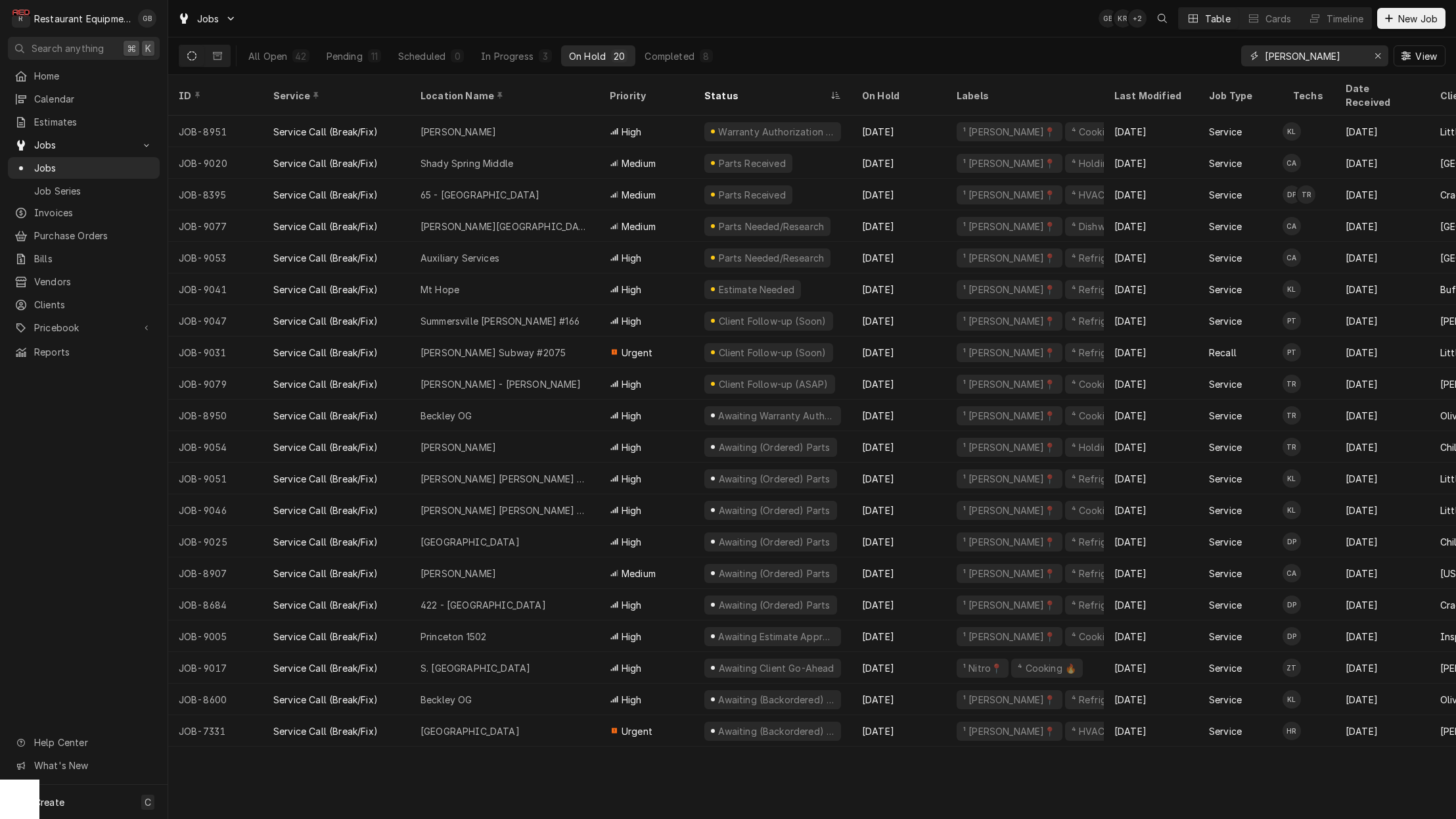
type input "[PERSON_NAME]"
click at [369, 54] on div "11" at bounding box center [374, 56] width 13 height 13
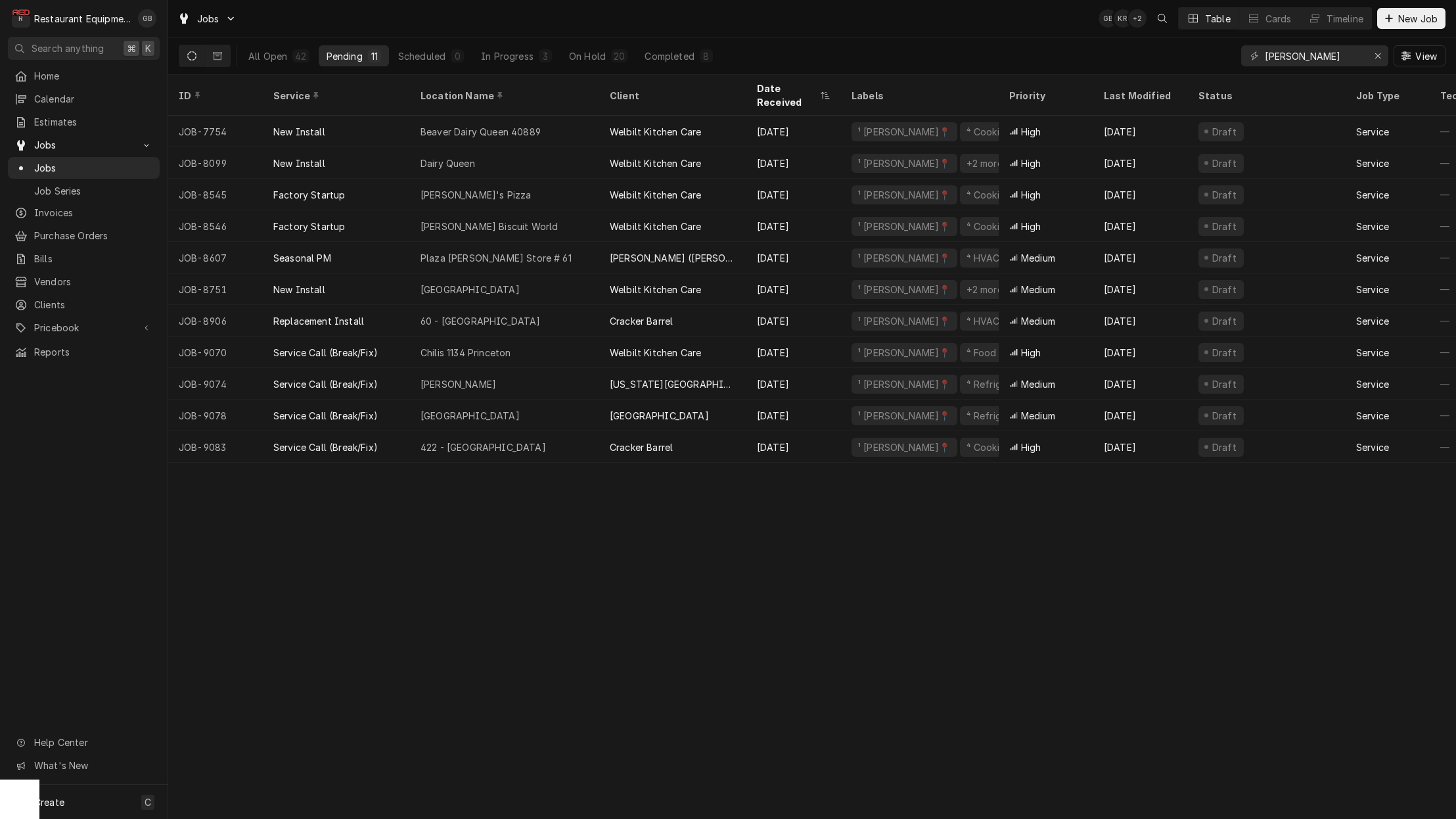
click at [502, 368] on div "[PERSON_NAME]" at bounding box center [504, 383] width 189 height 31
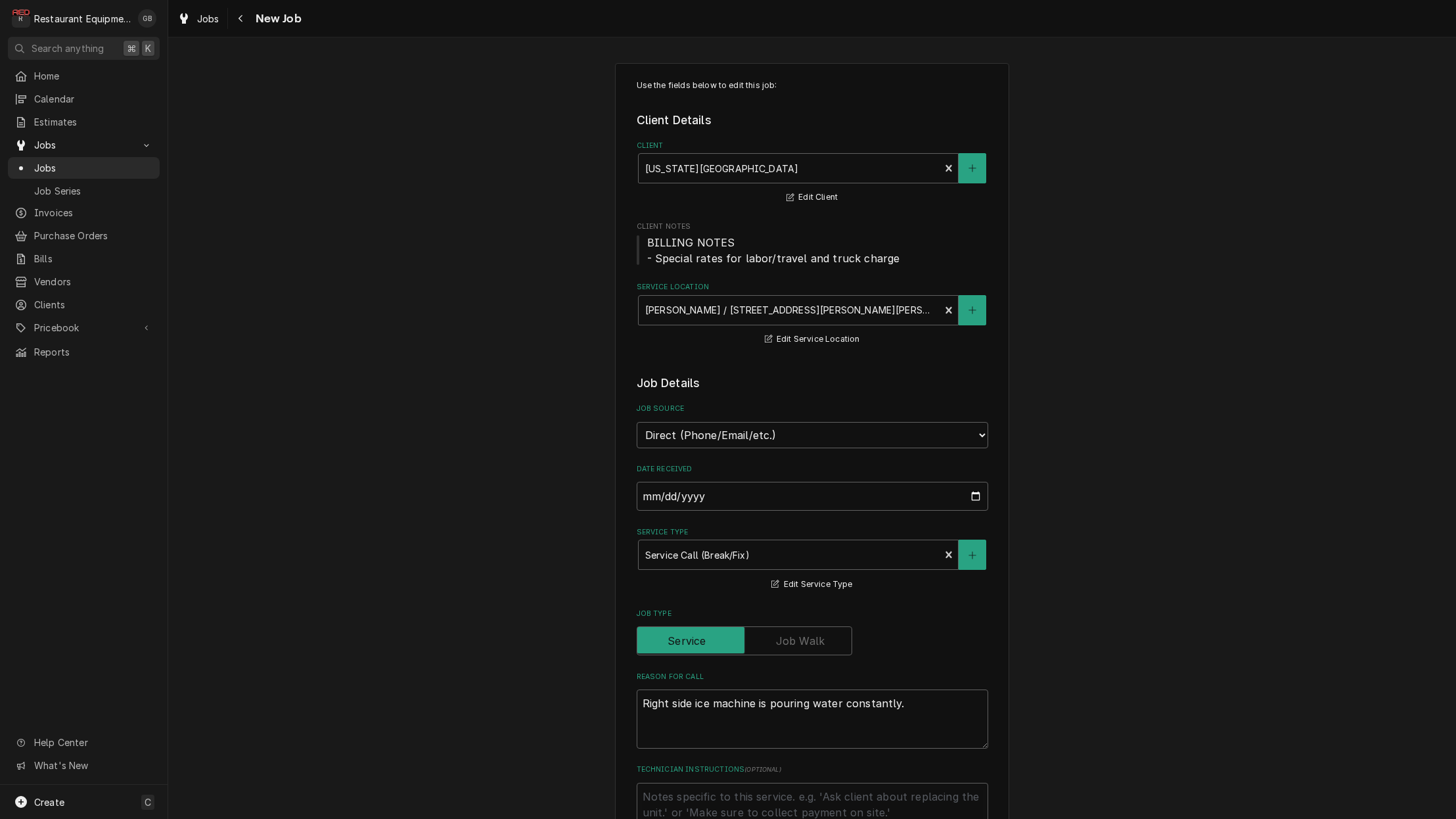
type textarea "x"
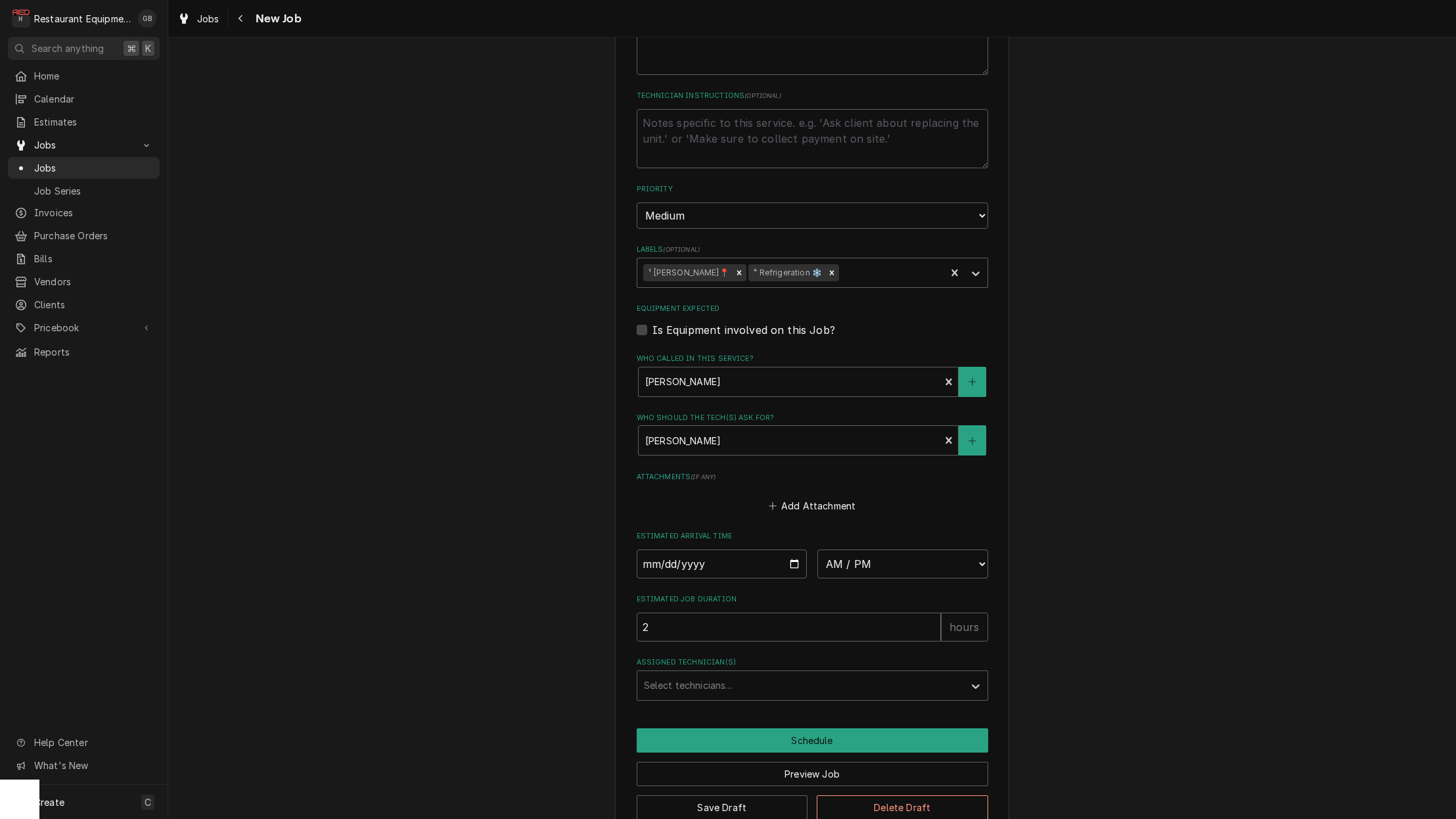
scroll to position [672, 0]
click at [672, 551] on input "Date" at bounding box center [722, 565] width 171 height 29
type input "2025-10-01"
type textarea "x"
select select "10:15:00"
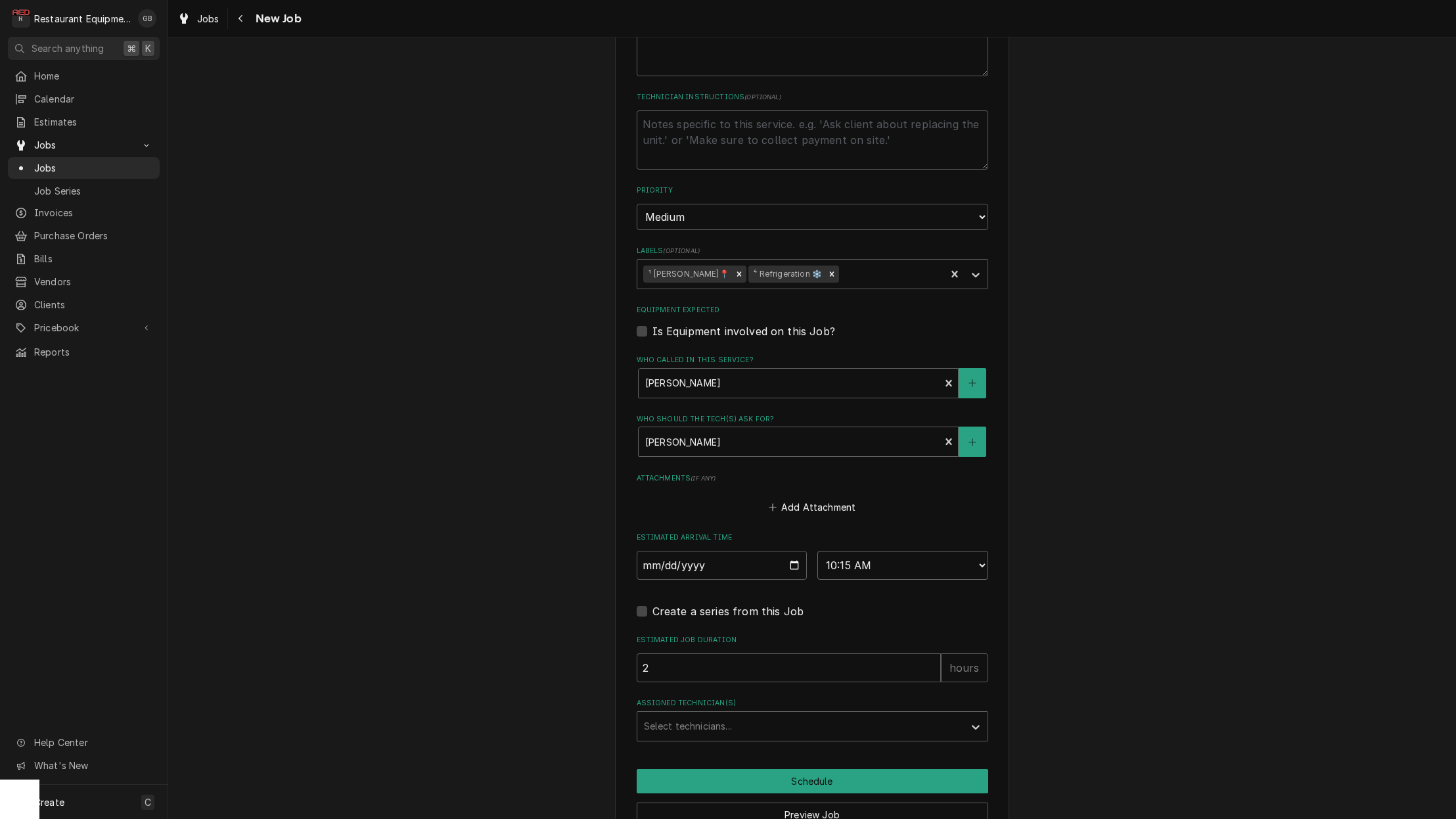
type textarea "x"
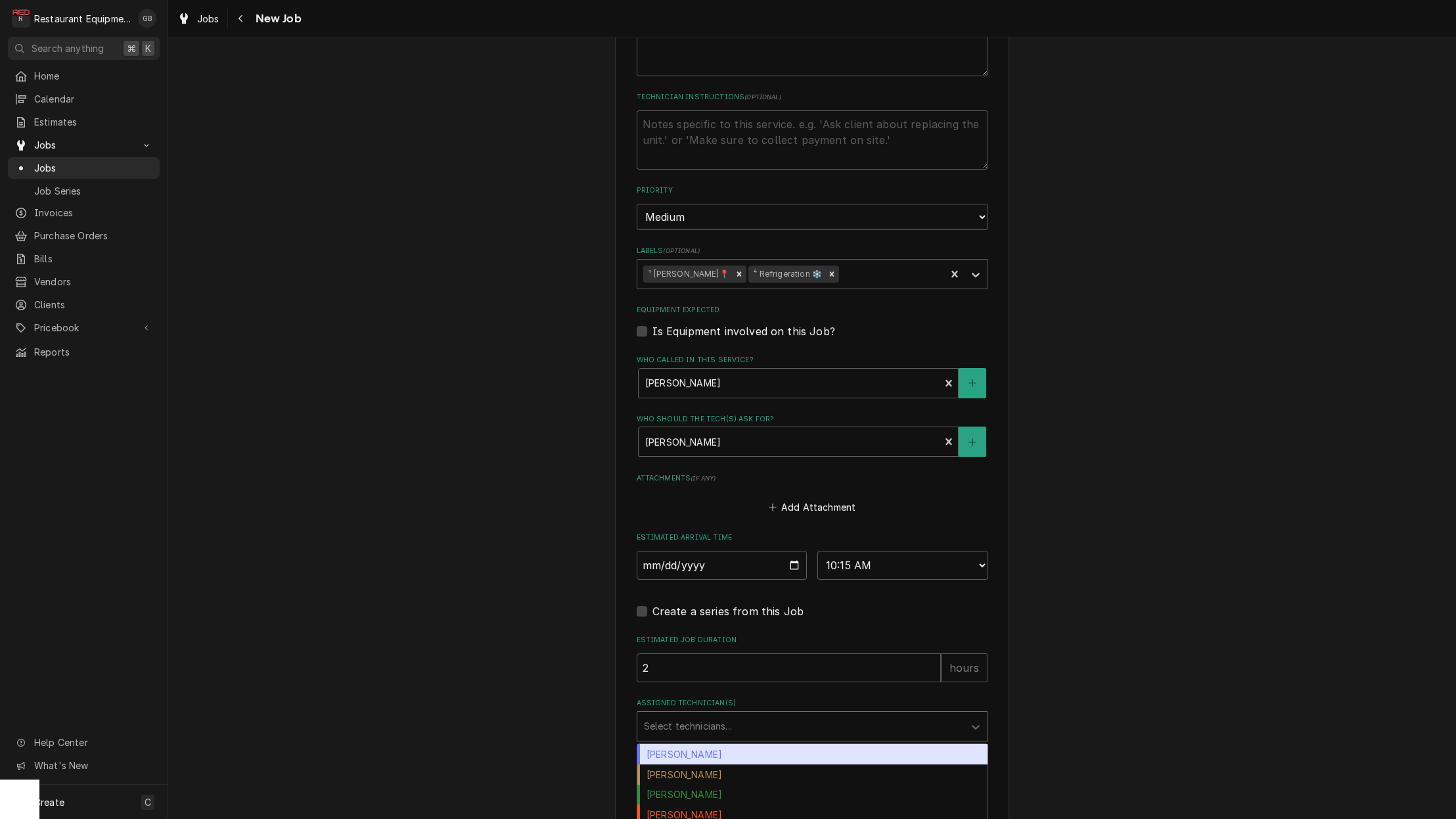
drag, startPoint x: 690, startPoint y: 454, endPoint x: 757, endPoint y: 689, distance: 244.4
click at [757, 714] on div "Assigned Technician(s)" at bounding box center [800, 726] width 313 height 23
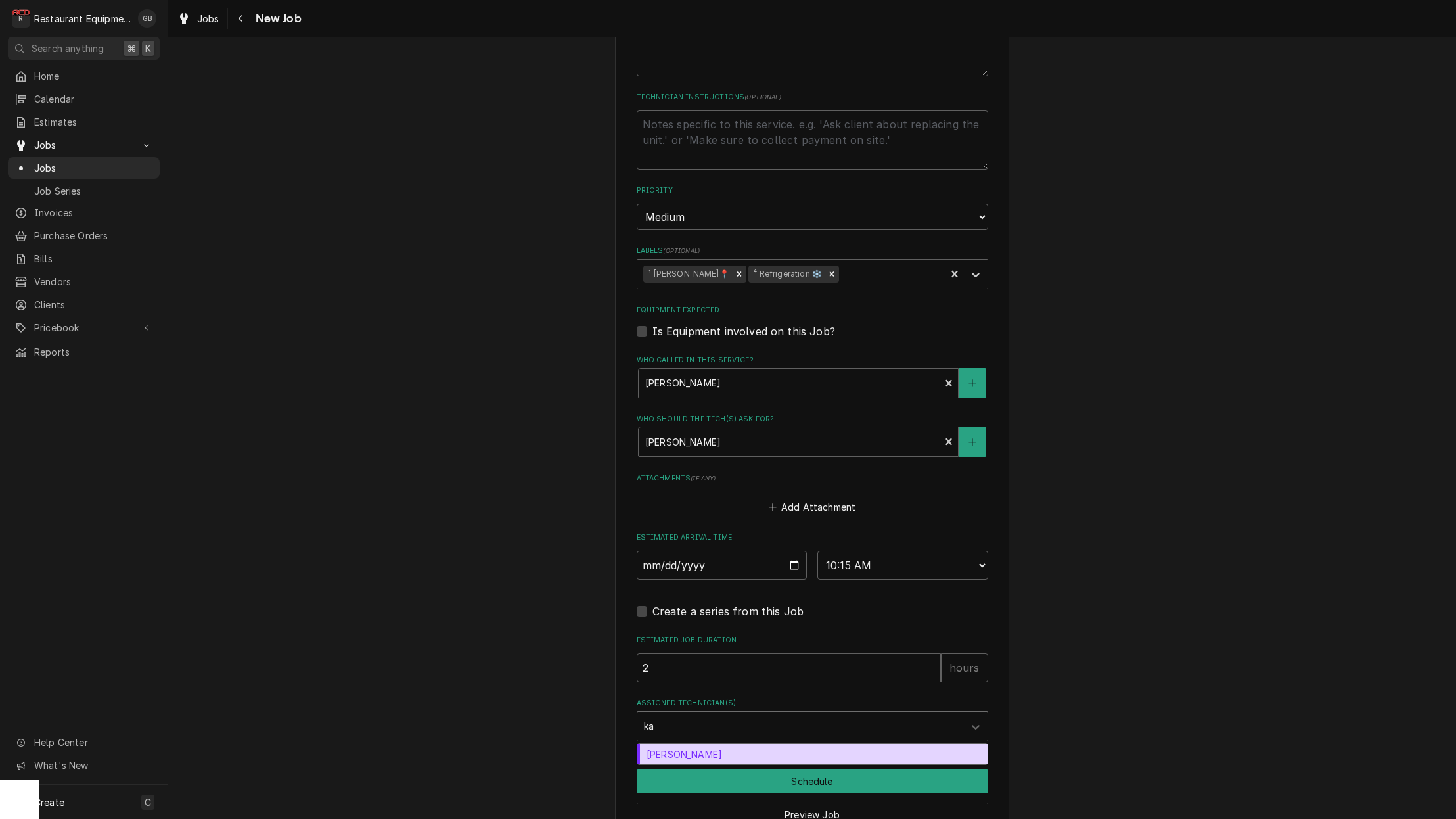
type input "kal"
click at [701, 744] on div "[PERSON_NAME]" at bounding box center [812, 754] width 350 height 20
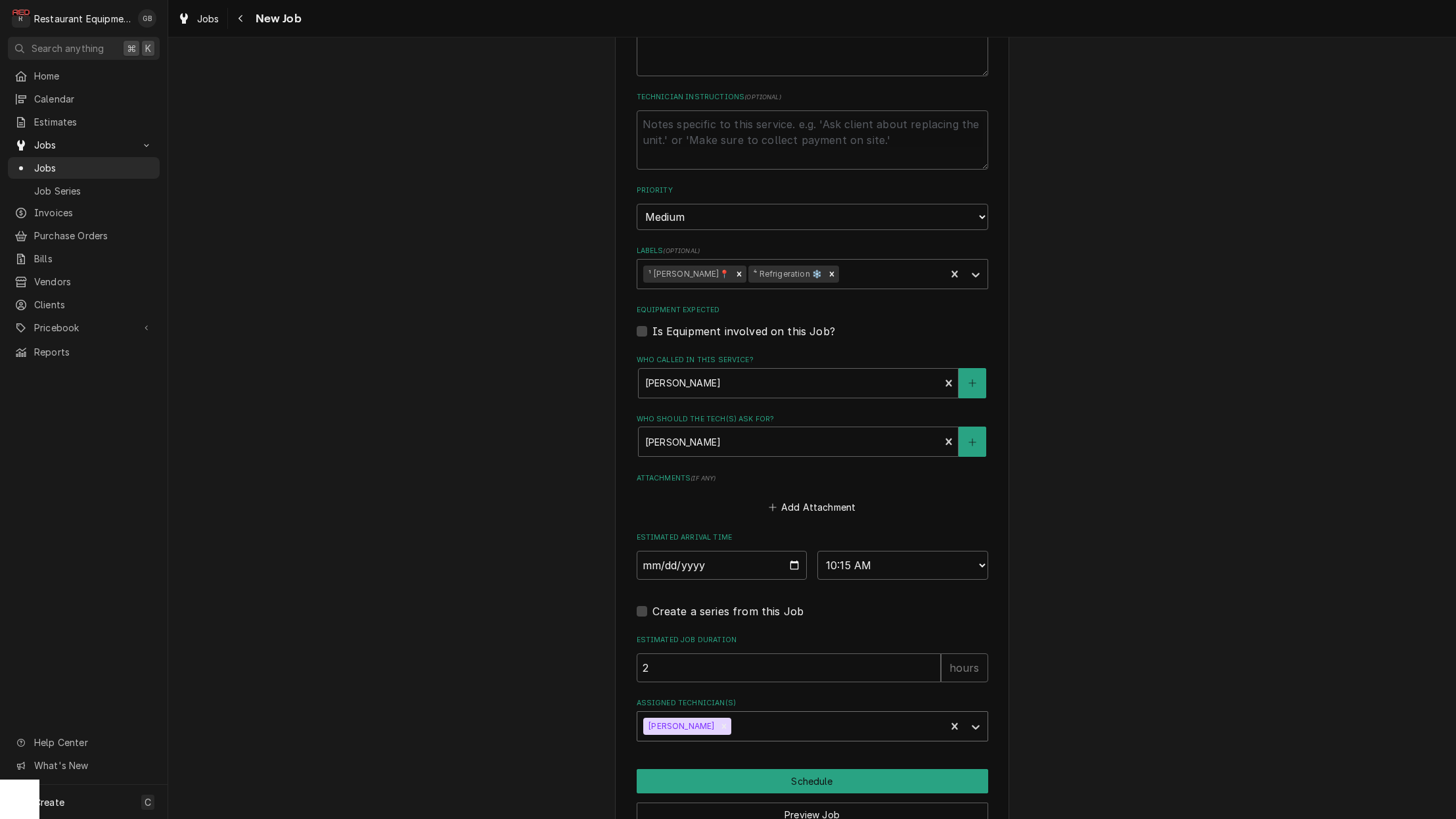
click at [785, 769] on button "Schedule" at bounding box center [812, 781] width 352 height 24
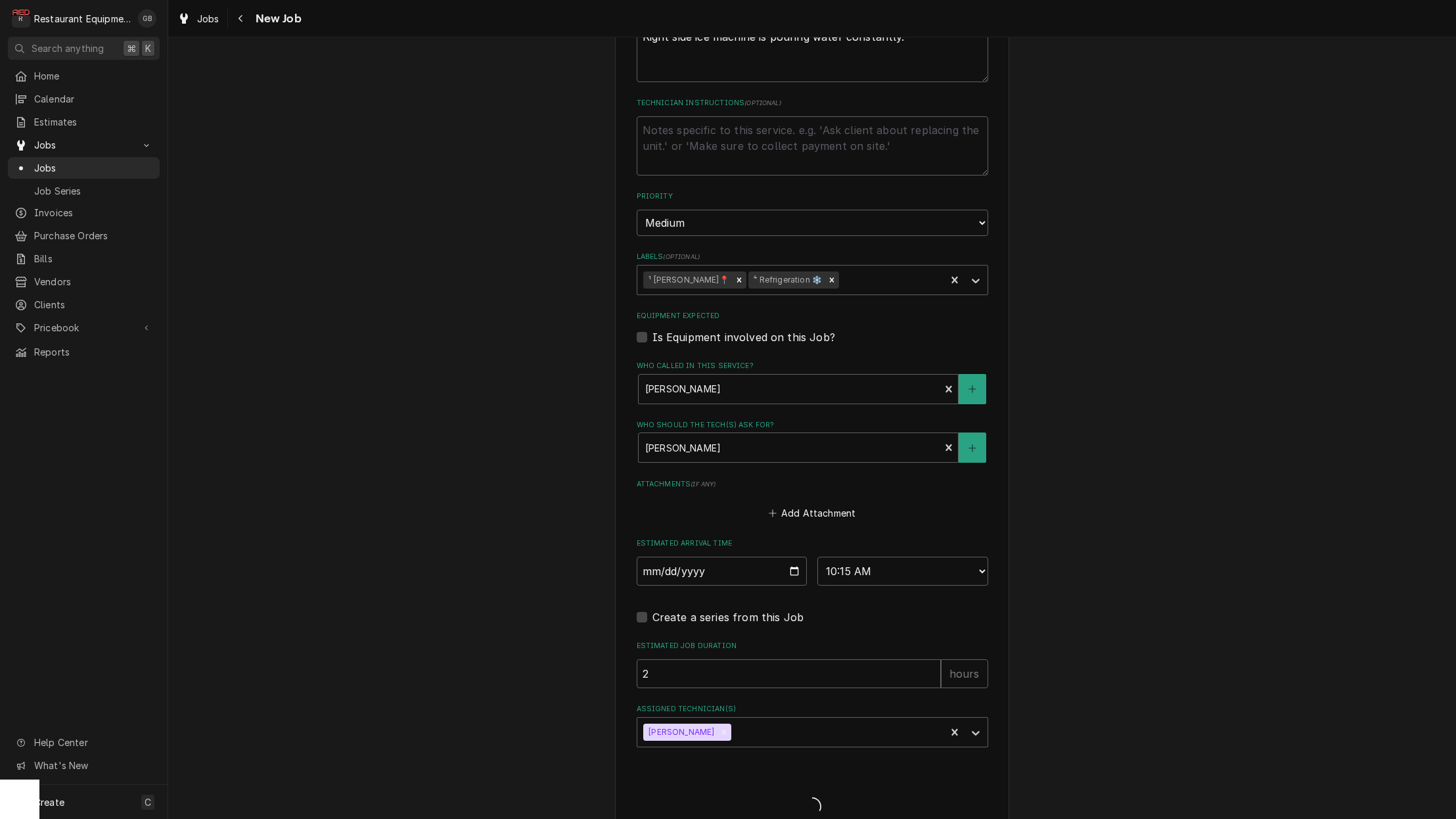
type textarea "x"
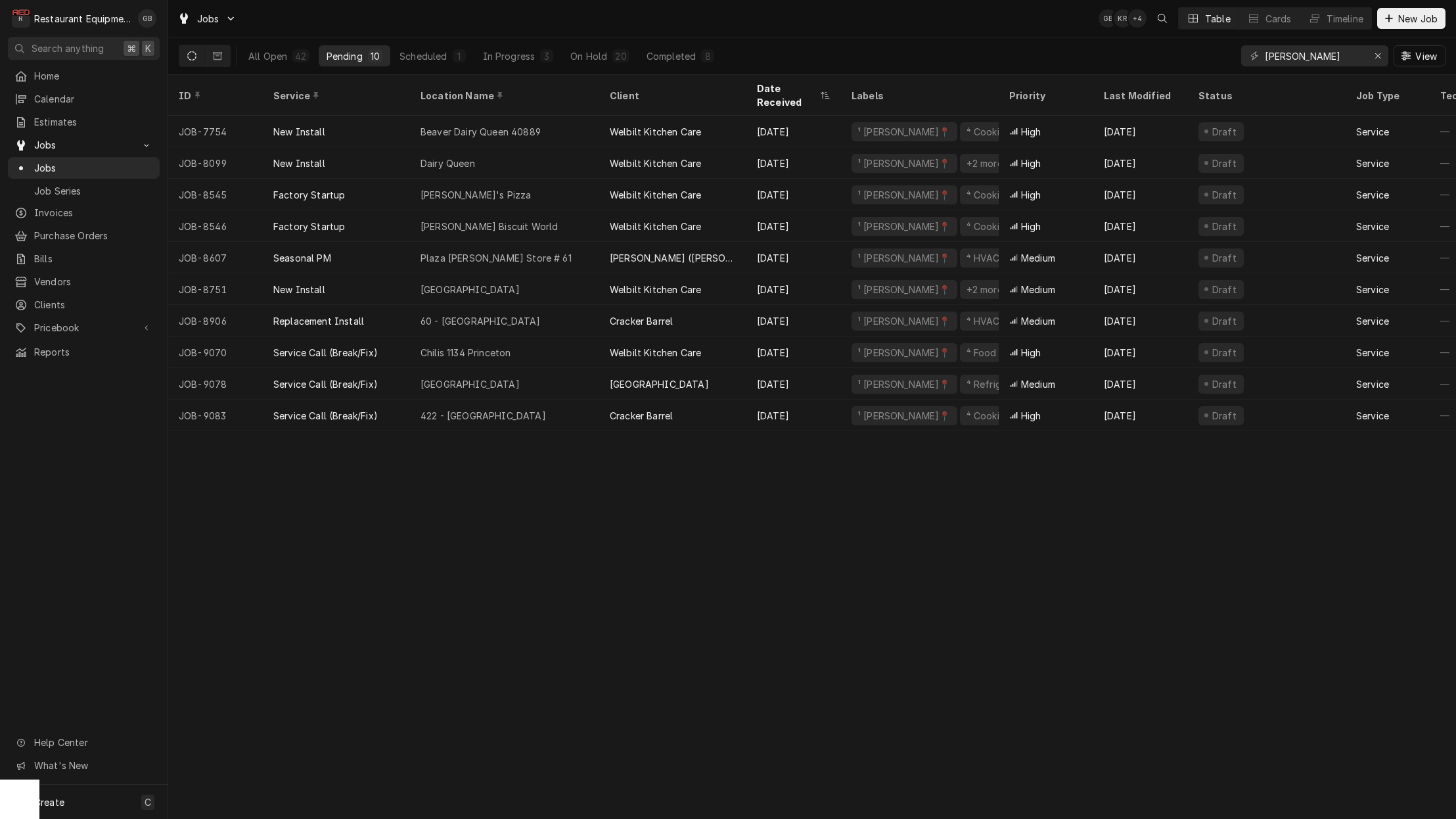
click at [591, 58] on div "On Hold" at bounding box center [588, 56] width 37 height 14
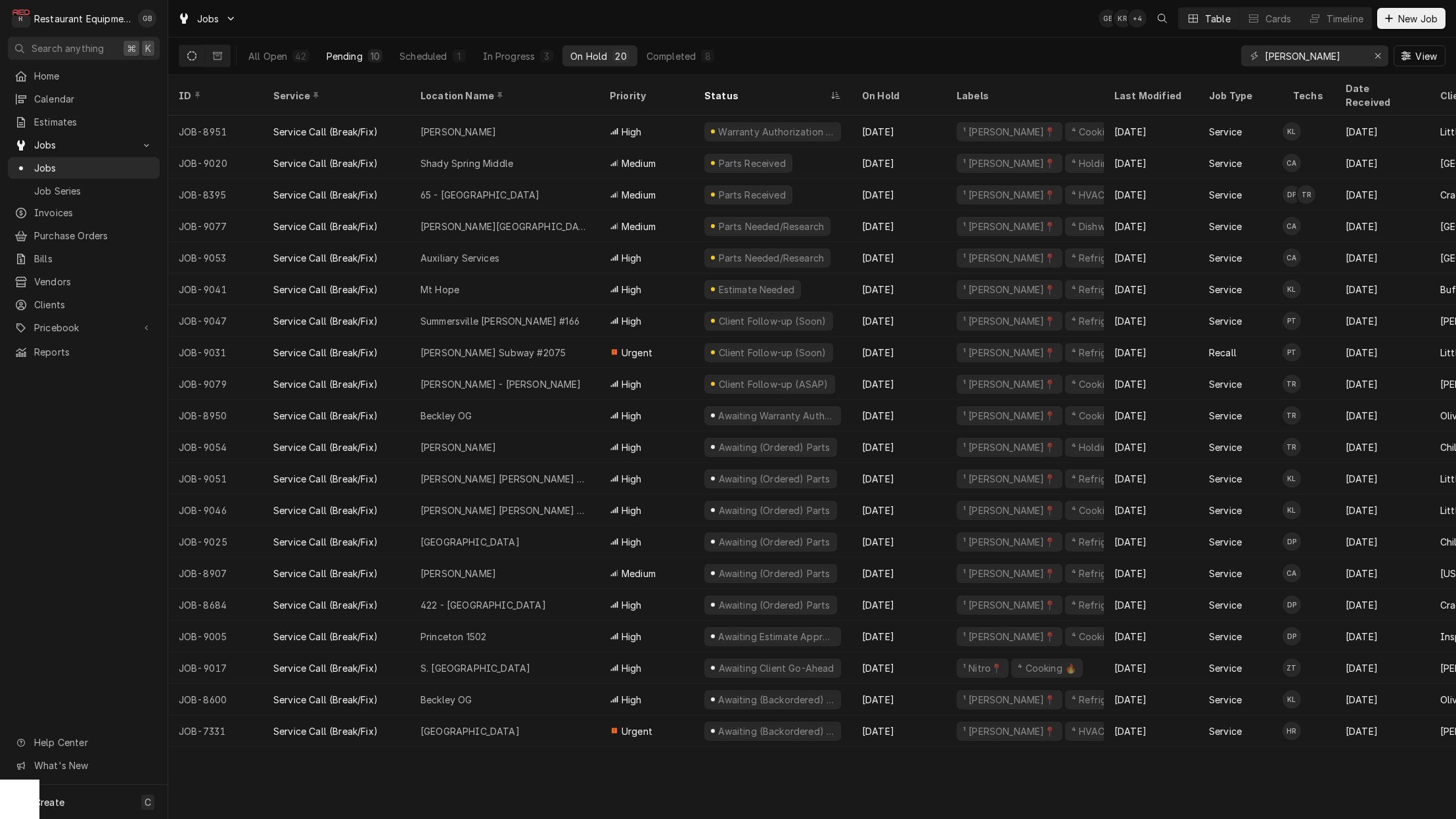
drag, startPoint x: 0, startPoint y: 0, endPoint x: 367, endPoint y: 62, distance: 372.2
click at [368, 62] on div "10" at bounding box center [375, 56] width 14 height 13
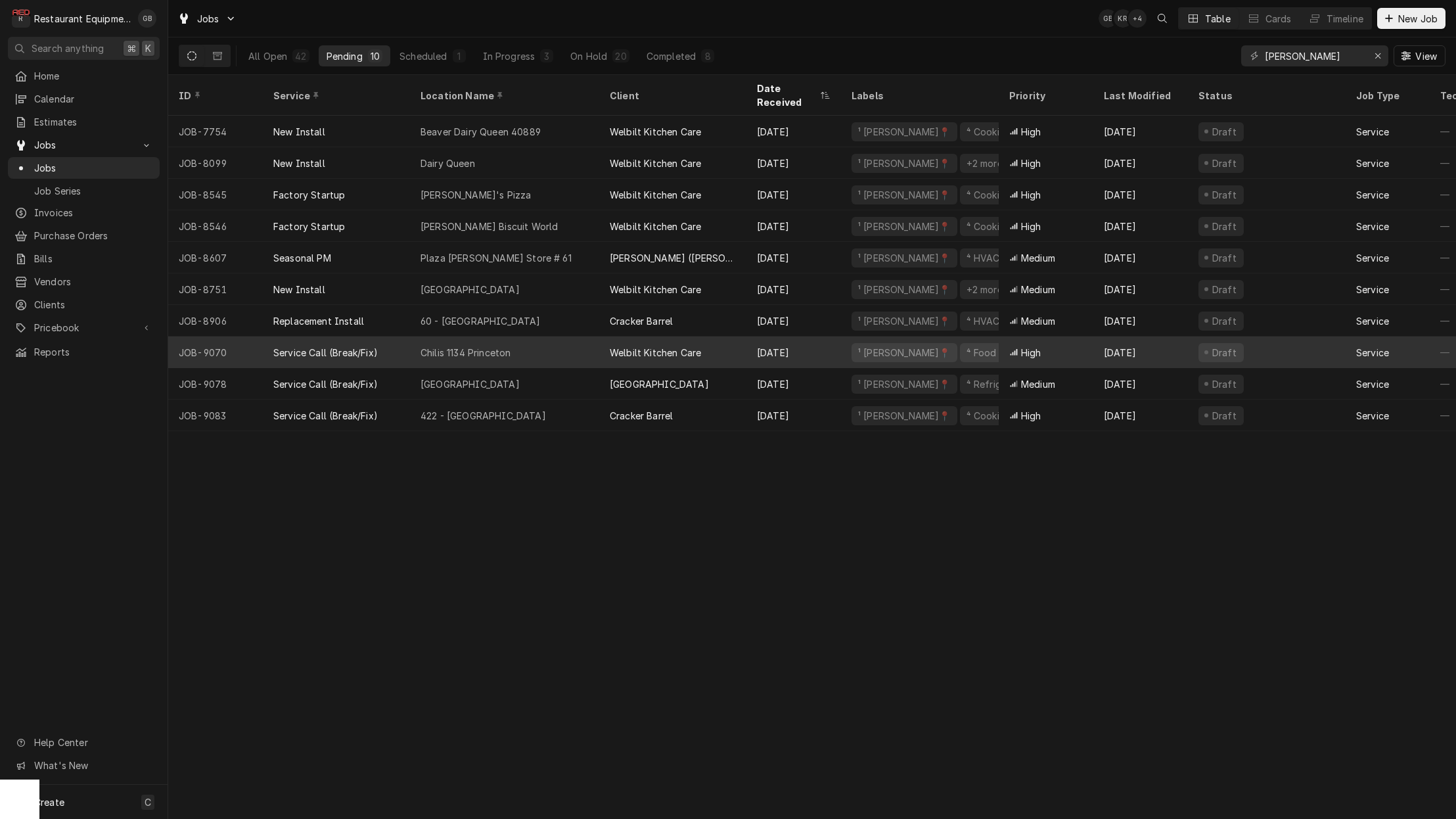
click at [549, 368] on div "[GEOGRAPHIC_DATA]" at bounding box center [504, 383] width 189 height 31
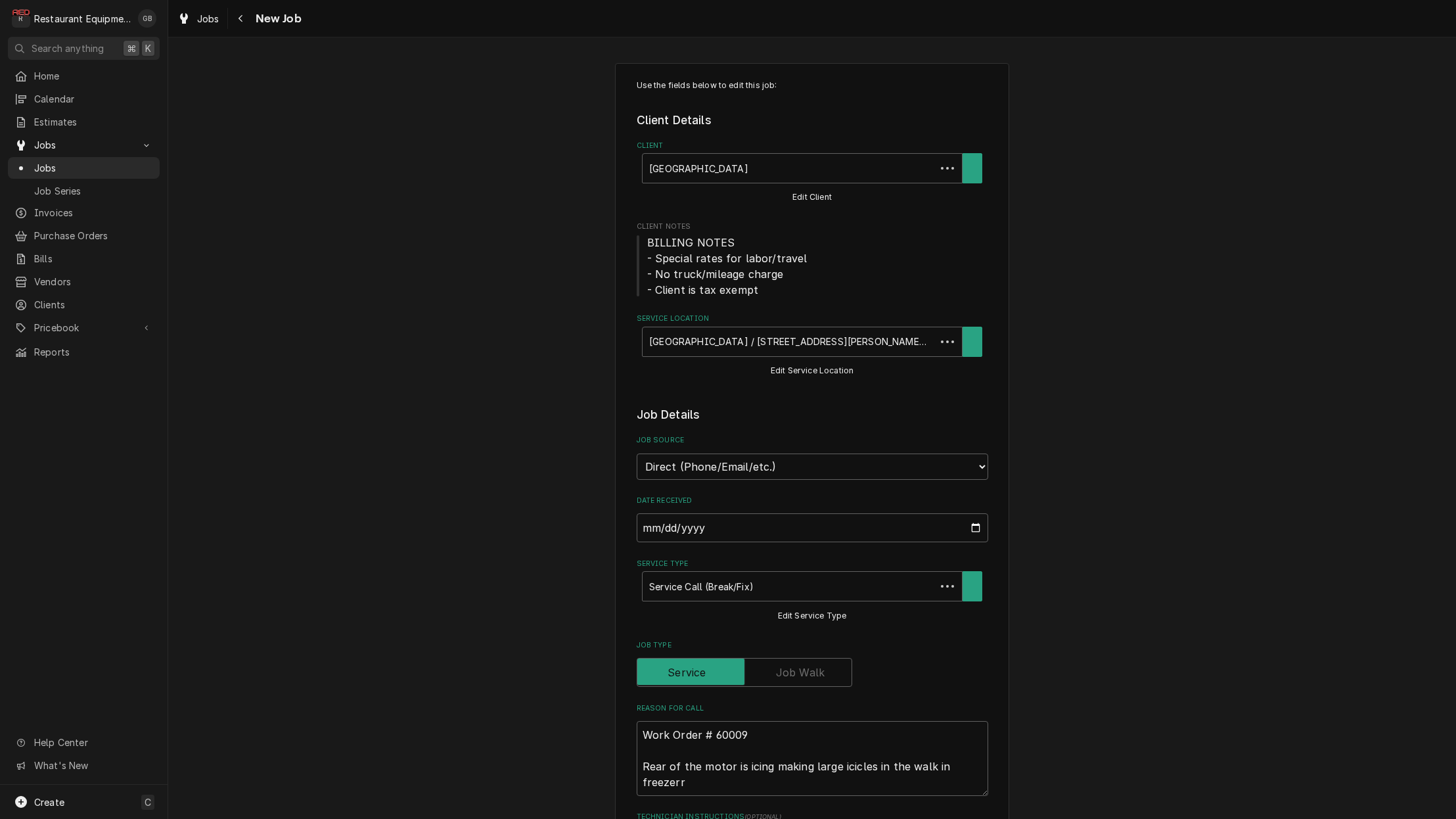
type textarea "x"
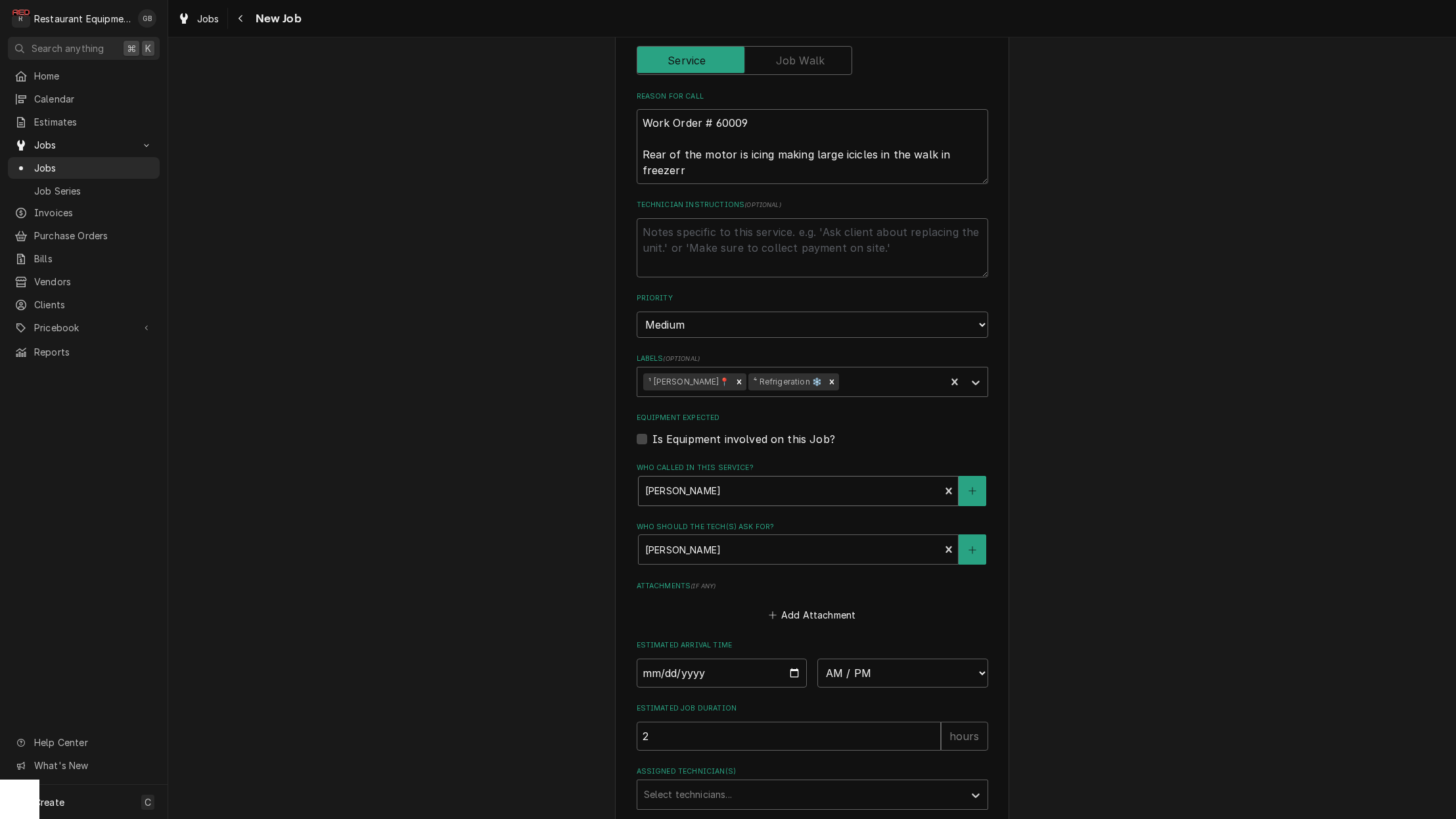
scroll to position [613, 0]
click at [670, 658] on input "Date" at bounding box center [722, 672] width 171 height 29
type input "[DATE]"
type textarea "x"
select select "11:15:00"
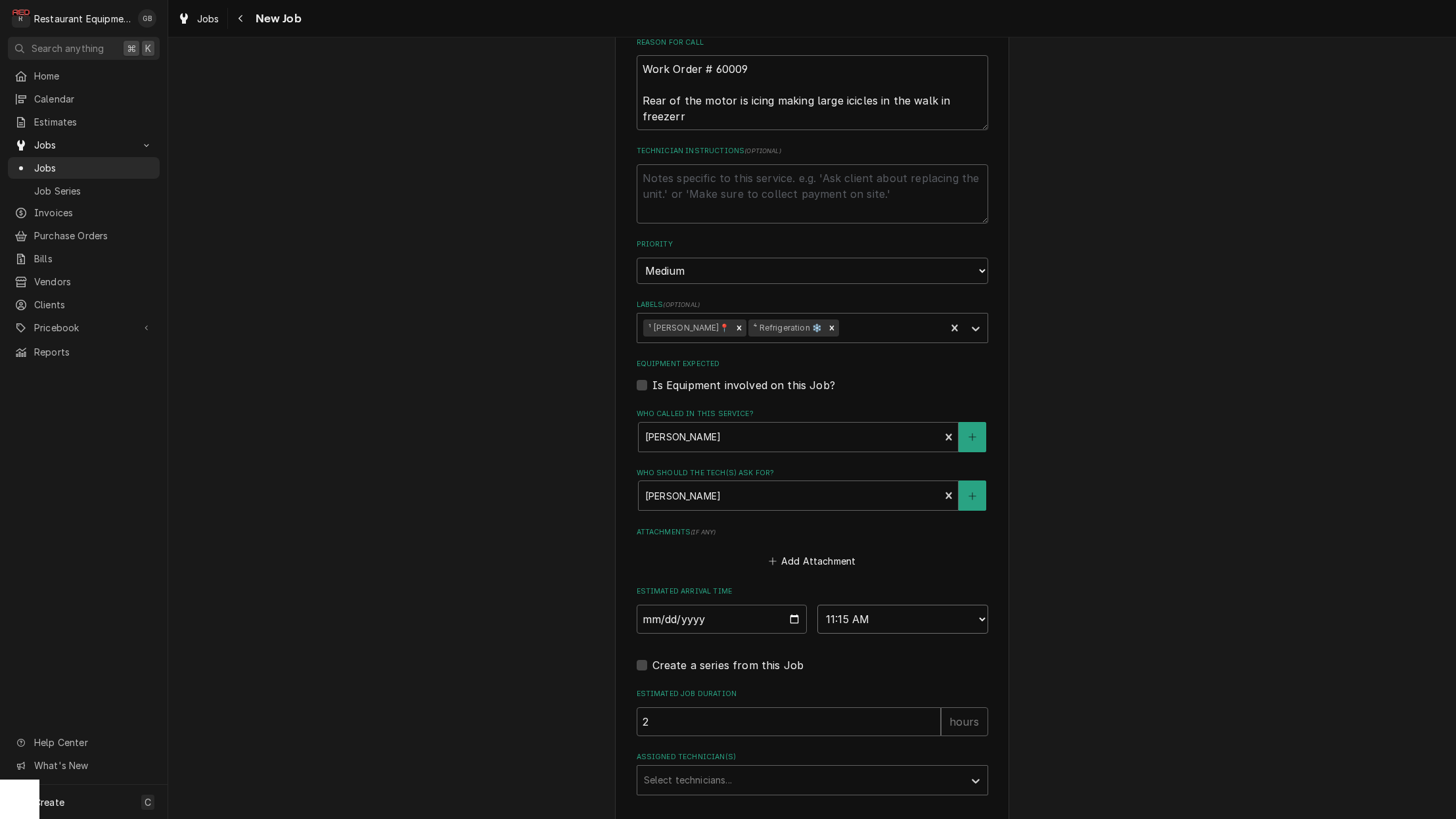
scroll to position [670, 0]
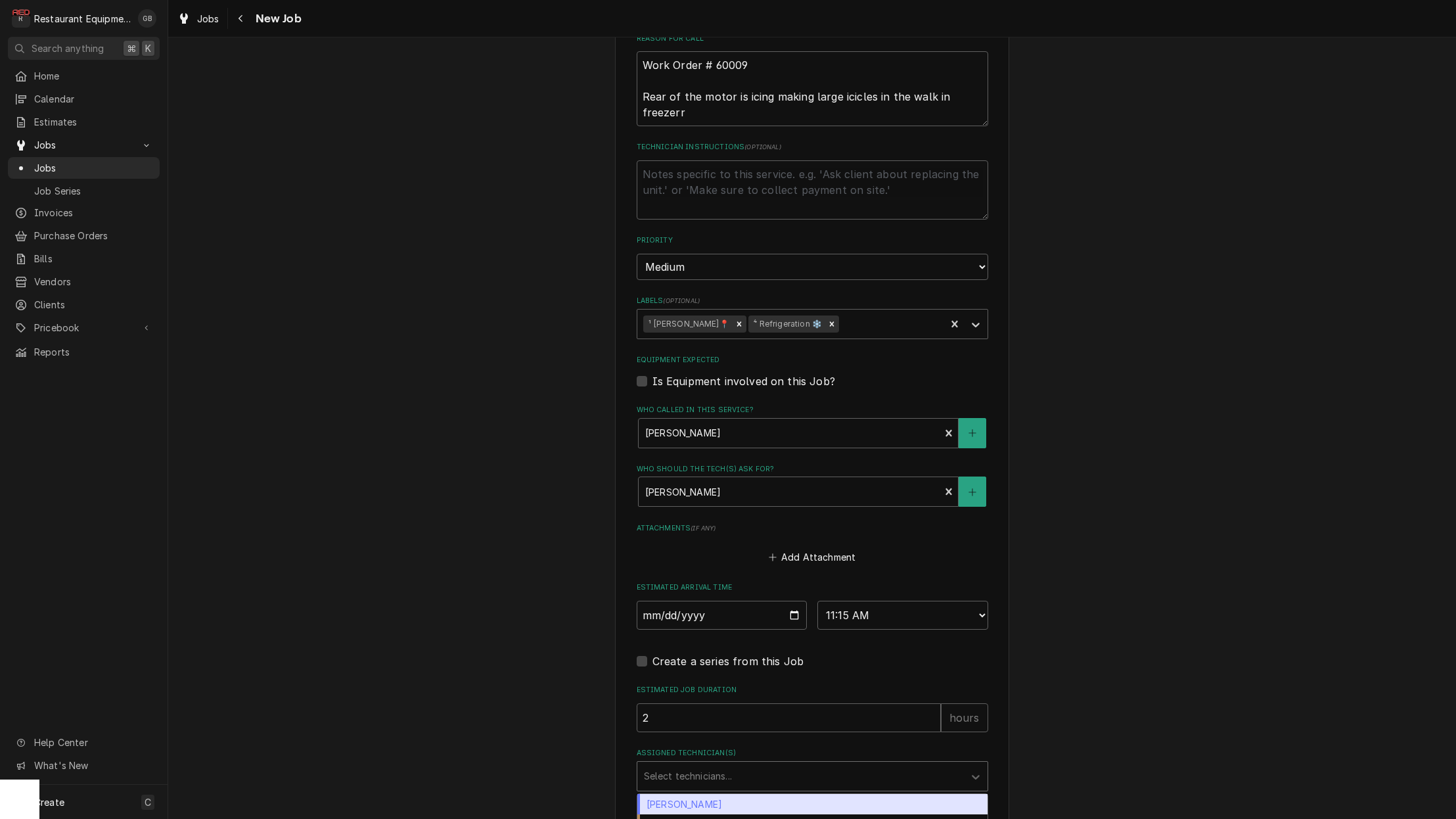
click at [903, 764] on div "Assigned Technician(s)" at bounding box center [800, 776] width 313 height 23
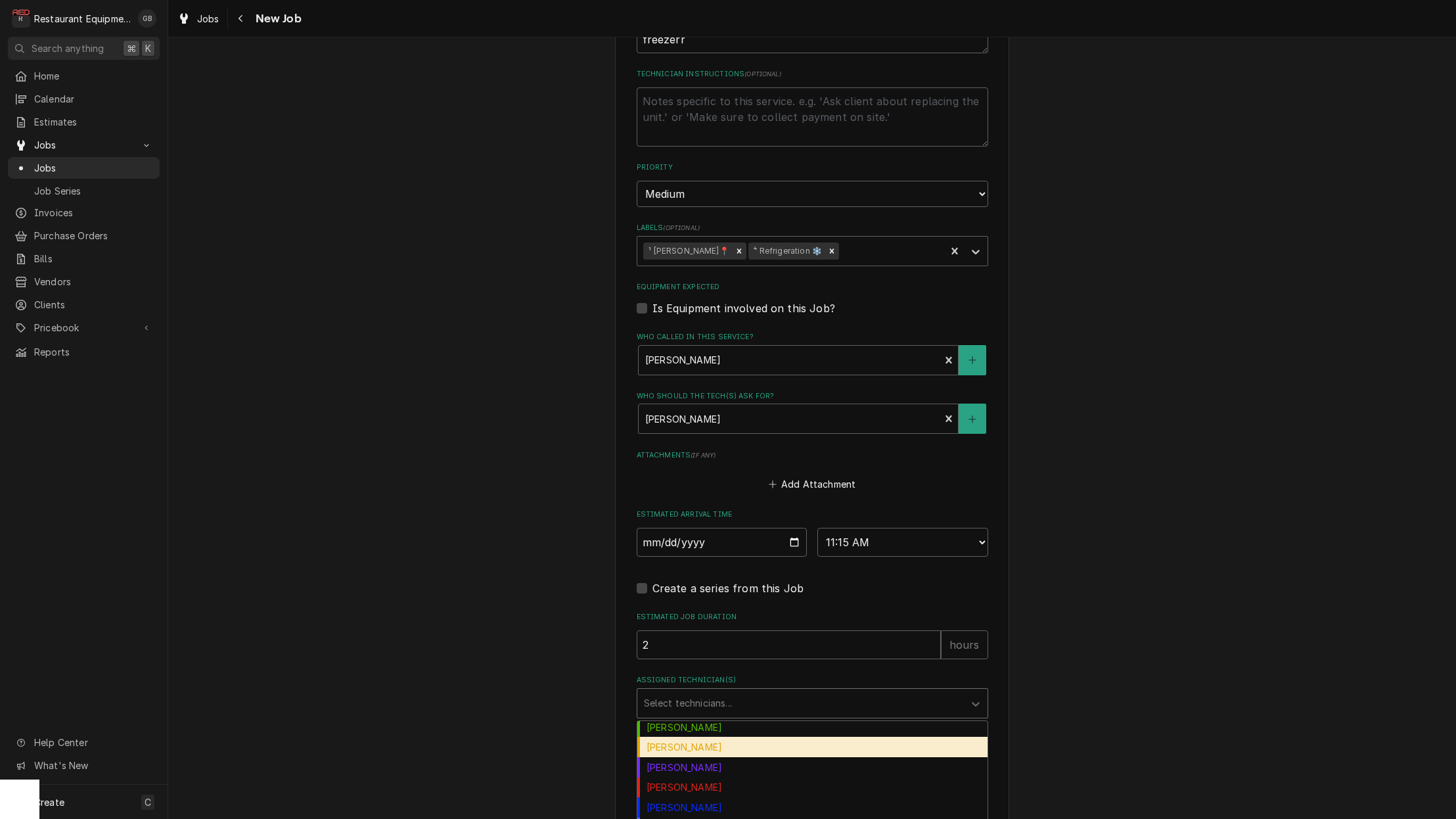
scroll to position [743, 0]
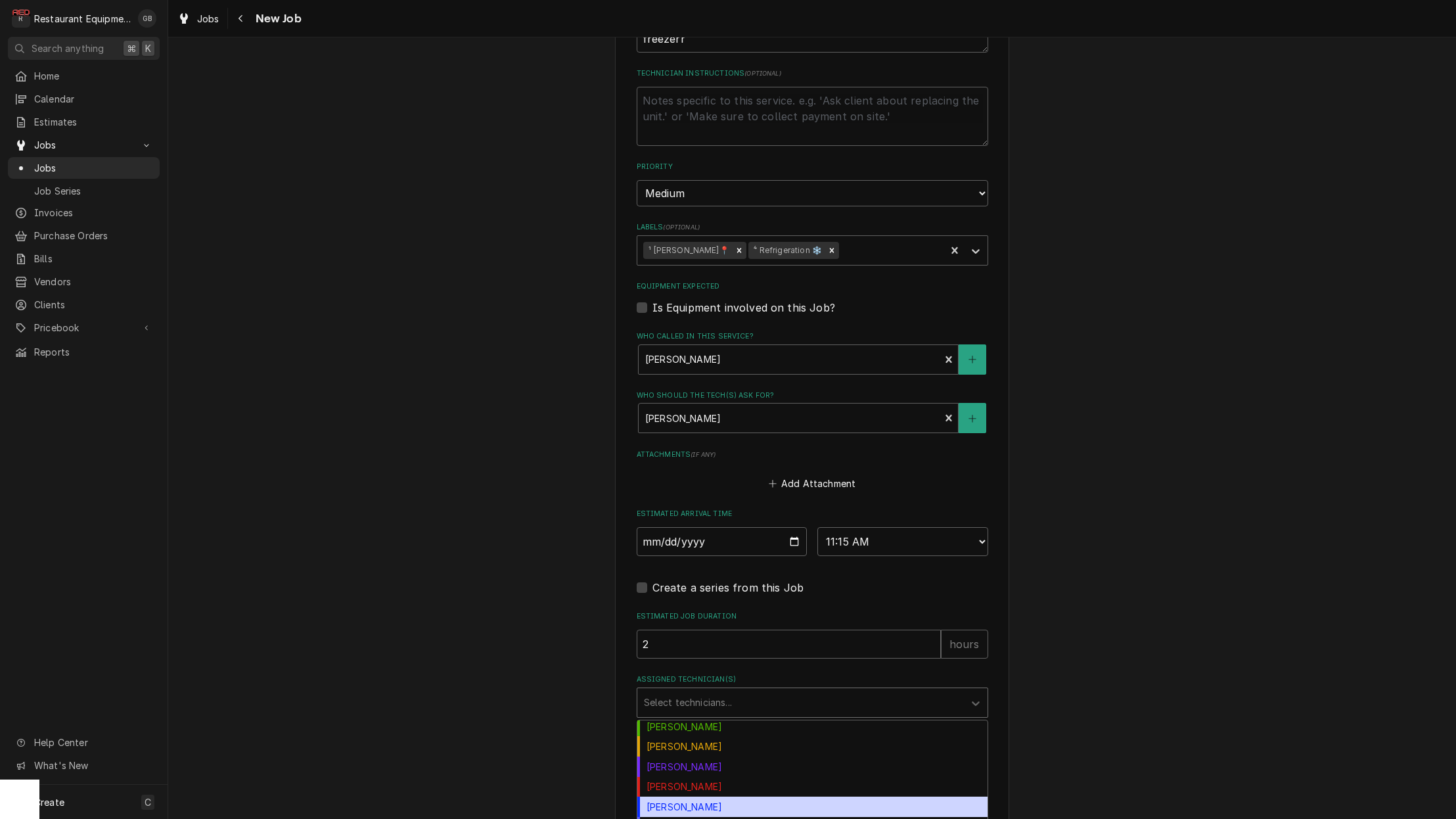
click at [721, 817] on div "[PERSON_NAME]" at bounding box center [812, 827] width 350 height 20
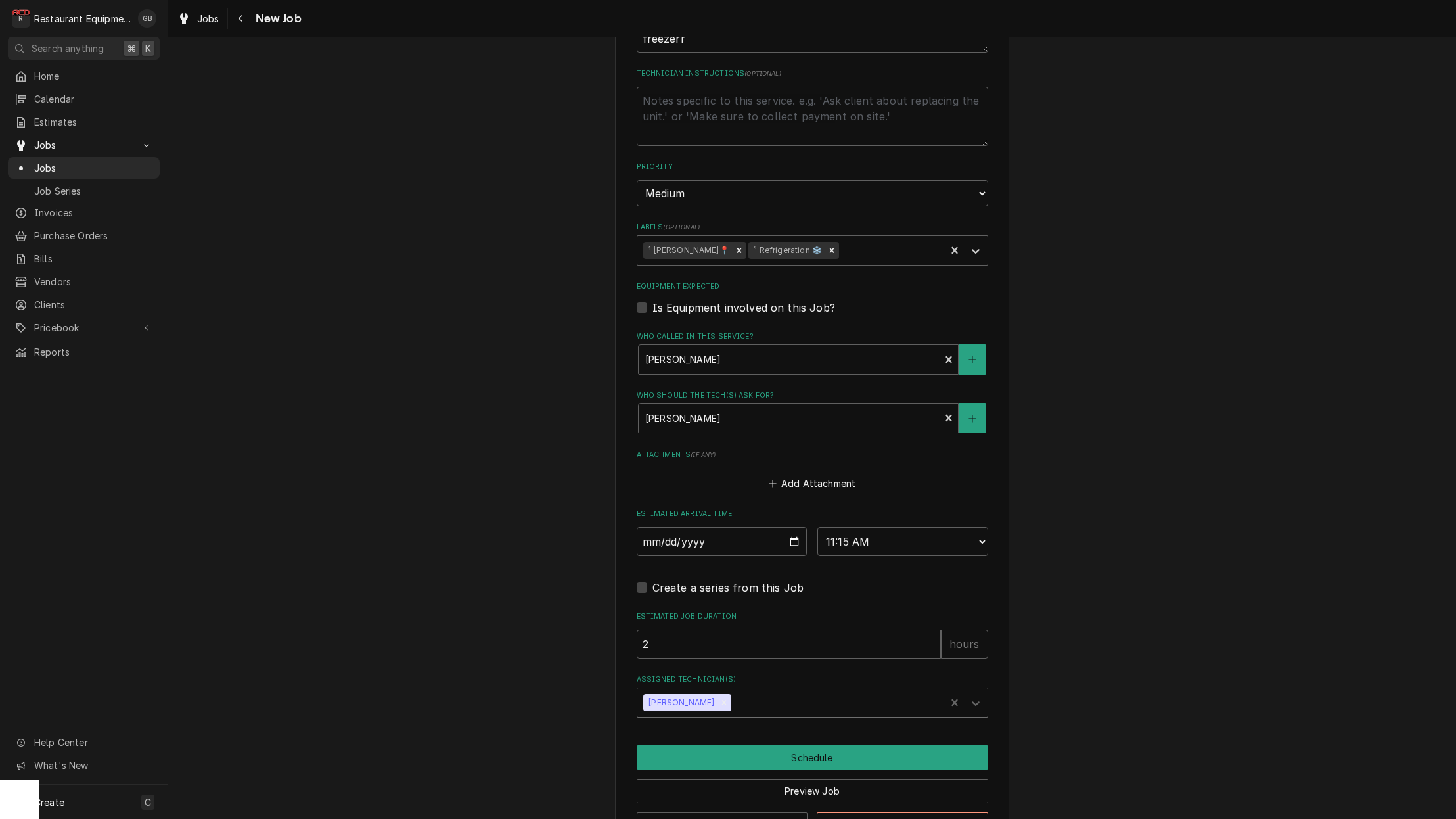
scroll to position [741, 0]
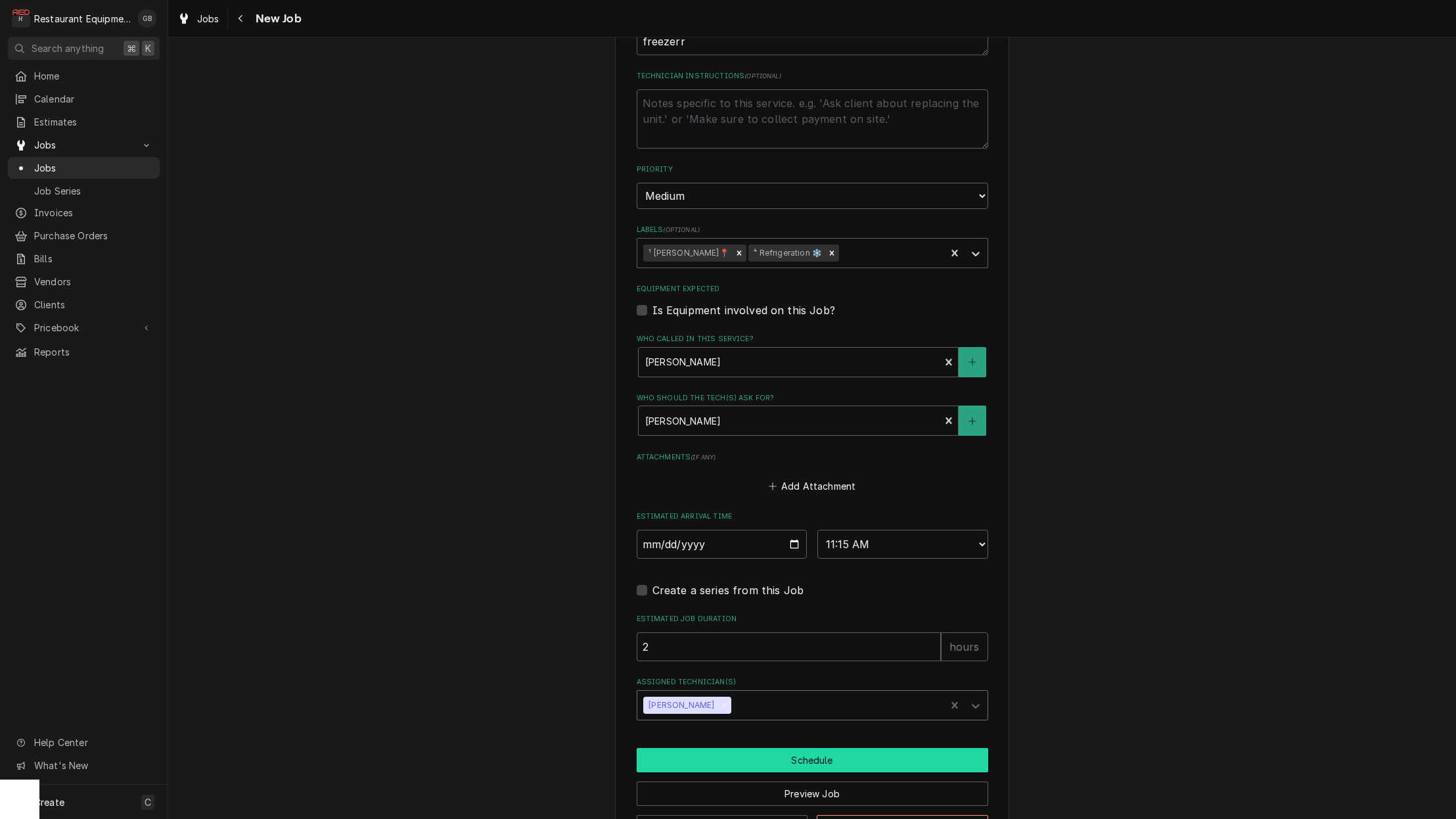
drag, startPoint x: 723, startPoint y: 785, endPoint x: 806, endPoint y: 731, distance: 99.0
click at [806, 748] on button "Schedule" at bounding box center [812, 760] width 352 height 24
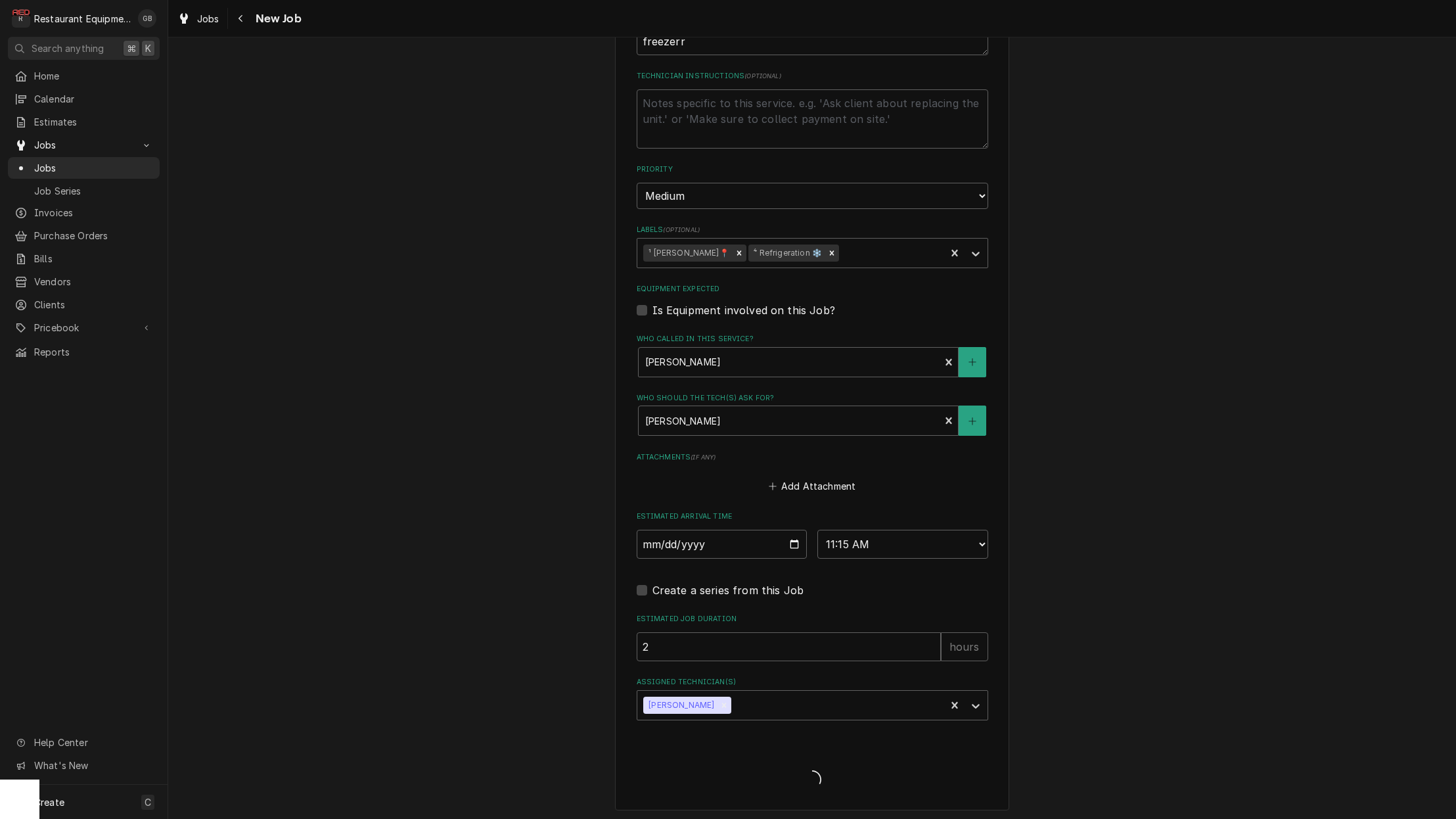
scroll to position [714, 0]
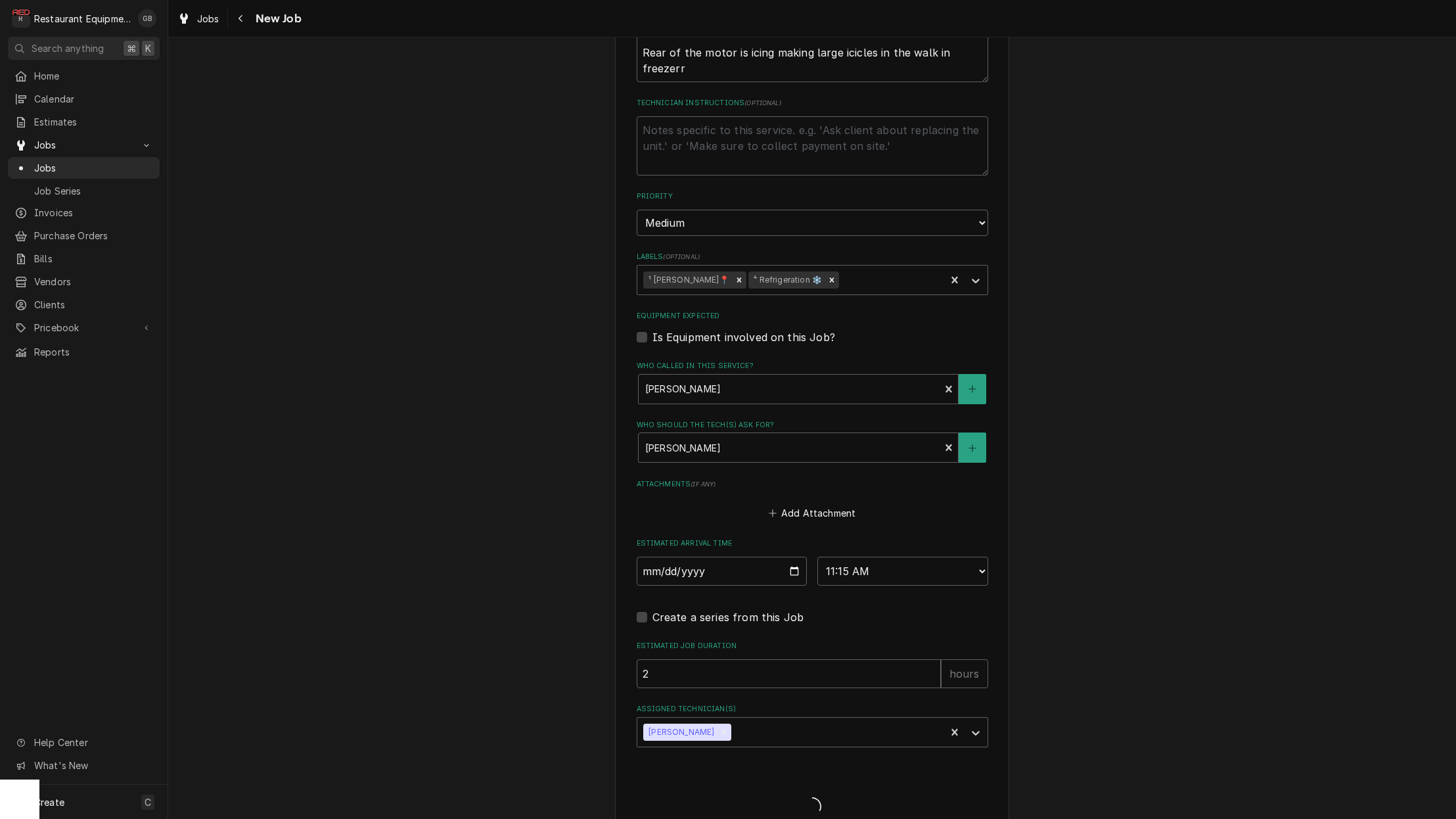
type textarea "x"
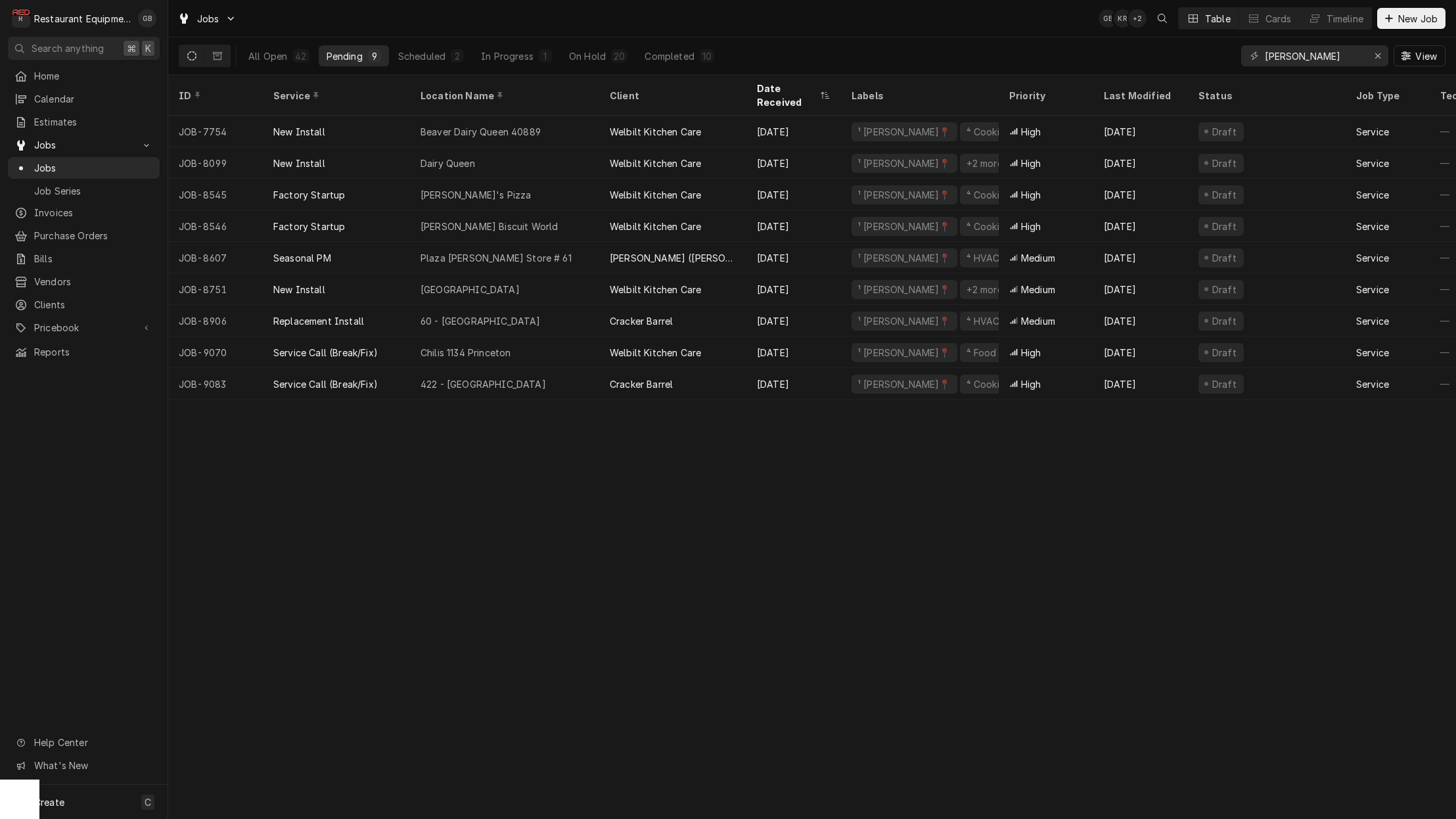
click at [420, 55] on div "Scheduled" at bounding box center [422, 56] width 47 height 14
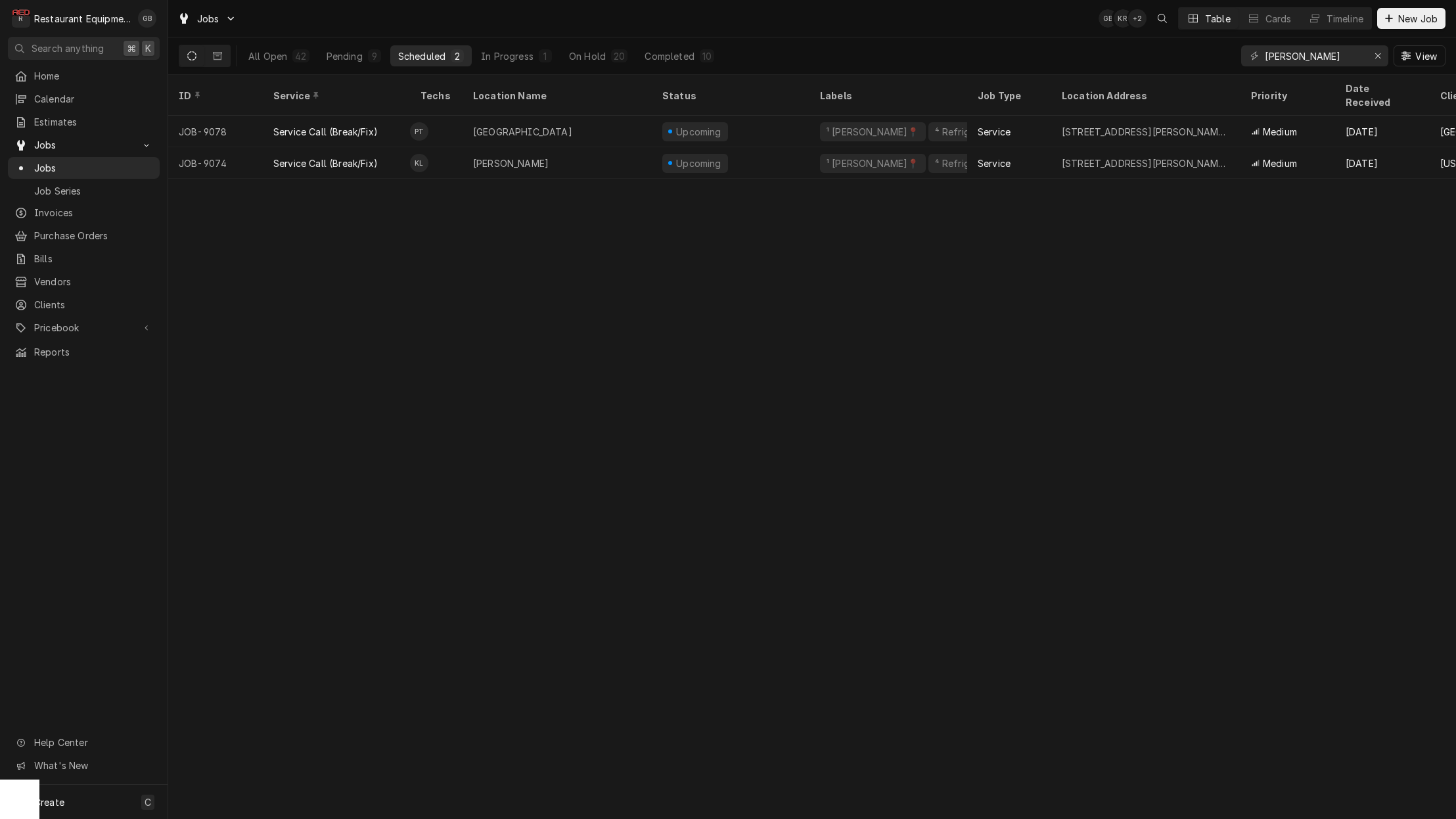
click at [338, 52] on div "Pending" at bounding box center [344, 56] width 36 height 14
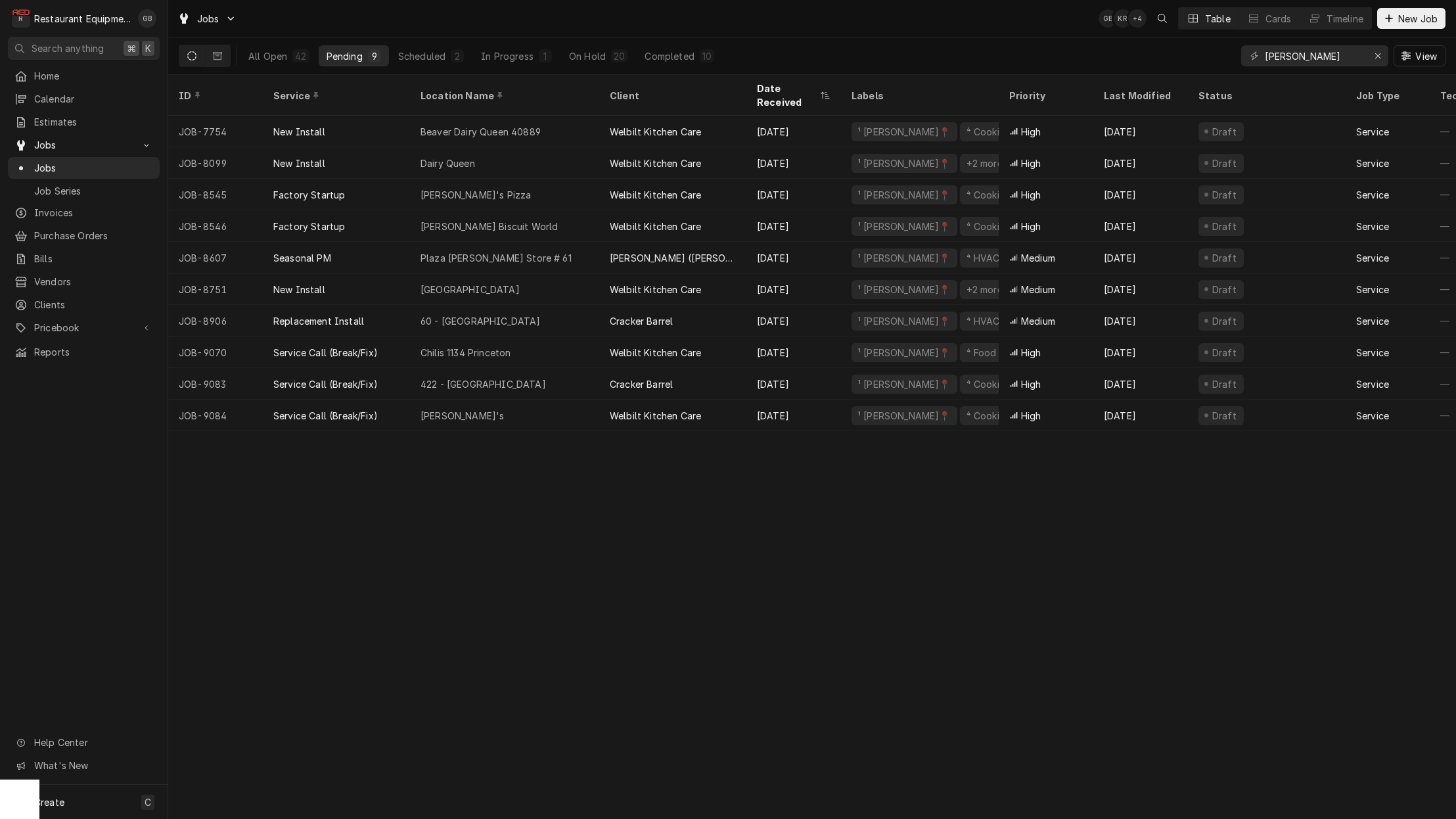
click at [586, 55] on div "On Hold" at bounding box center [588, 56] width 37 height 14
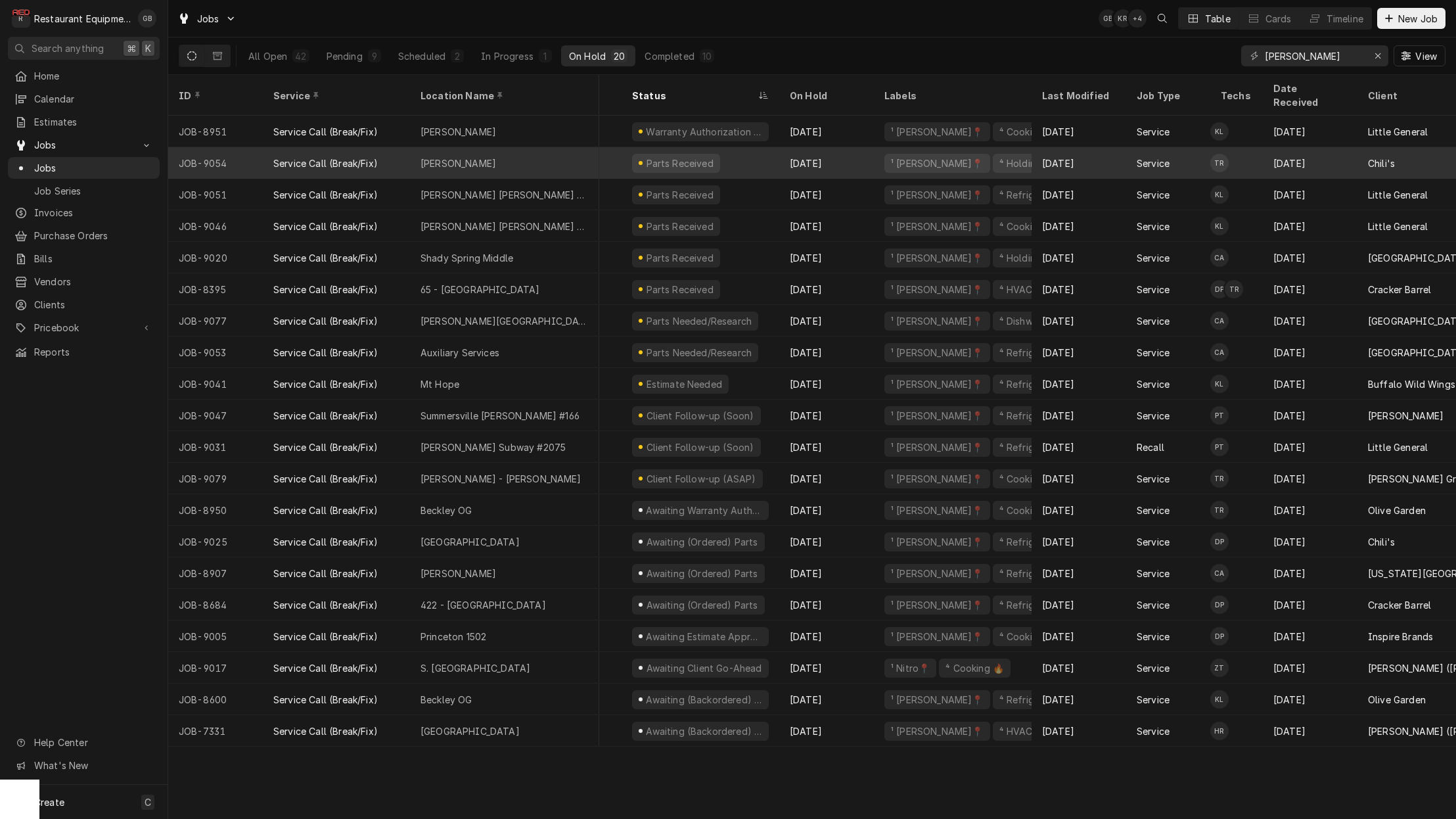
scroll to position [0, 71]
click at [590, 147] on div "[PERSON_NAME]" at bounding box center [504, 163] width 189 height 31
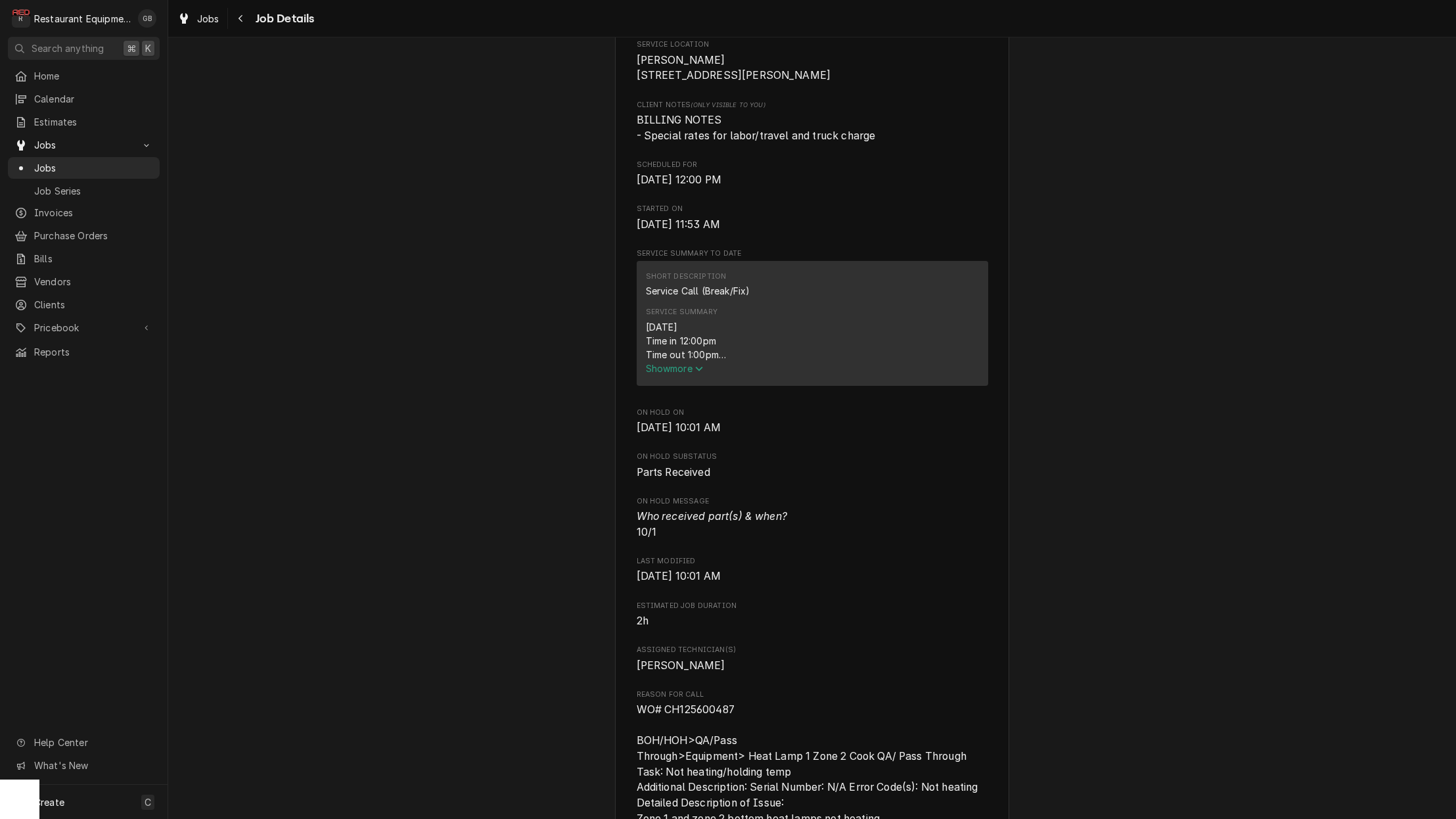
scroll to position [316, 0]
click at [664, 373] on span "Show more" at bounding box center [674, 367] width 58 height 11
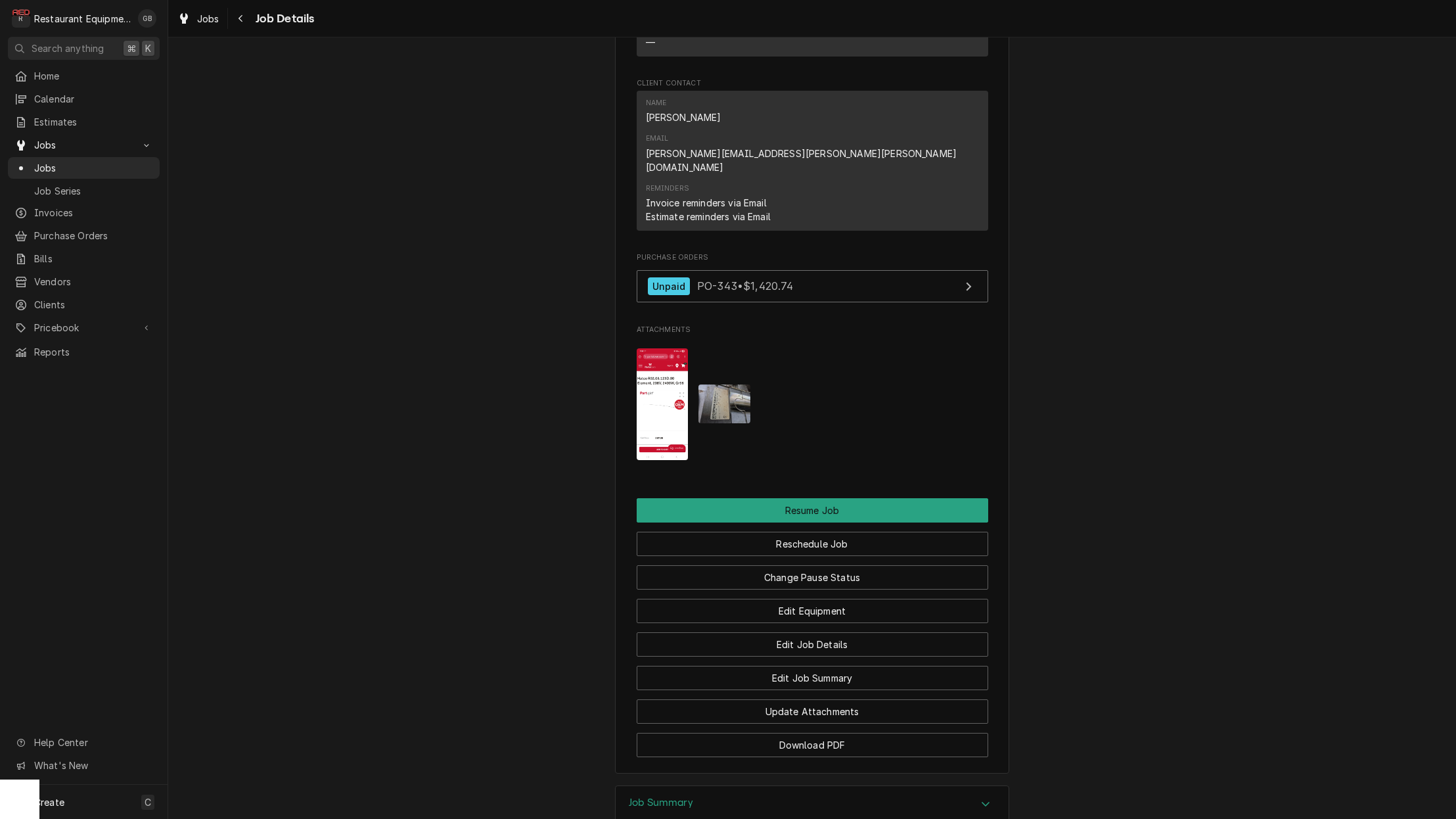
scroll to position [1644, 0]
click at [722, 384] on img "Attachments" at bounding box center [724, 403] width 52 height 39
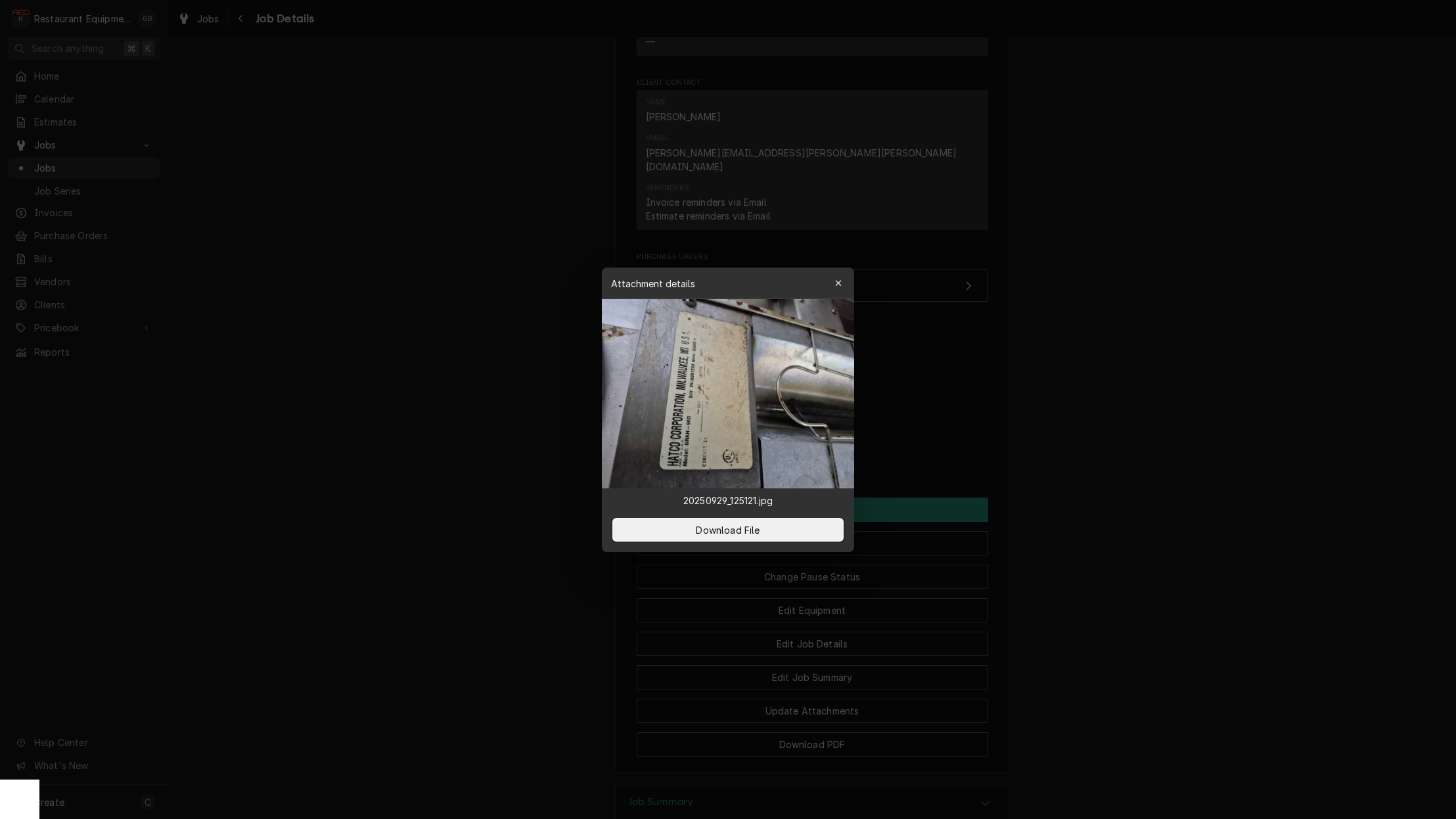
scroll to position [0, 0]
click at [837, 283] on icon "button" at bounding box center [838, 283] width 7 height 9
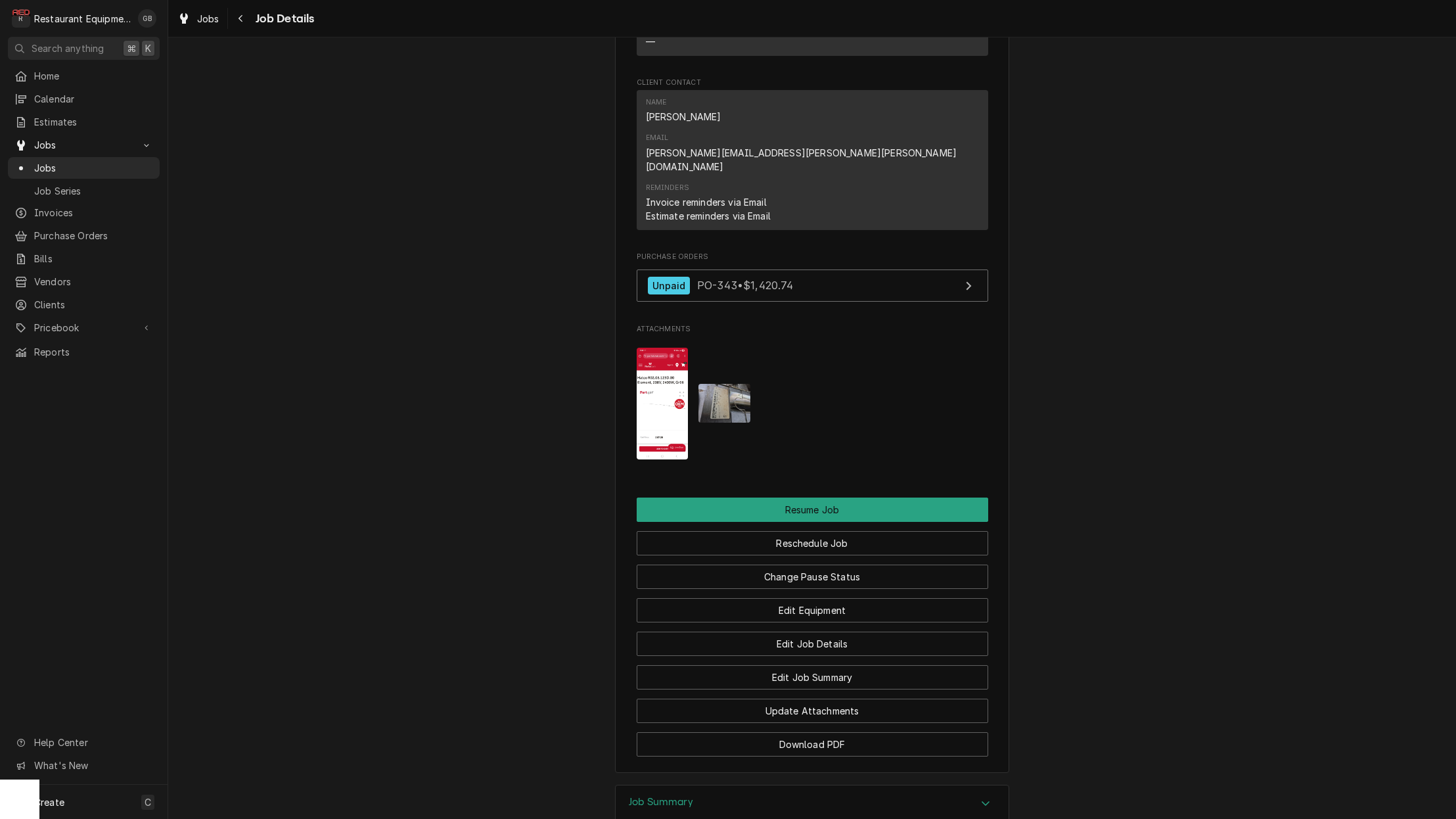
click at [856, 531] on button "Reschedule Job" at bounding box center [812, 543] width 352 height 24
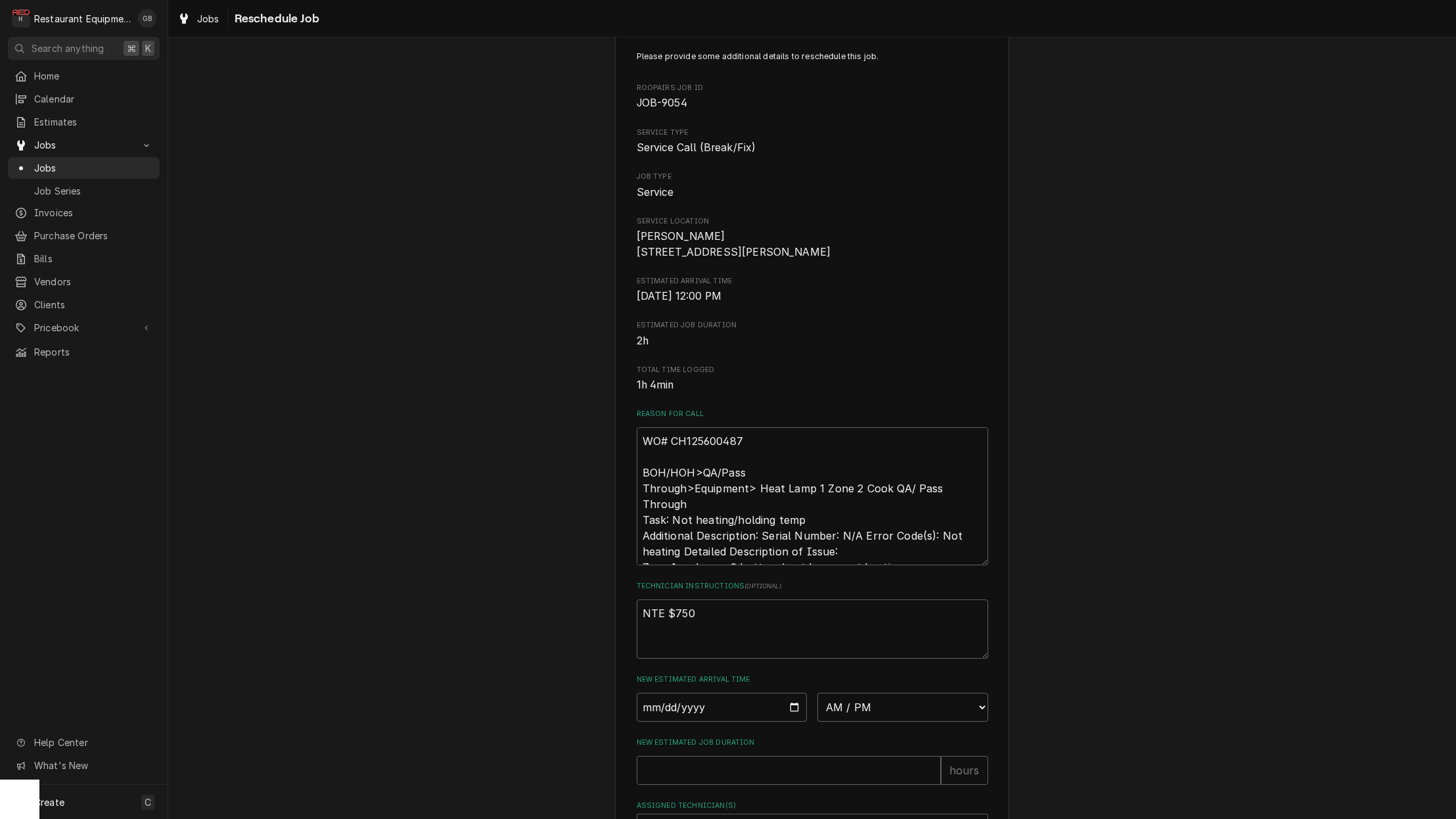
scroll to position [30, 0]
click at [661, 717] on input "Date" at bounding box center [722, 706] width 171 height 29
type input "2025-10-01"
type textarea "x"
select select "10:30:00"
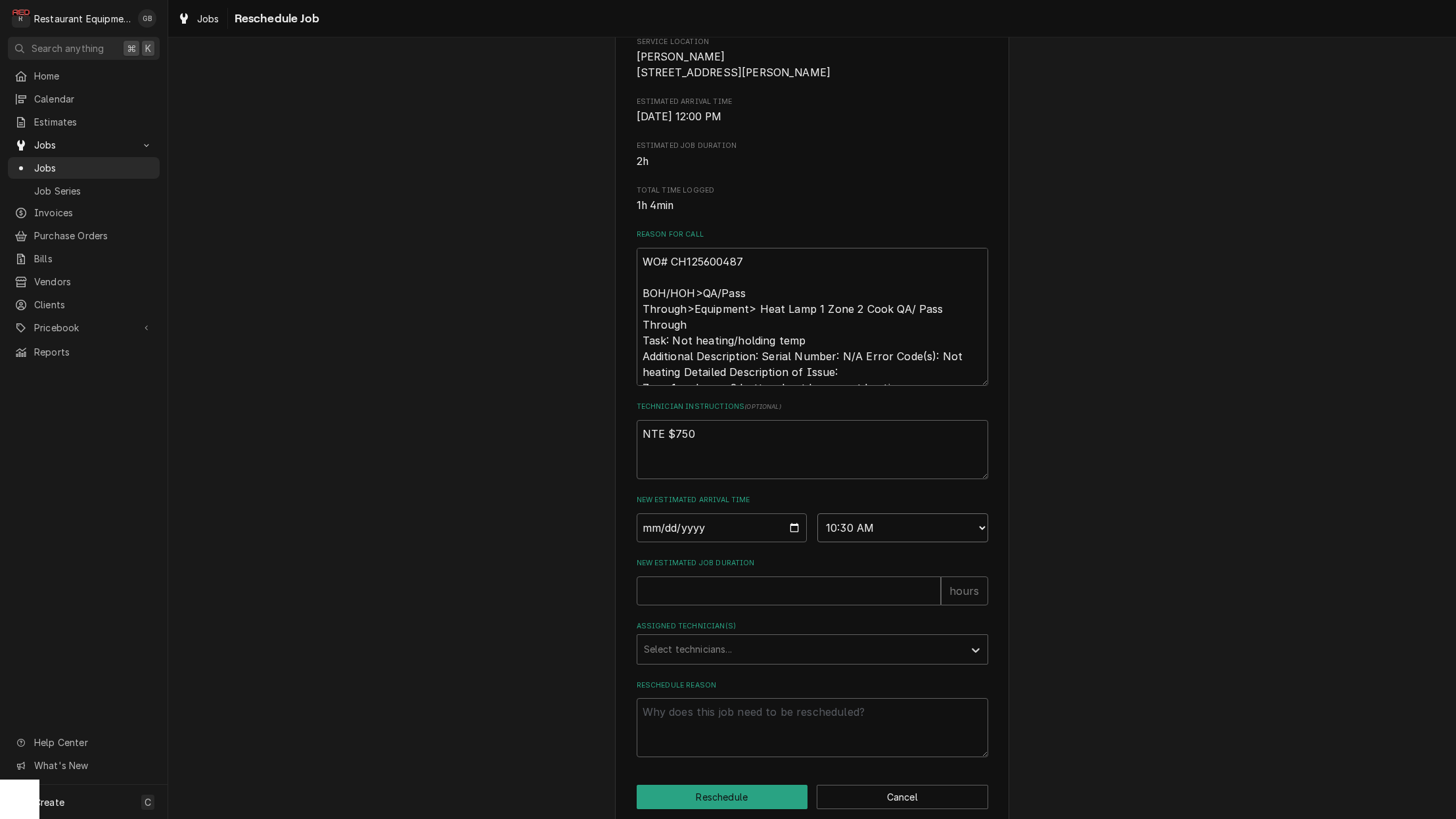
scroll to position [209, 0]
drag, startPoint x: 668, startPoint y: 734, endPoint x: 699, endPoint y: 604, distance: 133.6
click at [699, 604] on input "New Estimated Job Duration" at bounding box center [789, 589] width 304 height 29
type textarea "x"
type input "1"
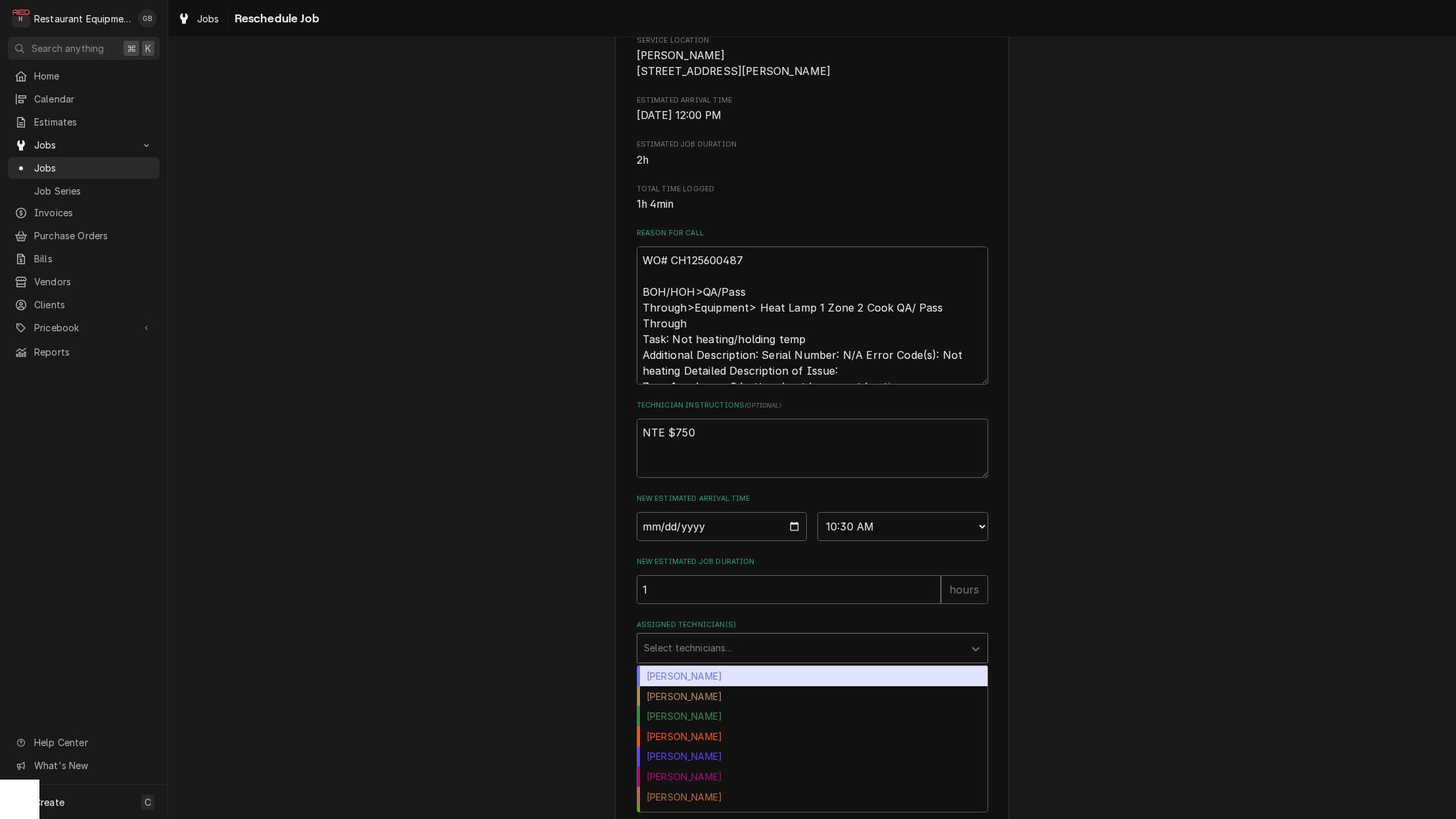
click at [736, 655] on div "Assigned Technician(s)" at bounding box center [800, 647] width 313 height 23
click at [699, 757] on div "Donovan Pruitt" at bounding box center [812, 755] width 350 height 20
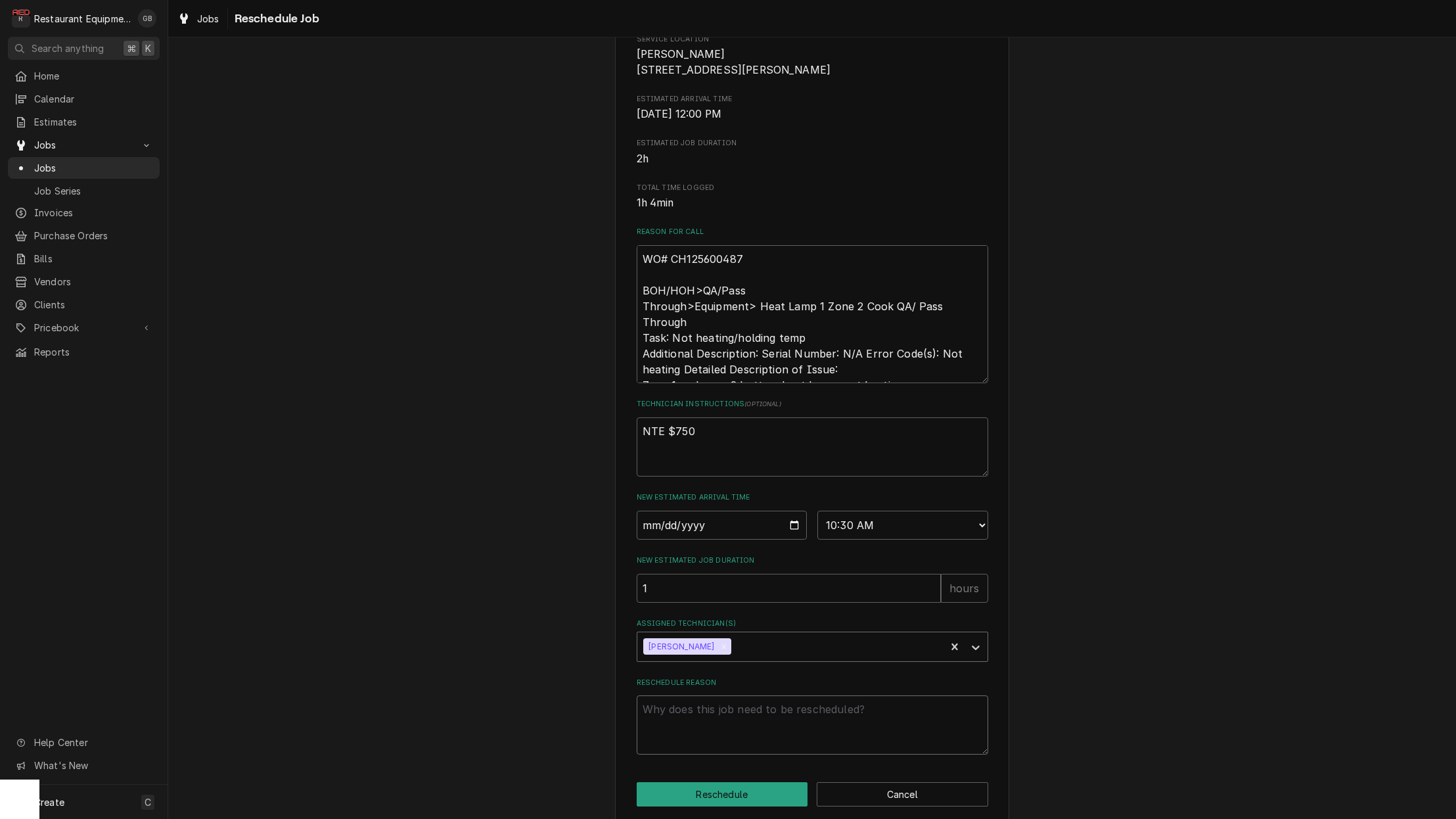
click at [706, 714] on textarea "Reschedule Reason" at bounding box center [812, 725] width 352 height 59
type textarea "x"
type textarea "p"
type textarea "x"
type textarea "pa"
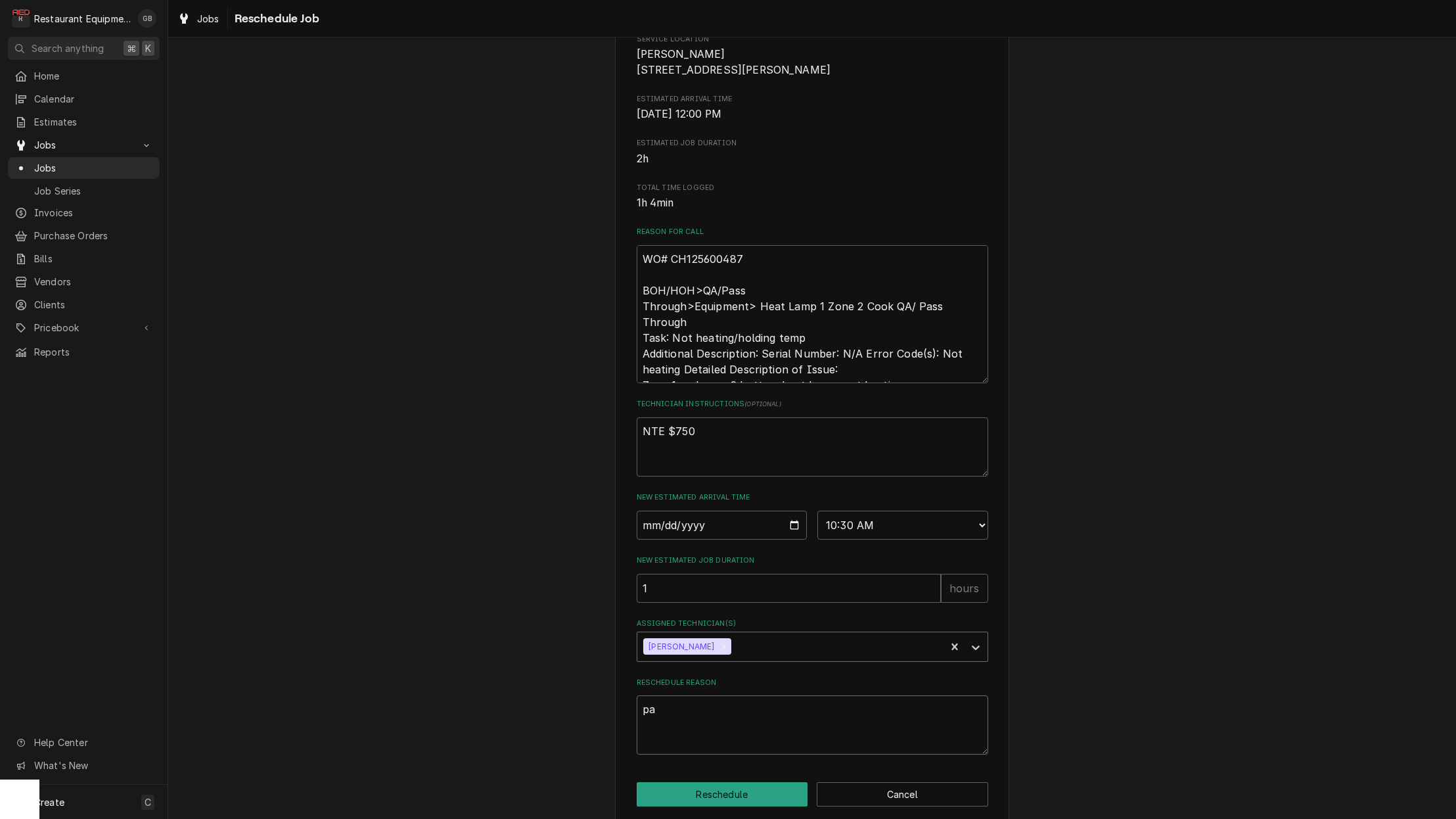
type textarea "x"
type textarea "par"
type textarea "x"
type textarea "part"
type textarea "x"
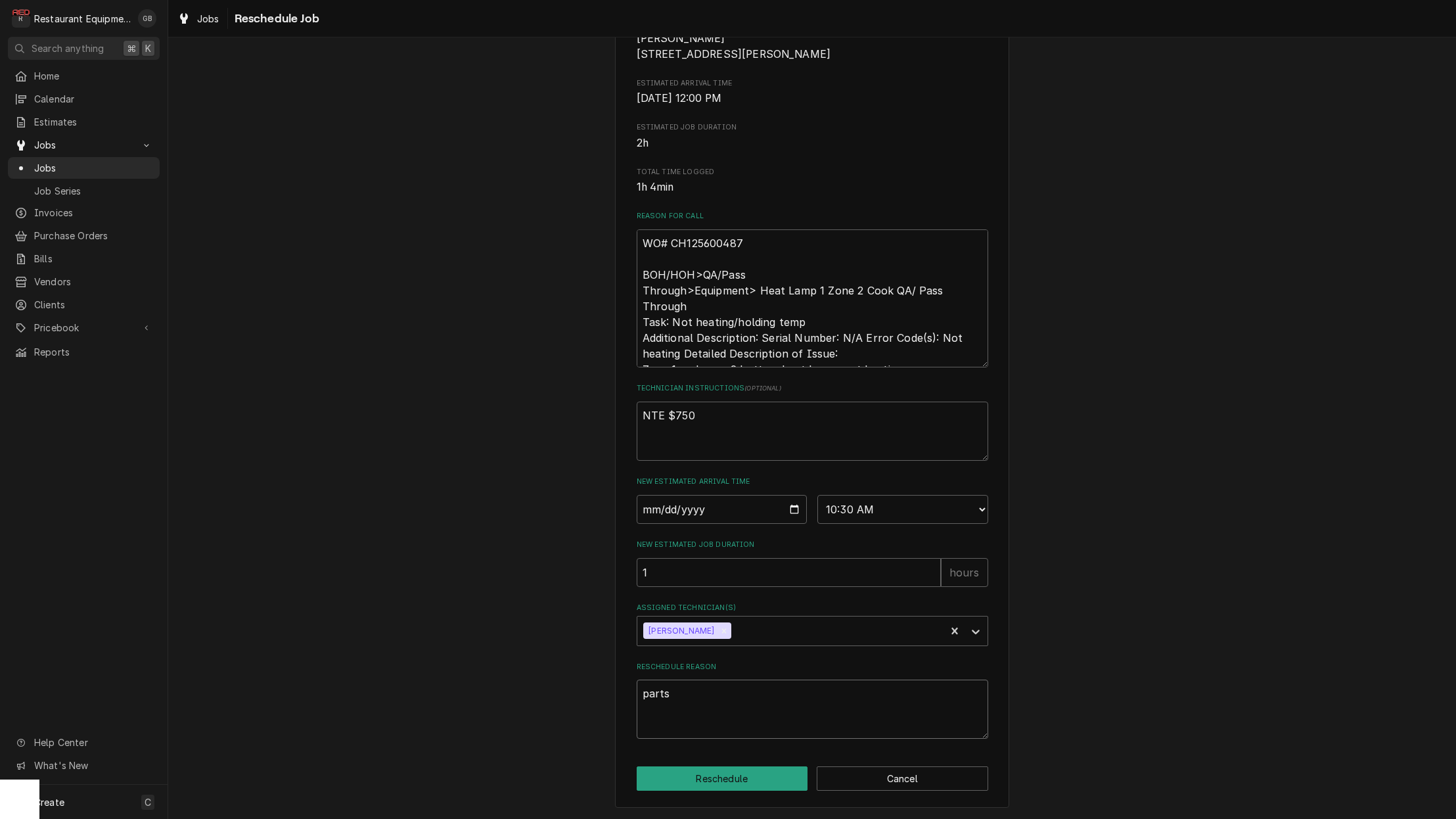
scroll to position [232, 0]
type textarea "parts"
click at [739, 779] on button "Reschedule" at bounding box center [722, 779] width 171 height 24
type textarea "x"
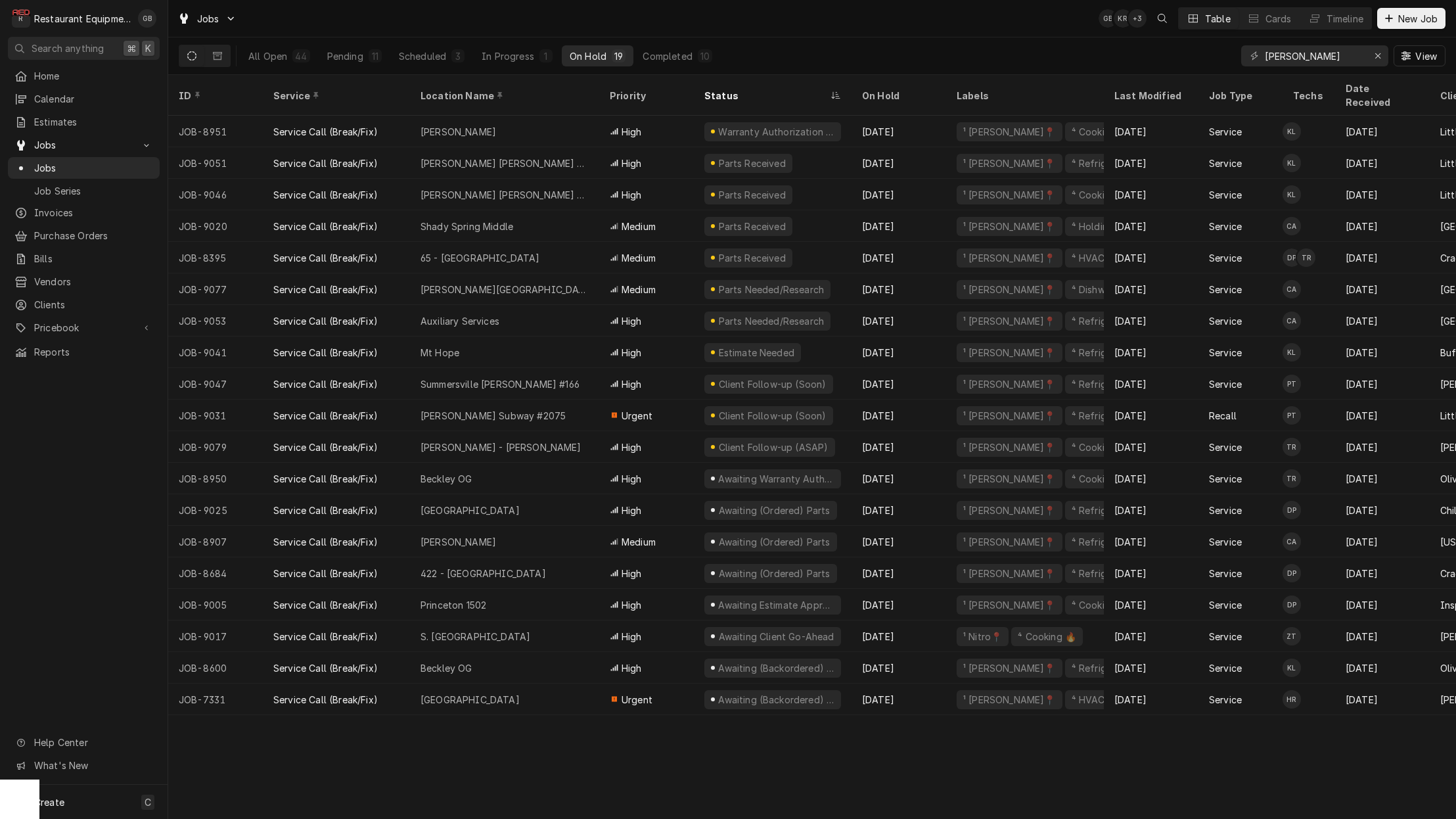
click at [369, 60] on div "11" at bounding box center [375, 56] width 13 height 13
